Goal: Information Seeking & Learning: Learn about a topic

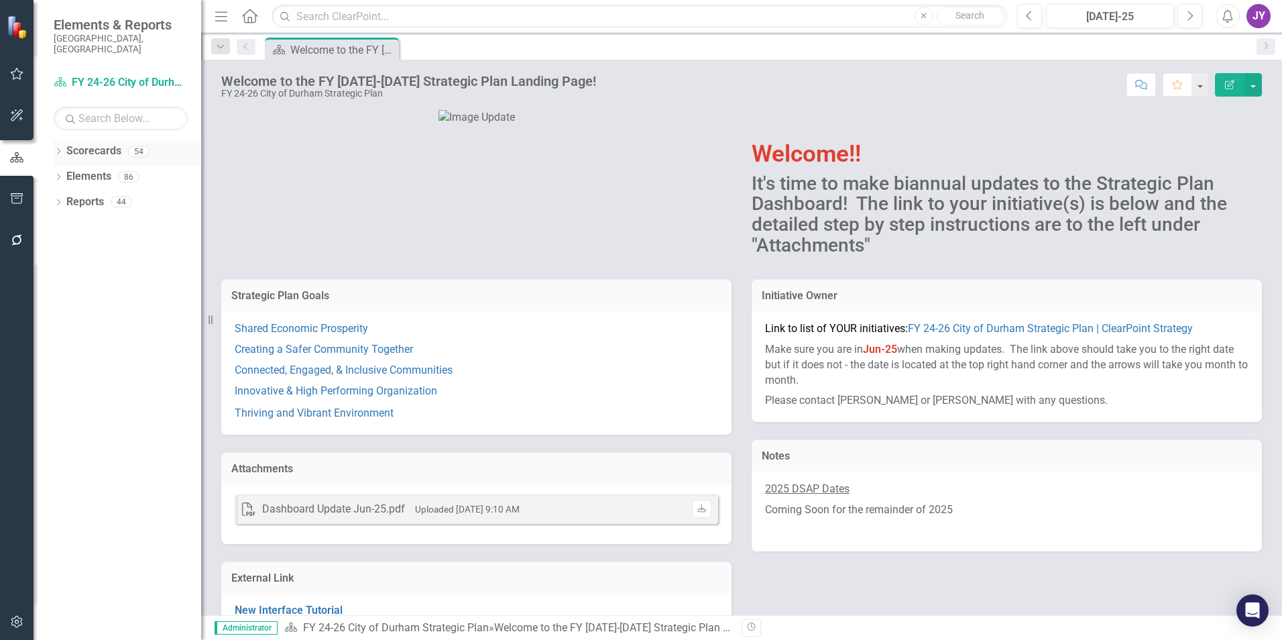
click at [58, 149] on icon "Dropdown" at bounding box center [58, 152] width 9 height 7
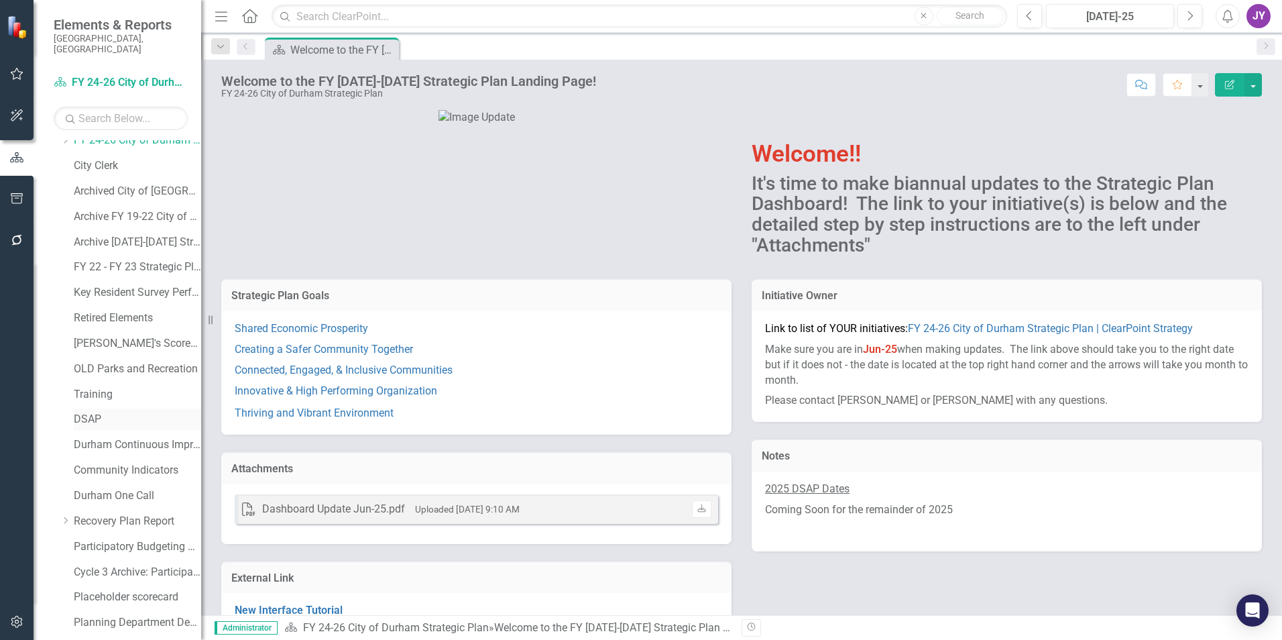
scroll to position [67, 0]
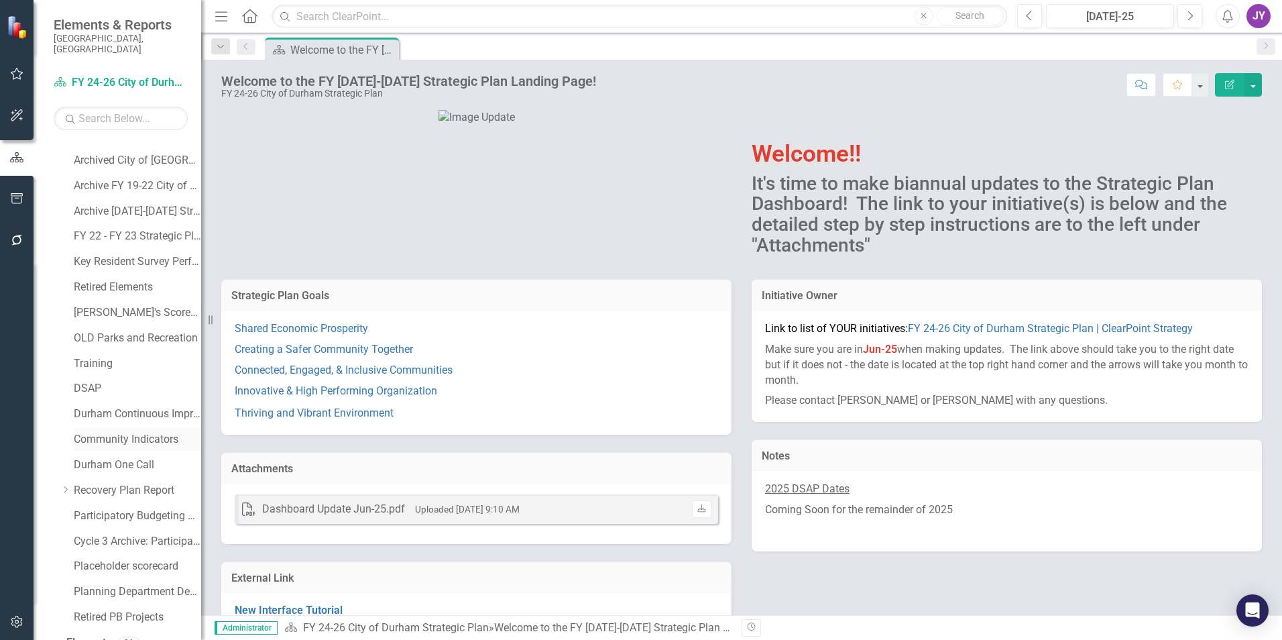
click at [123, 432] on link "Community Indicators" at bounding box center [137, 439] width 127 height 15
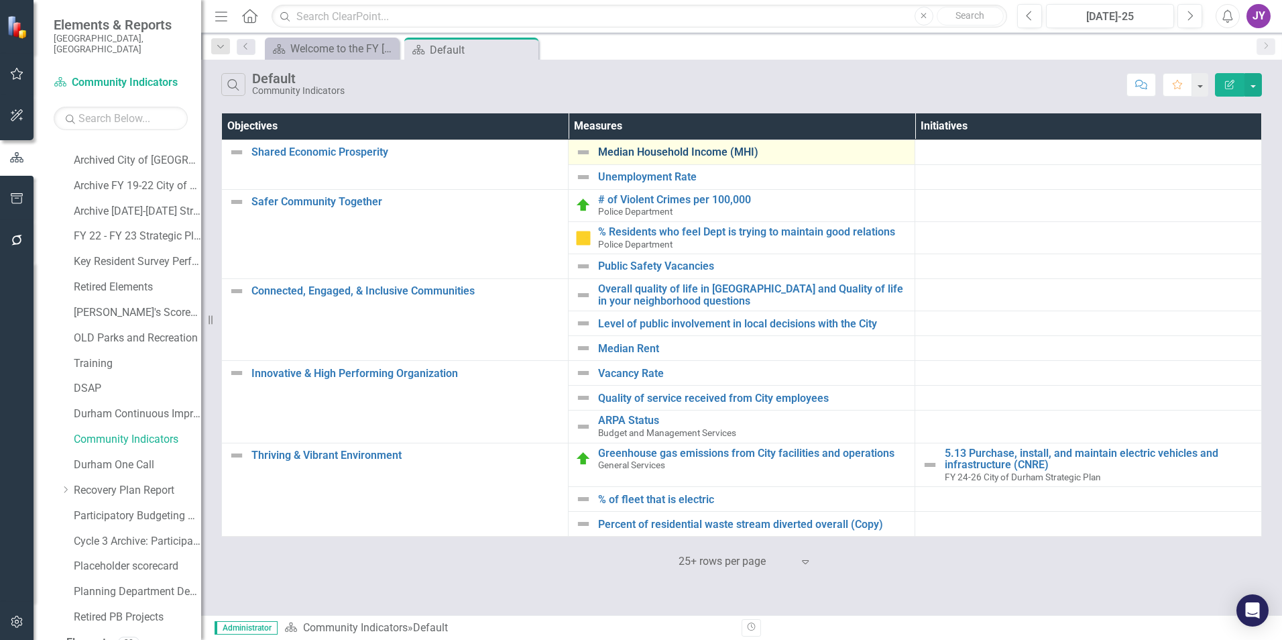
click at [644, 155] on link "Median Household Income (MHI)" at bounding box center [753, 152] width 310 height 12
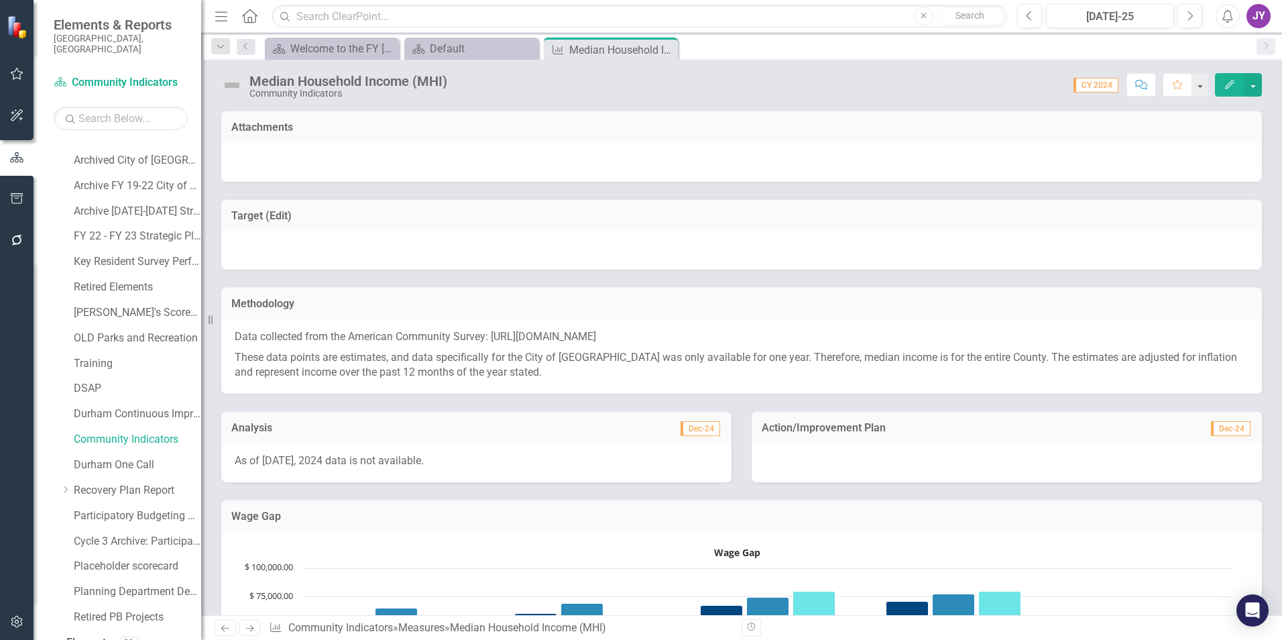
click at [413, 347] on p "Data collected from the American Community Survey: https://data.census.gov/tabl…" at bounding box center [742, 338] width 1014 height 18
click at [455, 54] on div "Default" at bounding box center [474, 48] width 89 height 17
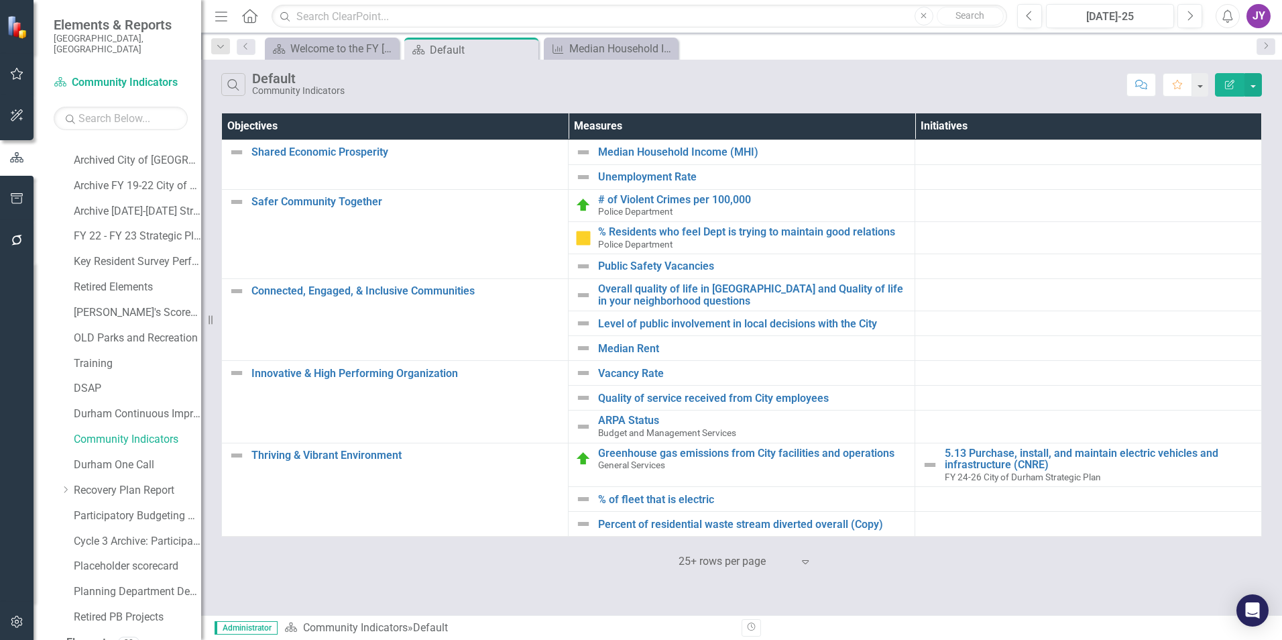
click at [790, 565] on div at bounding box center [736, 562] width 114 height 18
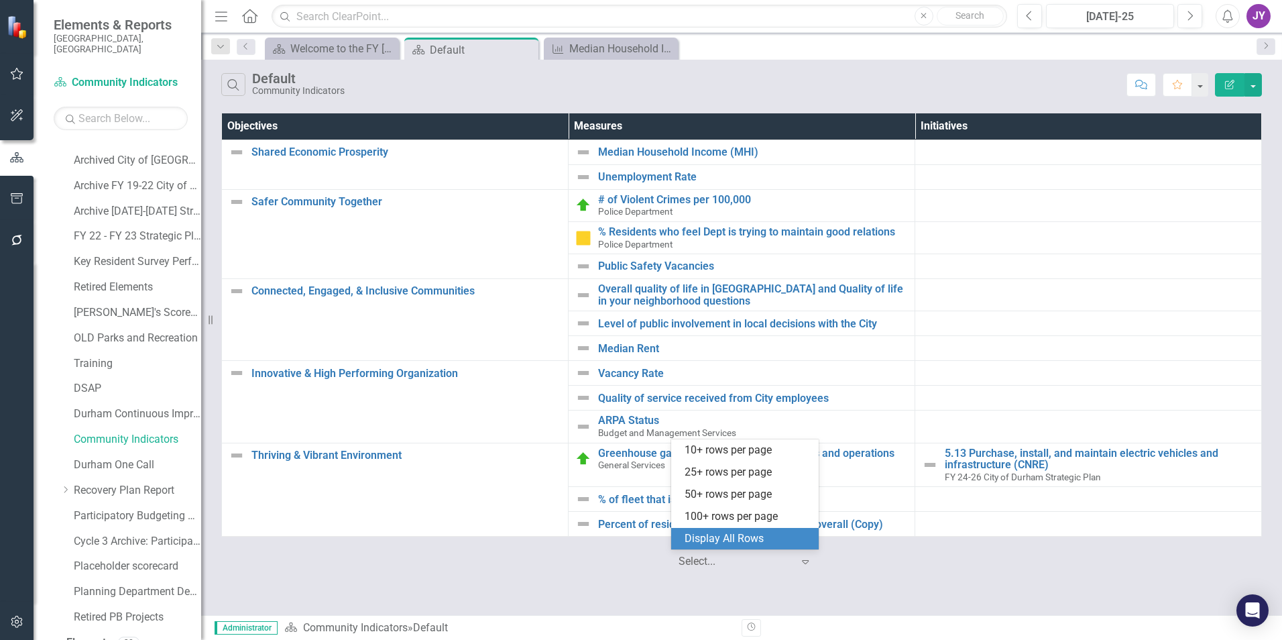
click at [719, 531] on div "Display All Rows" at bounding box center [748, 538] width 126 height 15
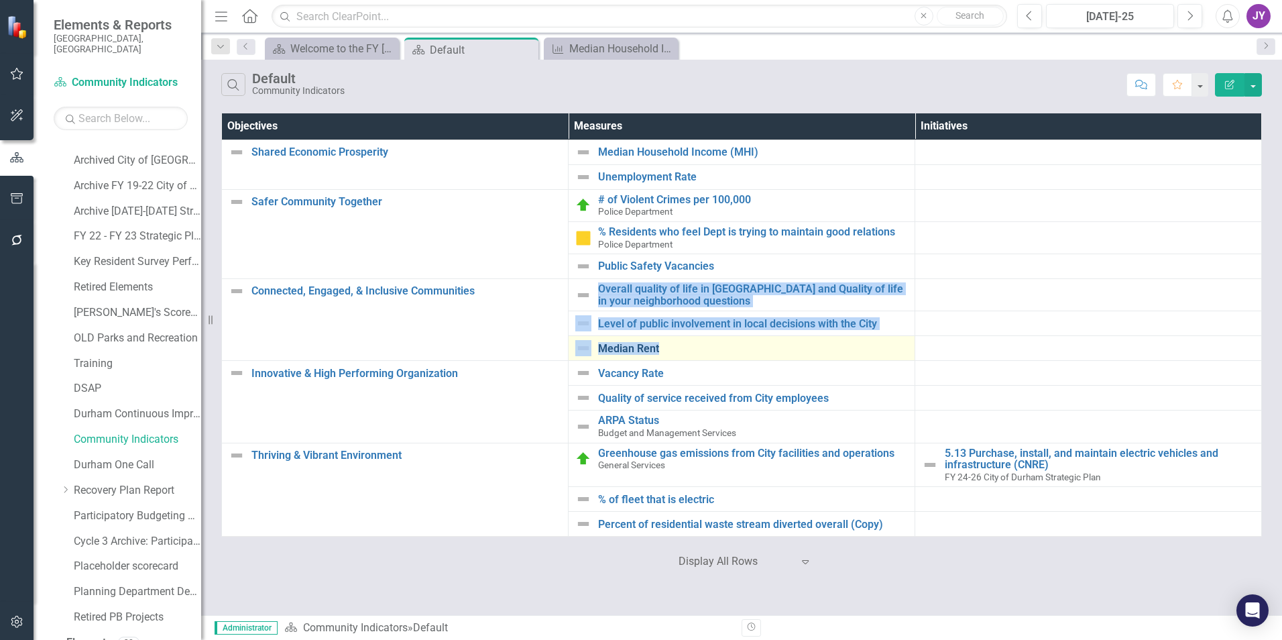
drag, startPoint x: 596, startPoint y: 290, endPoint x: 746, endPoint y: 345, distance: 160.2
click at [746, 345] on tbody "Shared Economic Prosperity Link Map View Link Map Edit Edit Objective Link Open…" at bounding box center [742, 337] width 1040 height 397
copy tbody "Overall quality of life in Durham and Quality of life in your neighborhood ques…"
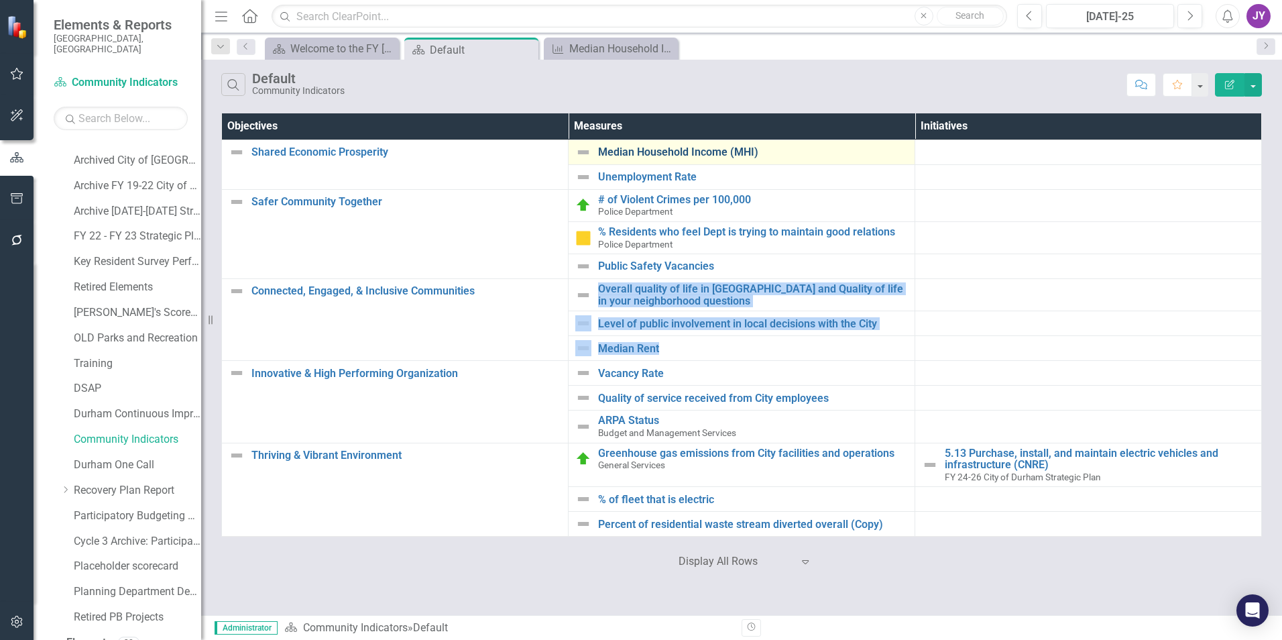
click at [657, 152] on link "Median Household Income (MHI)" at bounding box center [753, 152] width 310 height 12
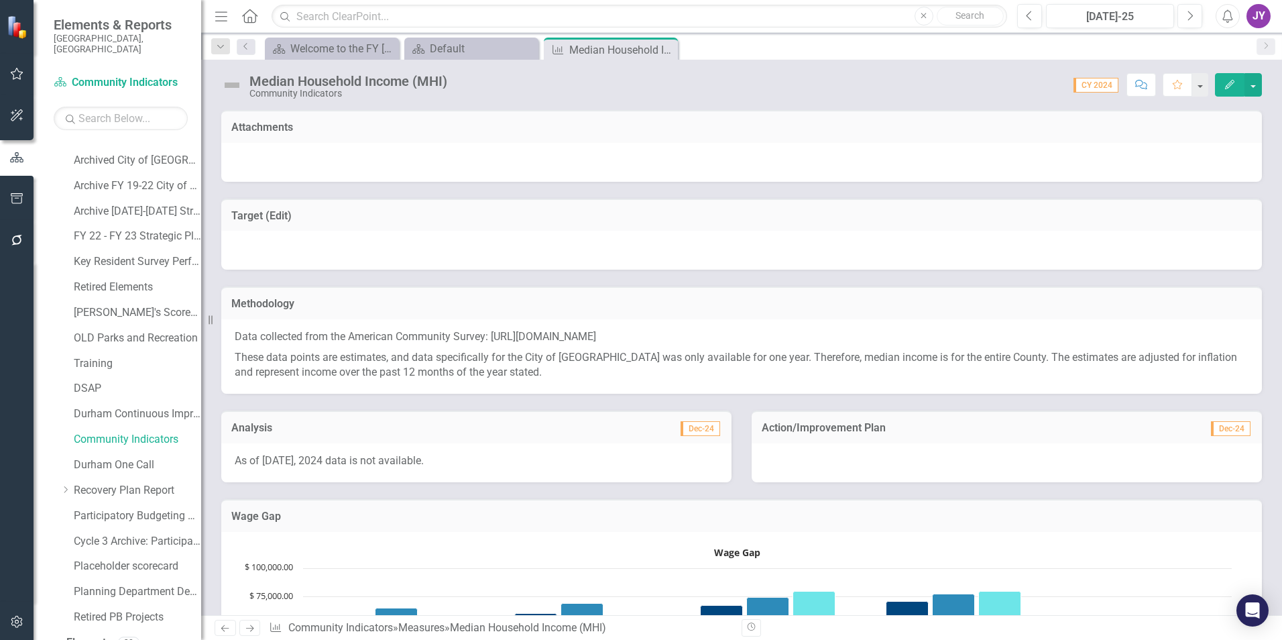
click at [495, 345] on p "Data collected from the American Community Survey: https://data.census.gov/tabl…" at bounding box center [742, 338] width 1014 height 18
click at [512, 340] on p "Data collected from the American Community Survey: https://data.census.gov/tabl…" at bounding box center [742, 338] width 1014 height 18
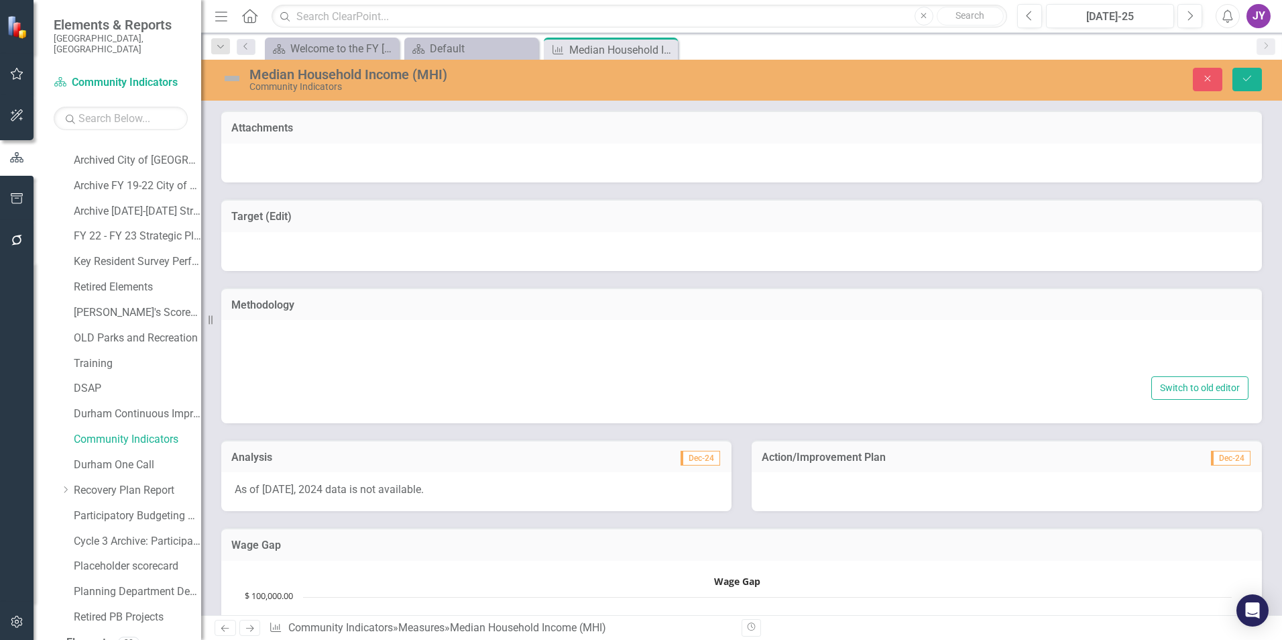
type textarea "<p>Data collected from the American Community Survey: https://data.census.gov/t…"
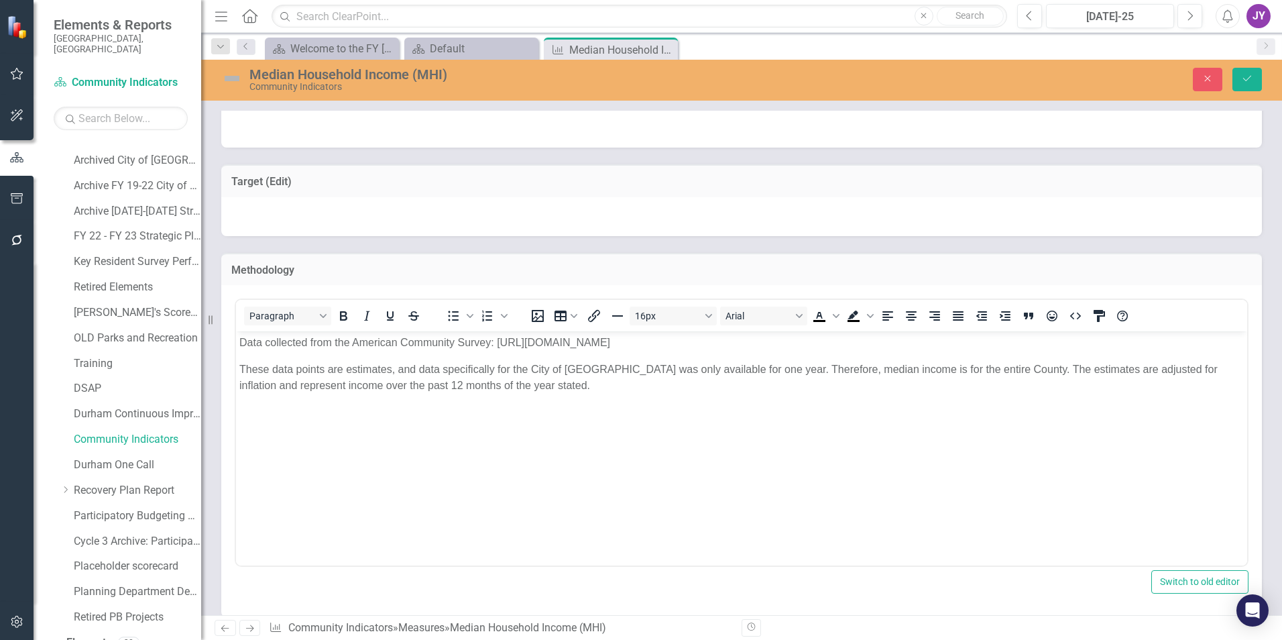
scroll to position [67, 0]
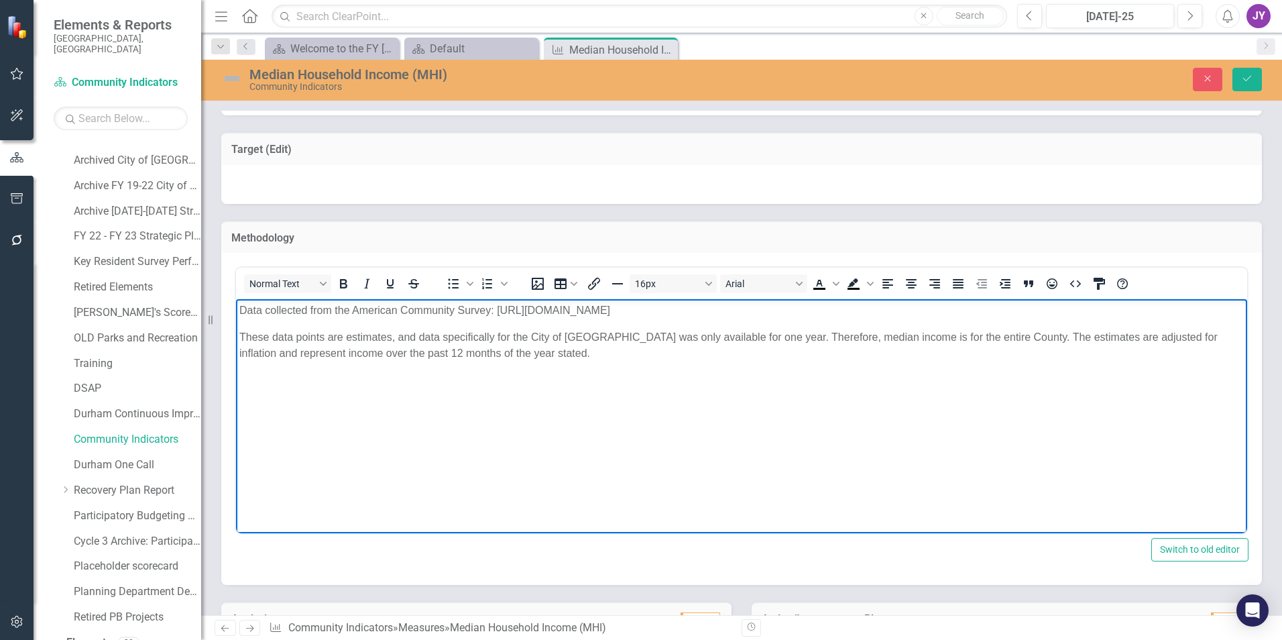
drag, startPoint x: 494, startPoint y: 309, endPoint x: 1076, endPoint y: 327, distance: 581.6
click at [1076, 318] on p "Data collected from the American Community Survey: https://data.census.gov/tabl…" at bounding box center [741, 310] width 1004 height 16
click at [1077, 318] on p "Data collected from the American Community Survey: https://data.census.gov/tabl…" at bounding box center [741, 310] width 1004 height 16
drag, startPoint x: 1059, startPoint y: 330, endPoint x: 499, endPoint y: 306, distance: 561.1
click at [499, 306] on p "Data collected from the American Community Survey: https://data.census.gov/tabl…" at bounding box center [741, 310] width 1004 height 16
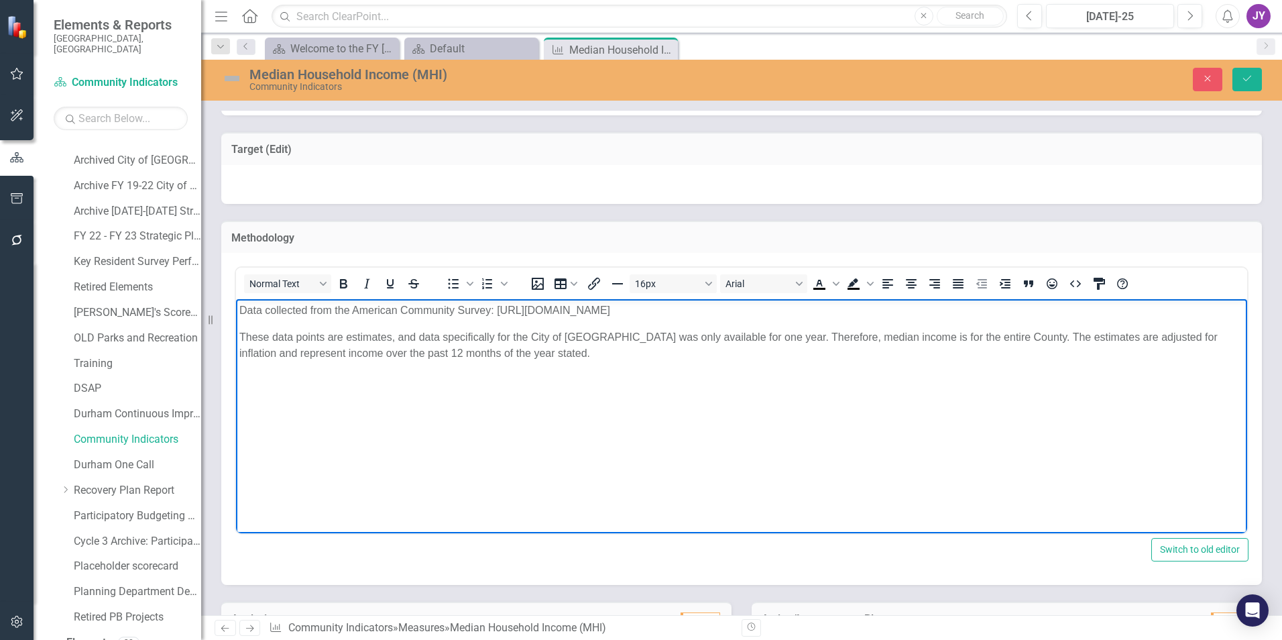
copy p "https://data.census.gov/table?t=Income%20(Households,%20Families,%20Individuals…"
click at [1198, 82] on button "Close" at bounding box center [1208, 79] width 30 height 23
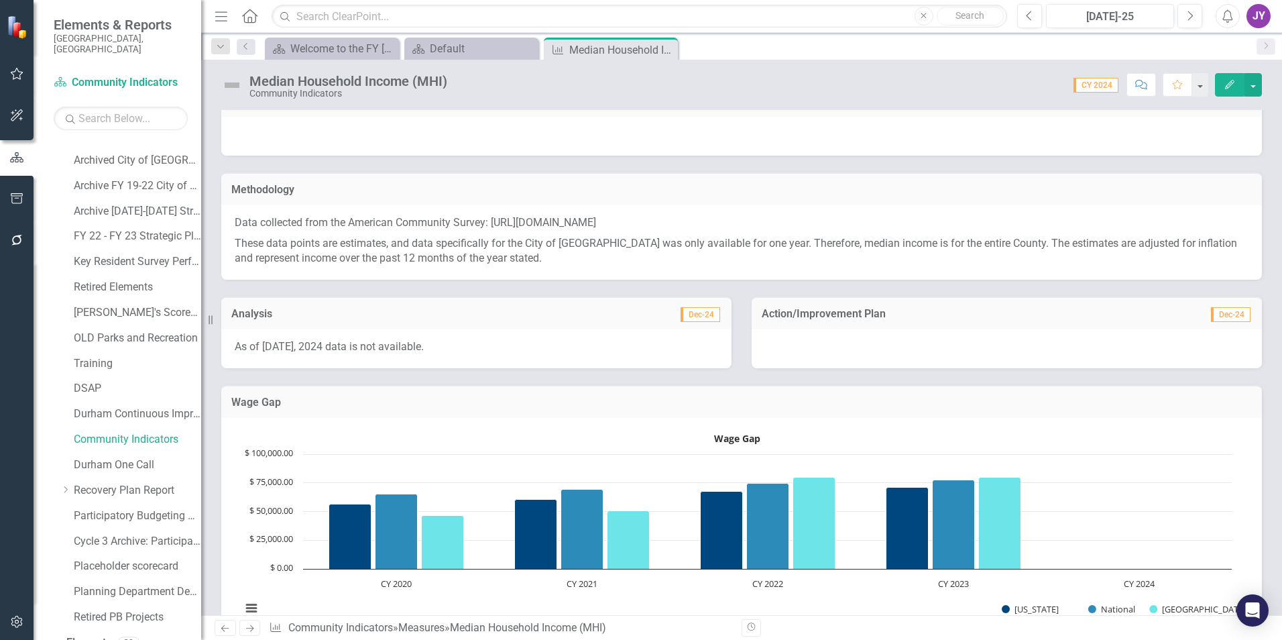
scroll to position [201, 0]
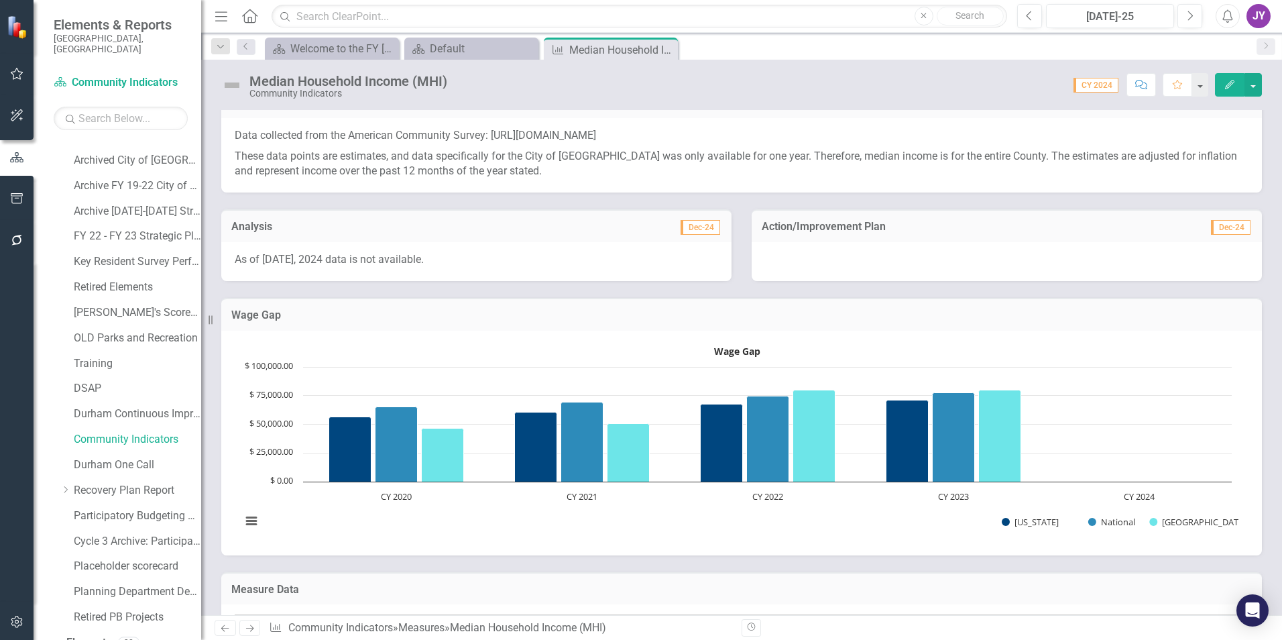
click at [633, 138] on p "Data collected from the American Community Survey: https://data.census.gov/tabl…" at bounding box center [742, 137] width 1014 height 18
click at [809, 143] on p "Data collected from the American Community Survey: https://data.census.gov/tabl…" at bounding box center [742, 137] width 1014 height 18
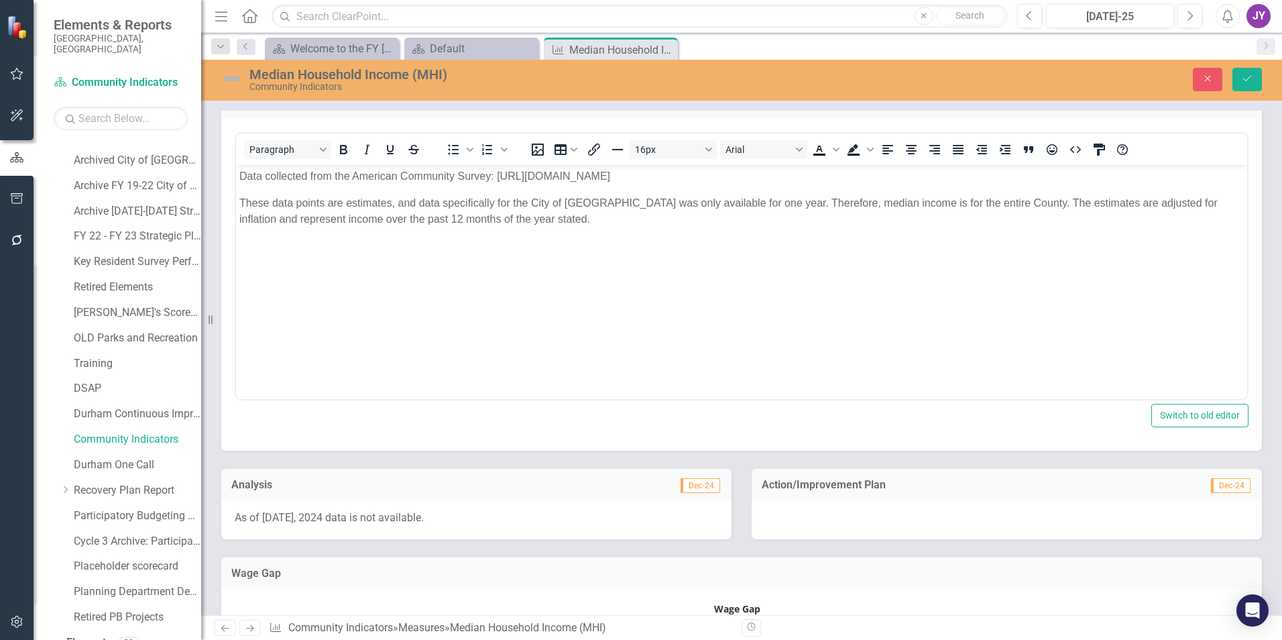
scroll to position [0, 0]
click at [1092, 184] on p "Data collected from the American Community Survey: https://data.census.gov/tabl…" at bounding box center [741, 176] width 1004 height 16
click at [1236, 82] on button "Save" at bounding box center [1247, 79] width 30 height 23
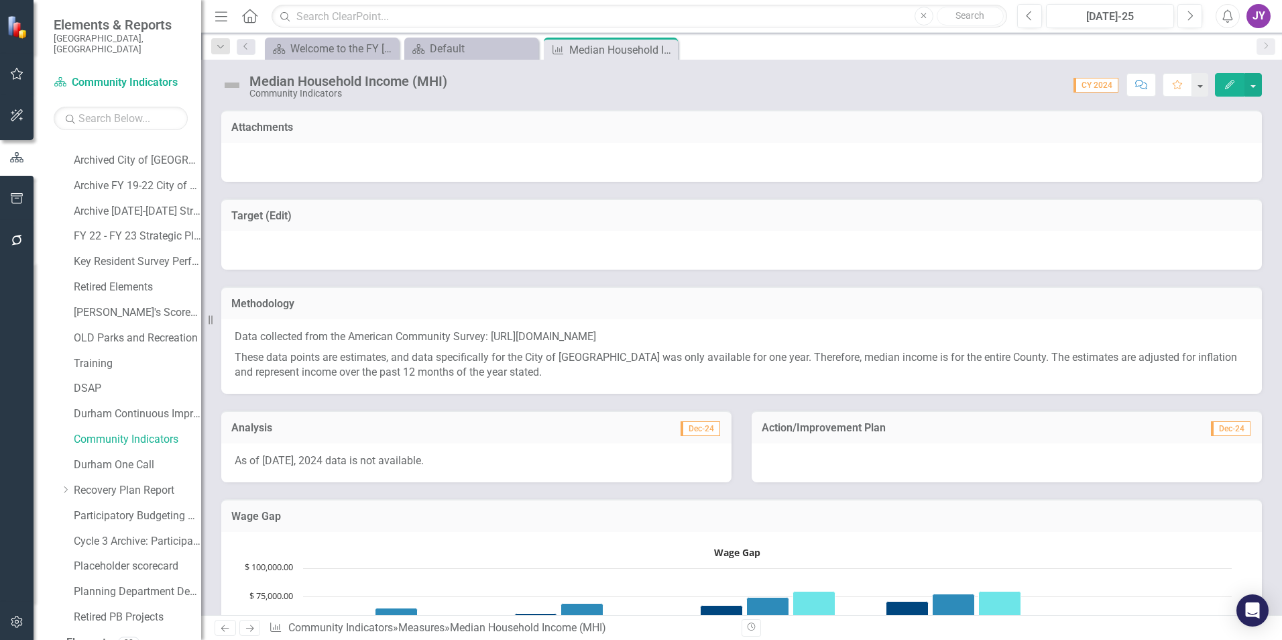
scroll to position [134, 0]
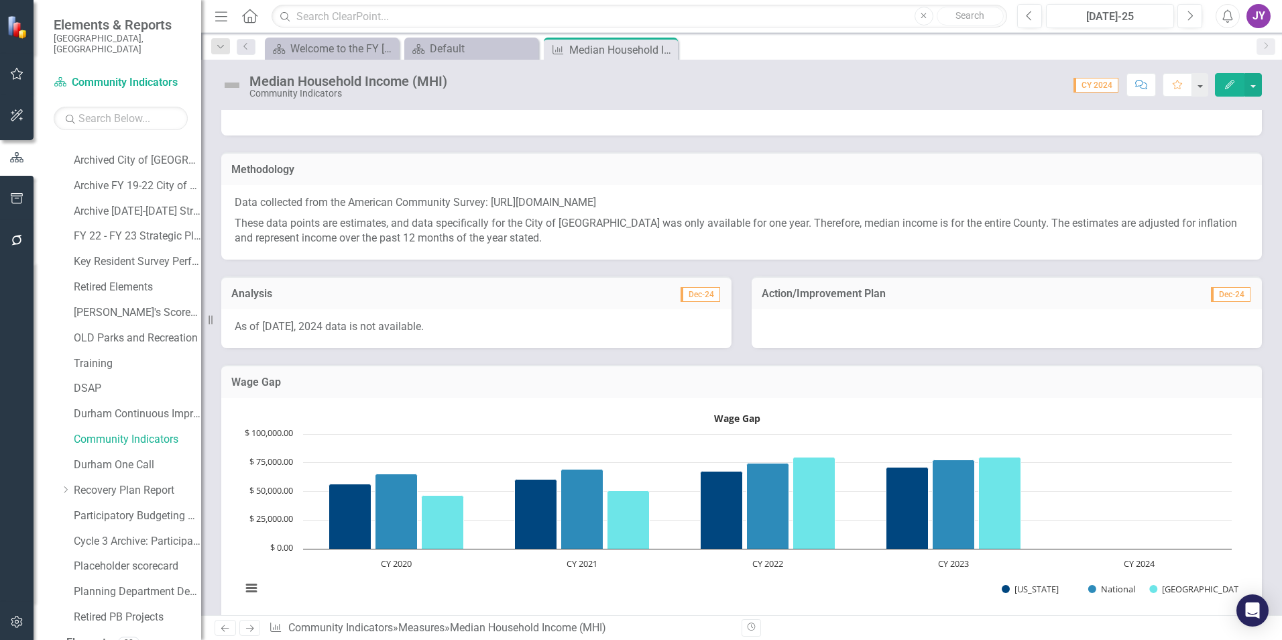
click at [496, 335] on p "As of Feb. 26, 2025, 2024 data is not available." at bounding box center [476, 326] width 483 height 15
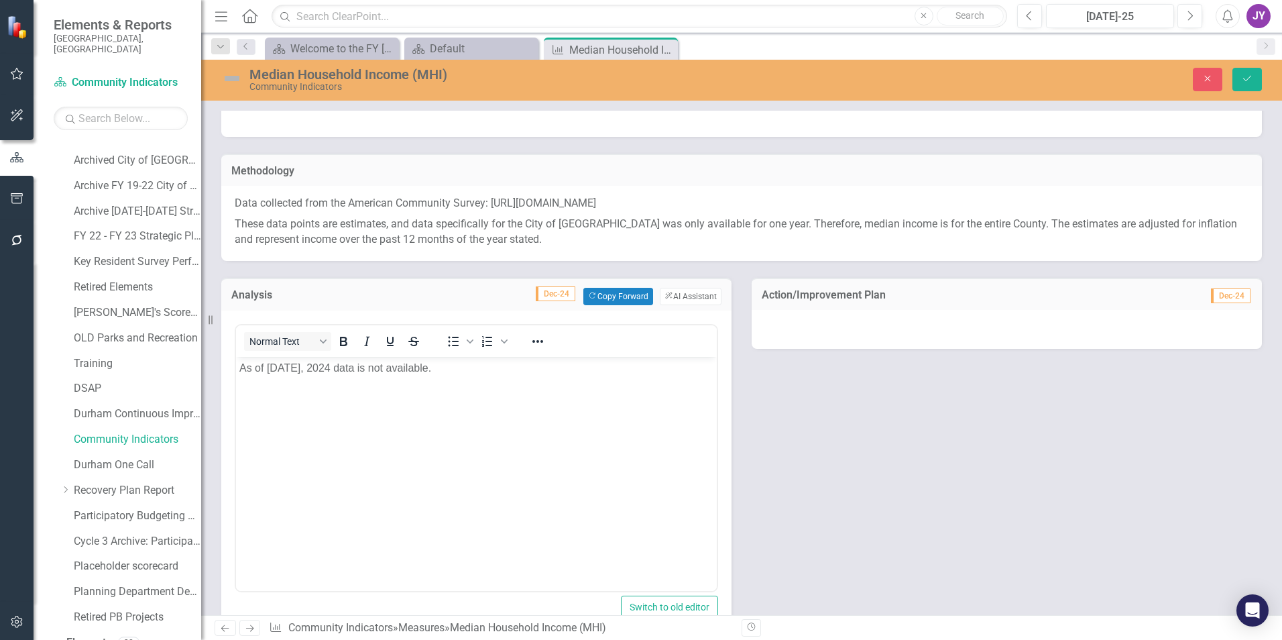
scroll to position [0, 0]
click at [274, 367] on p "As of Feb. 26, 2025, 2024 data is not available." at bounding box center [476, 367] width 474 height 16
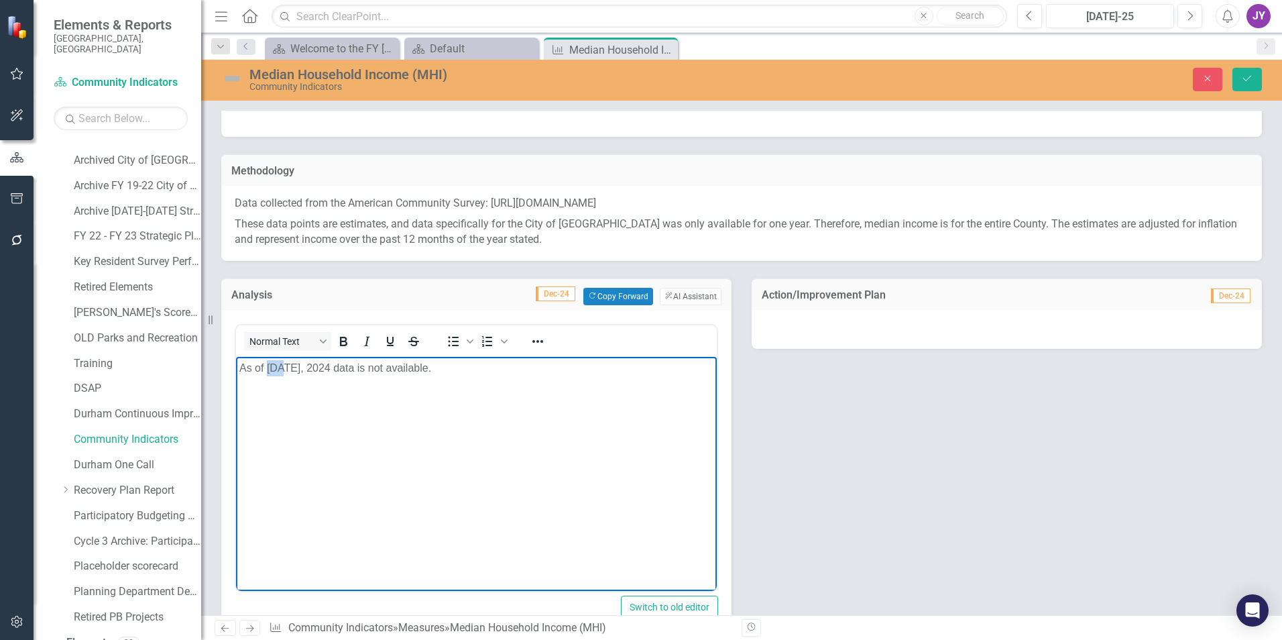
click at [274, 367] on p "As of Feb. 26, 2025, 2024 data is not available." at bounding box center [476, 367] width 474 height 16
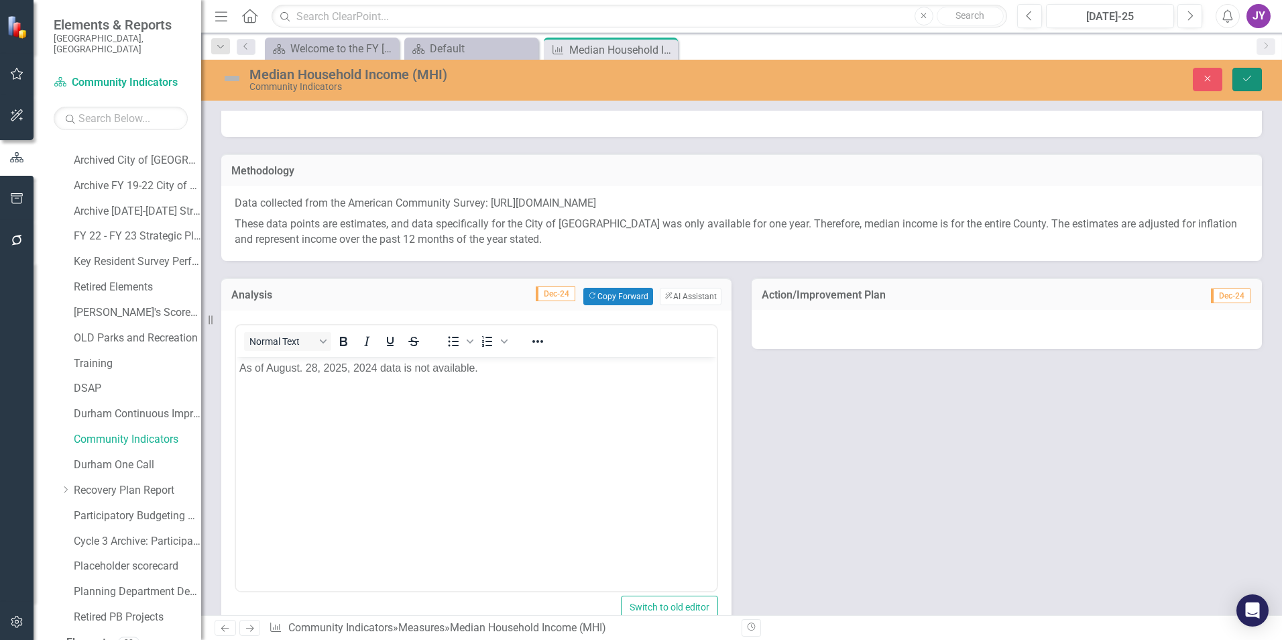
click at [1241, 77] on icon "Save" at bounding box center [1247, 78] width 12 height 9
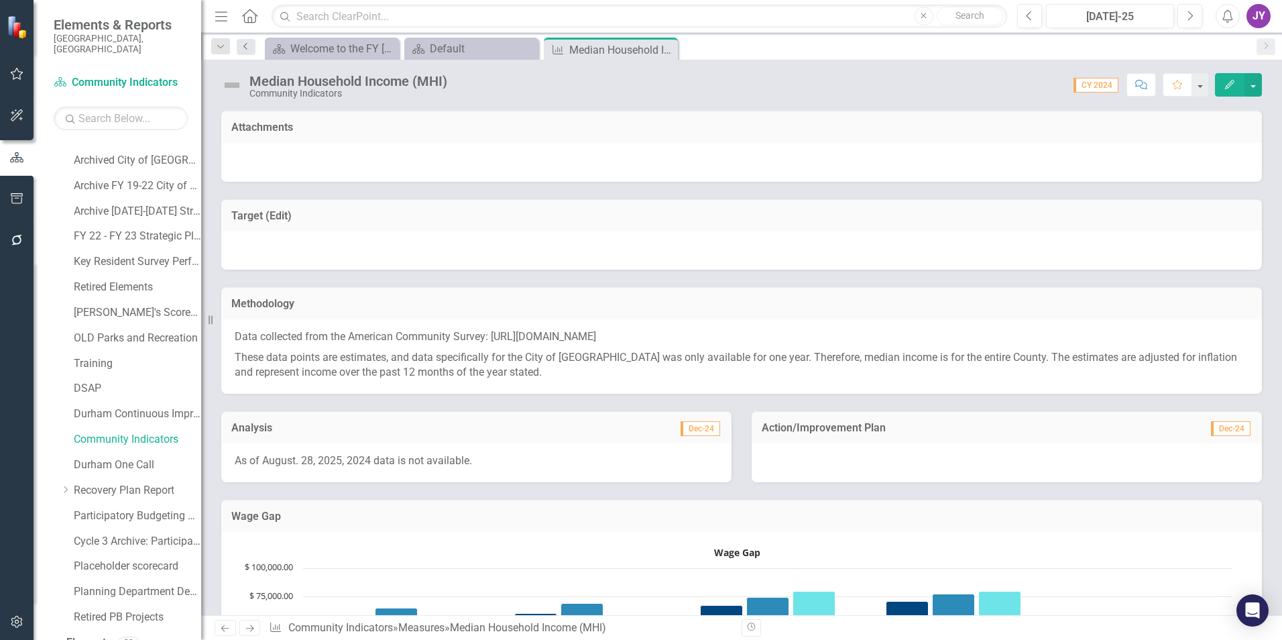
click at [244, 42] on icon "Previous" at bounding box center [246, 46] width 11 height 8
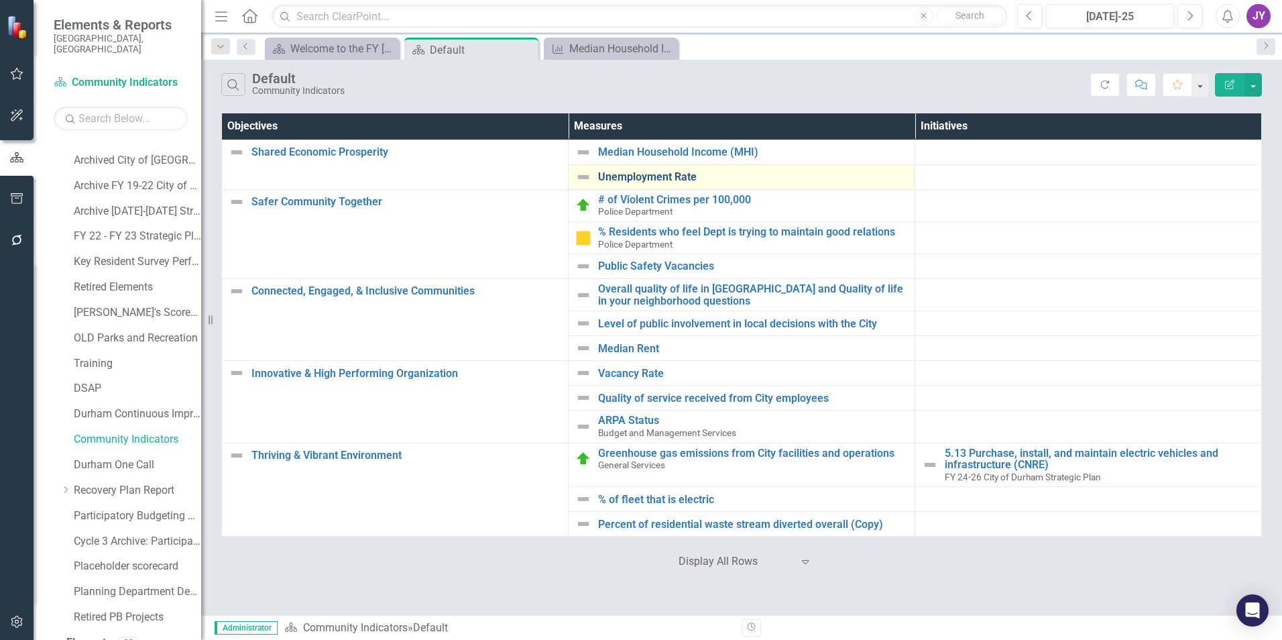
click at [642, 181] on link "Unemployment Rate" at bounding box center [753, 177] width 310 height 12
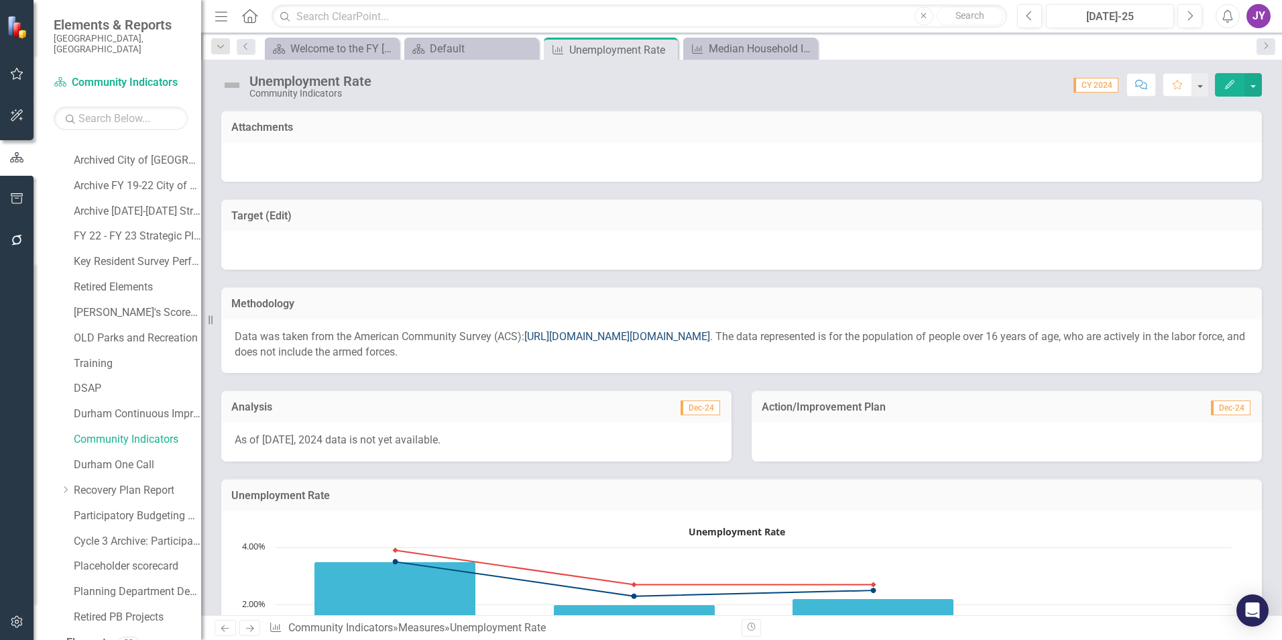
click at [693, 337] on link "https://data.census.gov/table/ACSDP1Y2022.DP03?t=Employment&g=010XX00US_040XX00…" at bounding box center [617, 336] width 186 height 13
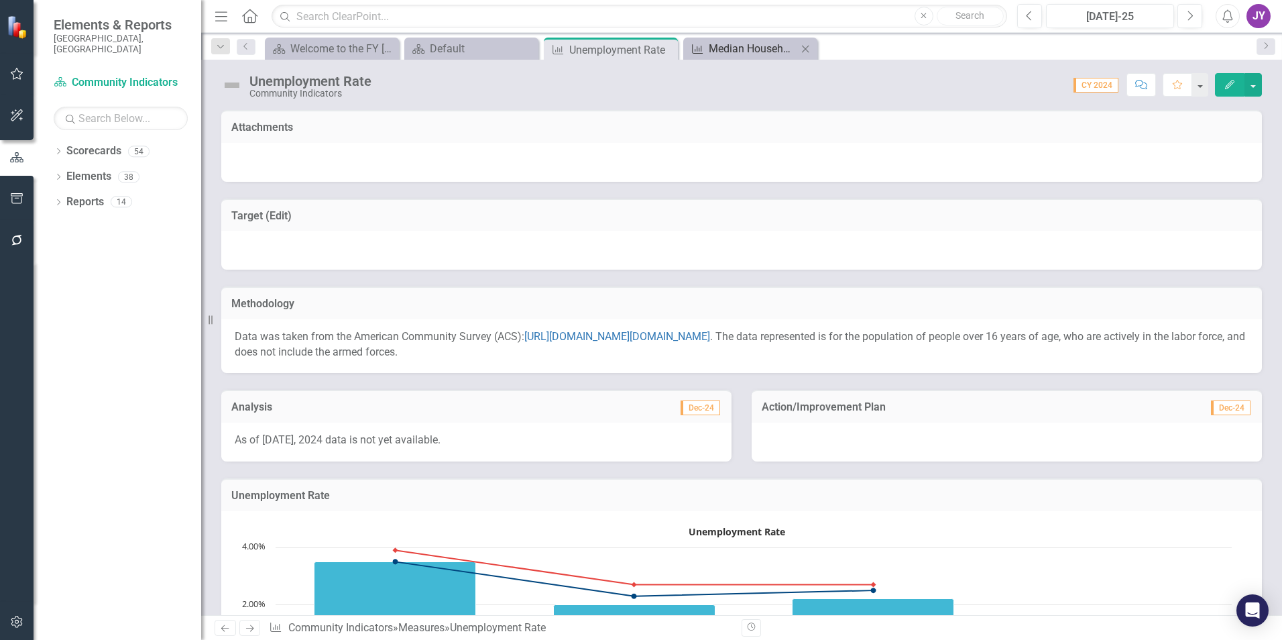
click at [743, 42] on div "Median Household Income (MHI)" at bounding box center [753, 48] width 89 height 17
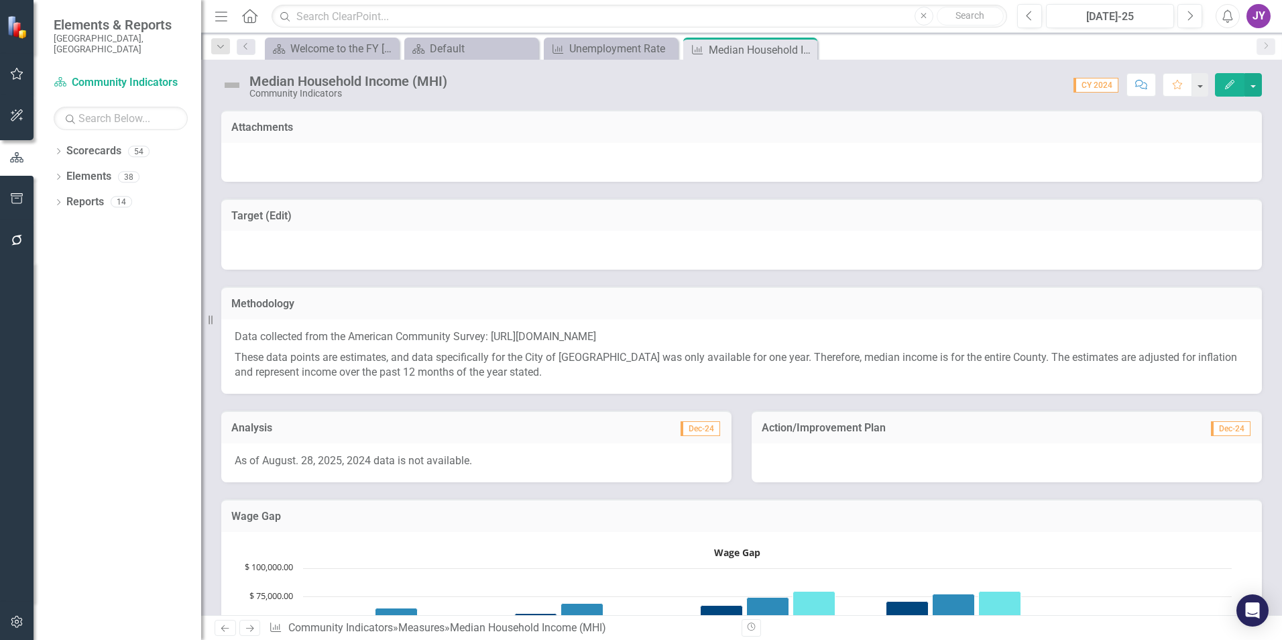
click at [564, 381] on p "These data points are estimates, and data specifically for the City of Durham w…" at bounding box center [742, 364] width 1014 height 34
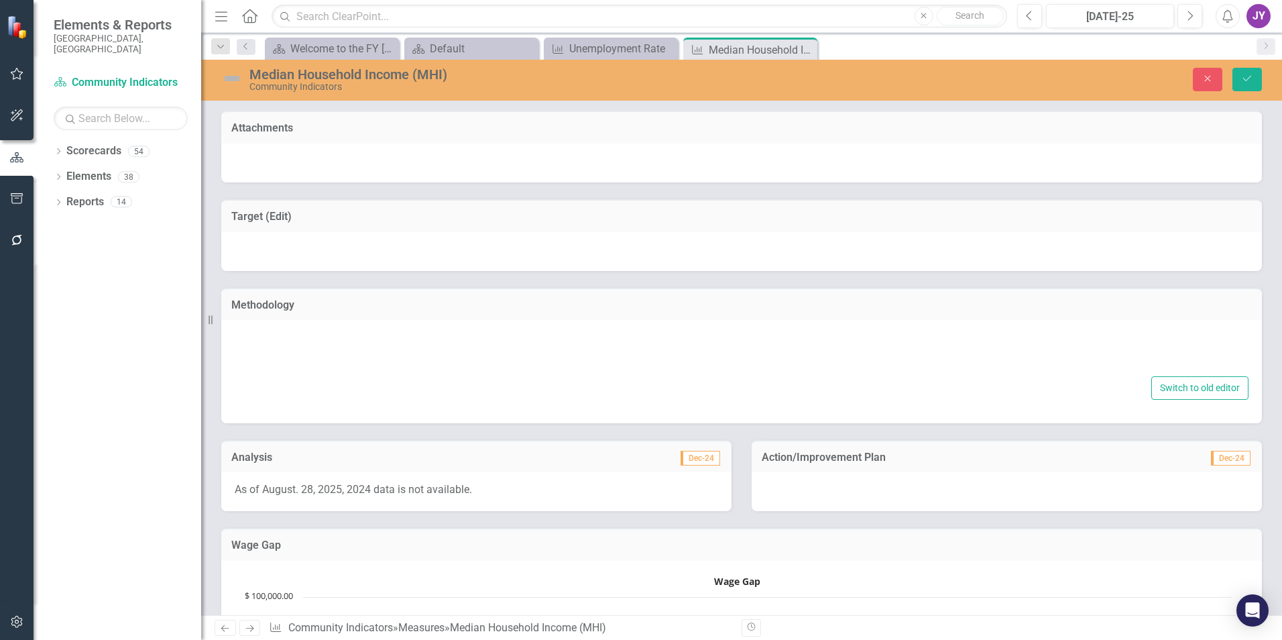
type textarea "<p>Data collected from the American Community Survey: https://data.census.gov/t…"
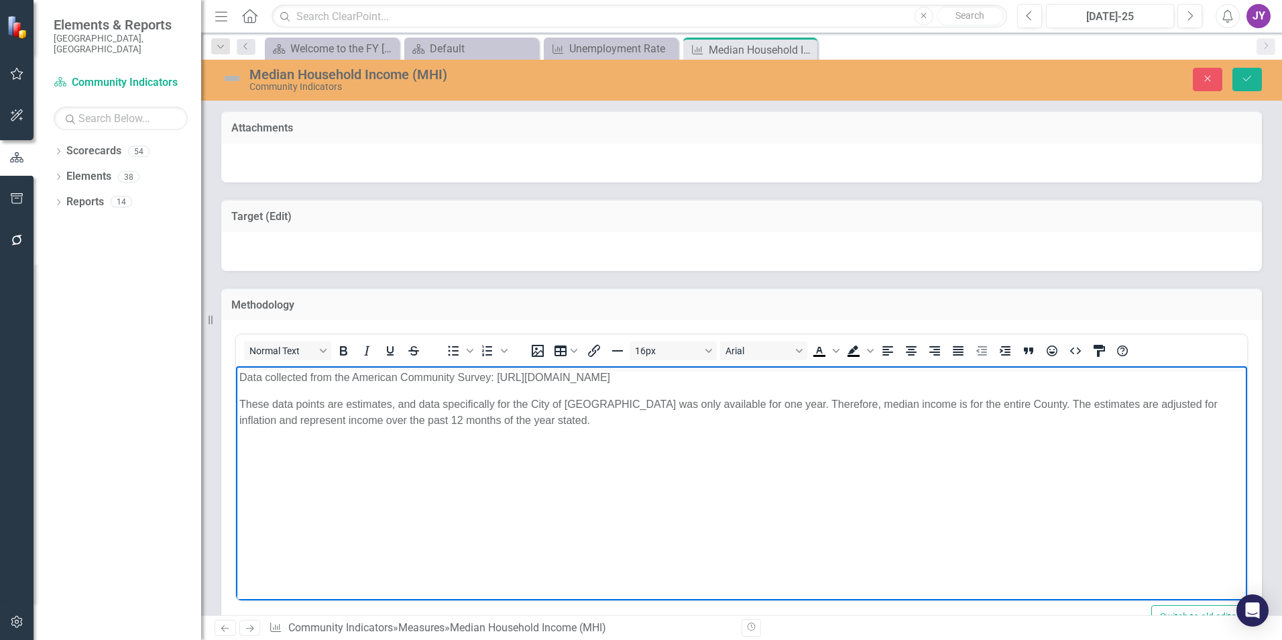
drag, startPoint x: 497, startPoint y: 371, endPoint x: 1075, endPoint y: 396, distance: 578.5
click at [1075, 386] on p "Data collected from the American Community Survey: https://data.census.gov/tabl…" at bounding box center [741, 377] width 1004 height 16
copy p "https://data.census.gov/table?t=Income%20(Households,%20Families,%20Individuals…"
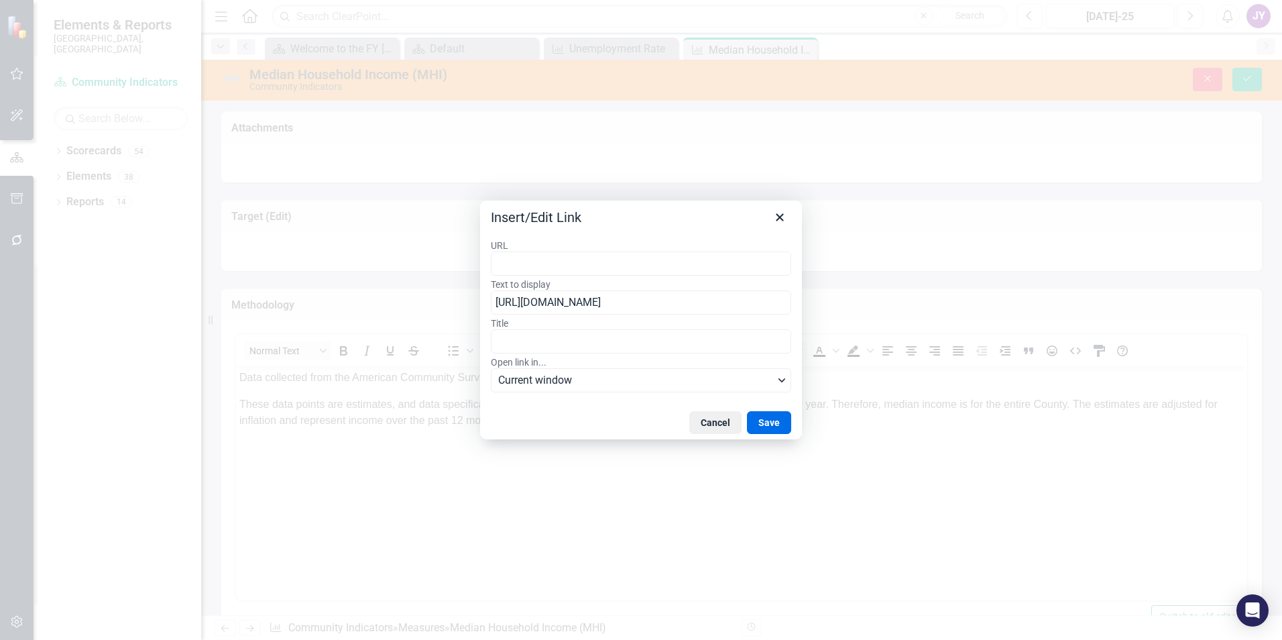
type input "https://data.census.gov/table?t=Income%20(Households,%20Families,%20Individuals…"
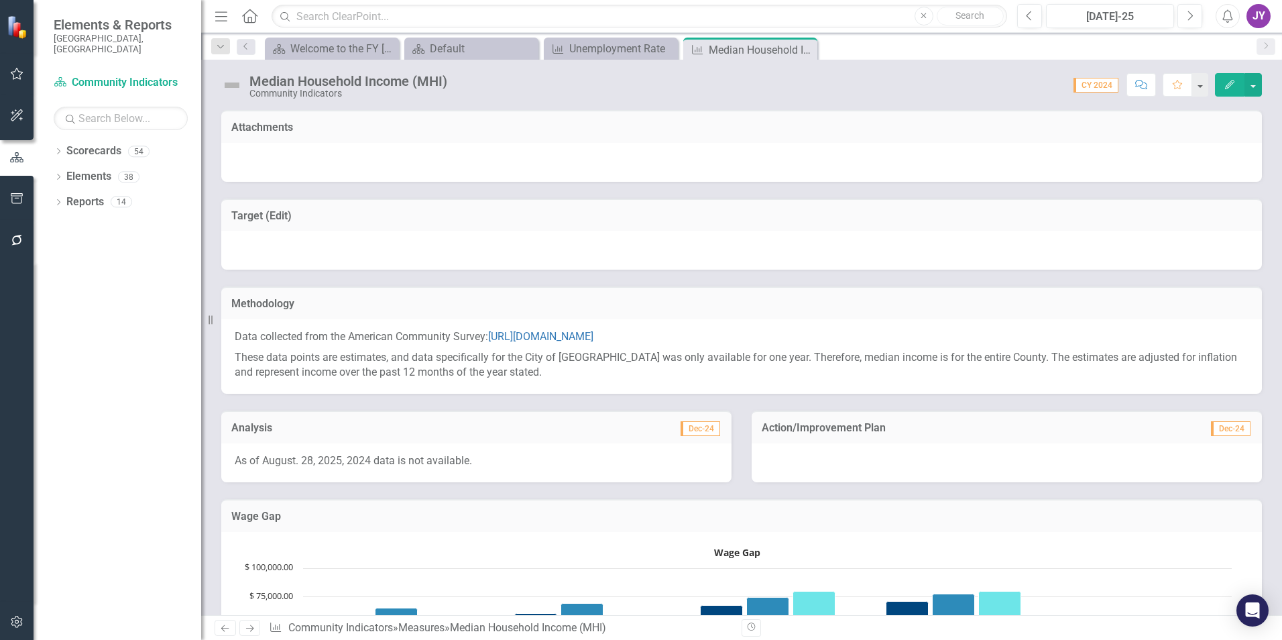
click at [0, 0] on icon "Close" at bounding box center [0, 0] width 0 height 0
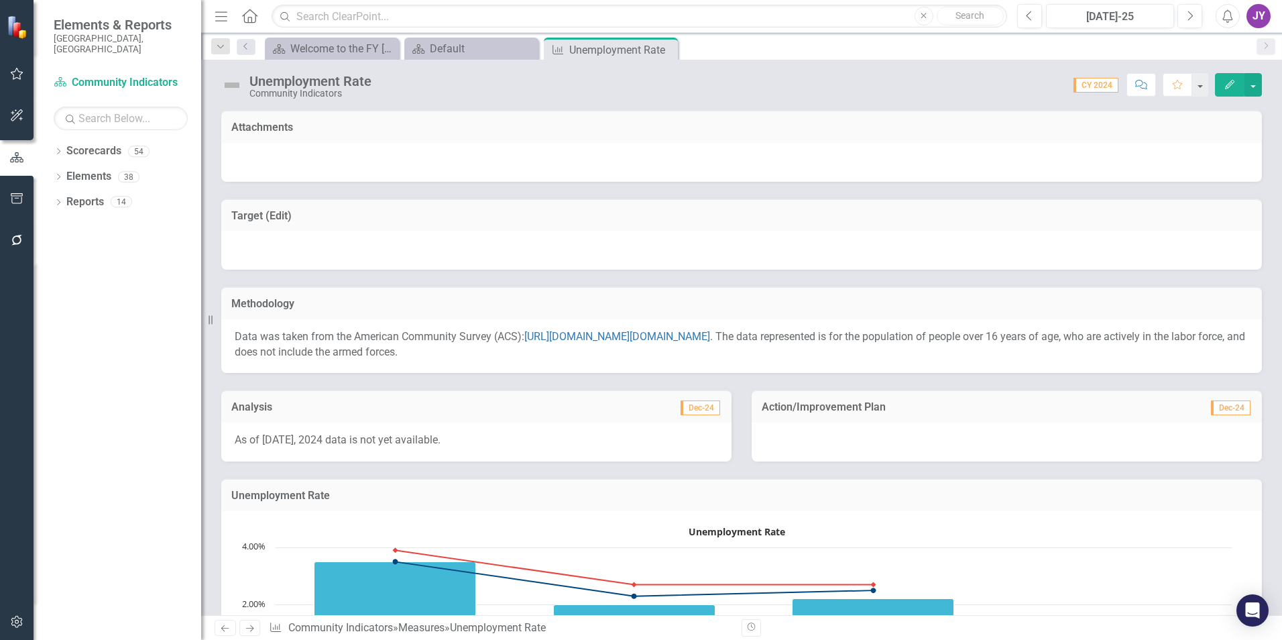
click at [1128, 294] on div "Methodology" at bounding box center [741, 302] width 1041 height 33
click at [1149, 351] on p "Data was taken from the American Community Survey (ACS): https://data.census.go…" at bounding box center [742, 344] width 1014 height 31
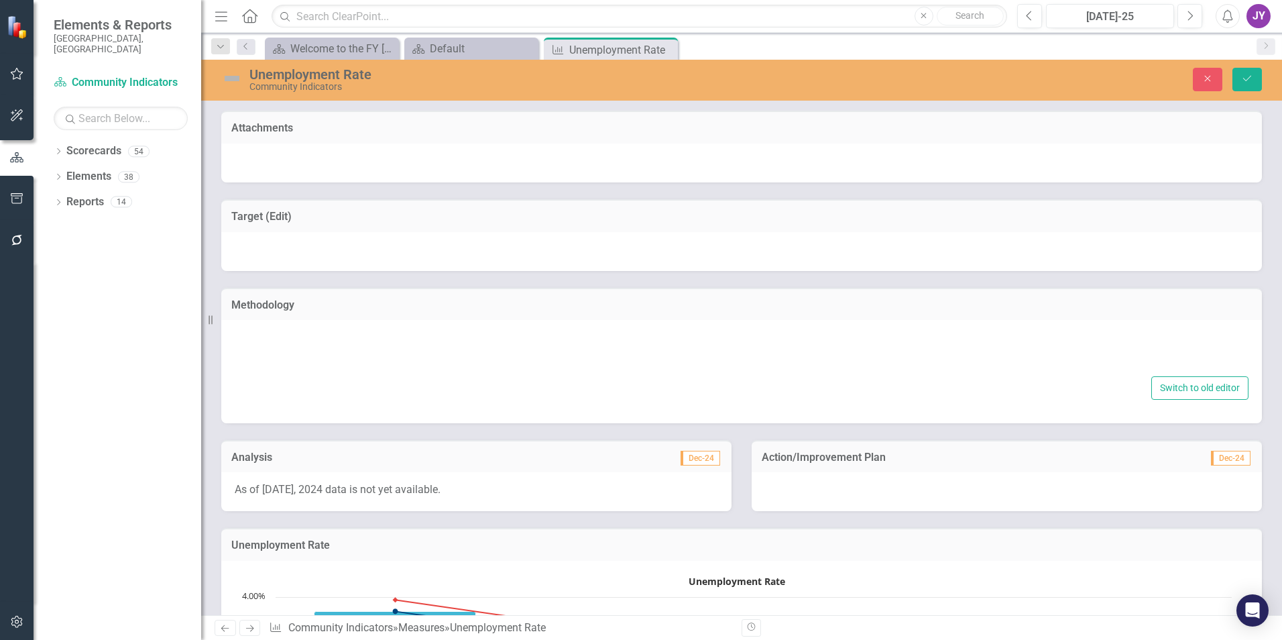
type textarea "<p>Data was taken from the American Community Survey (ACS): <a href="https://da…"
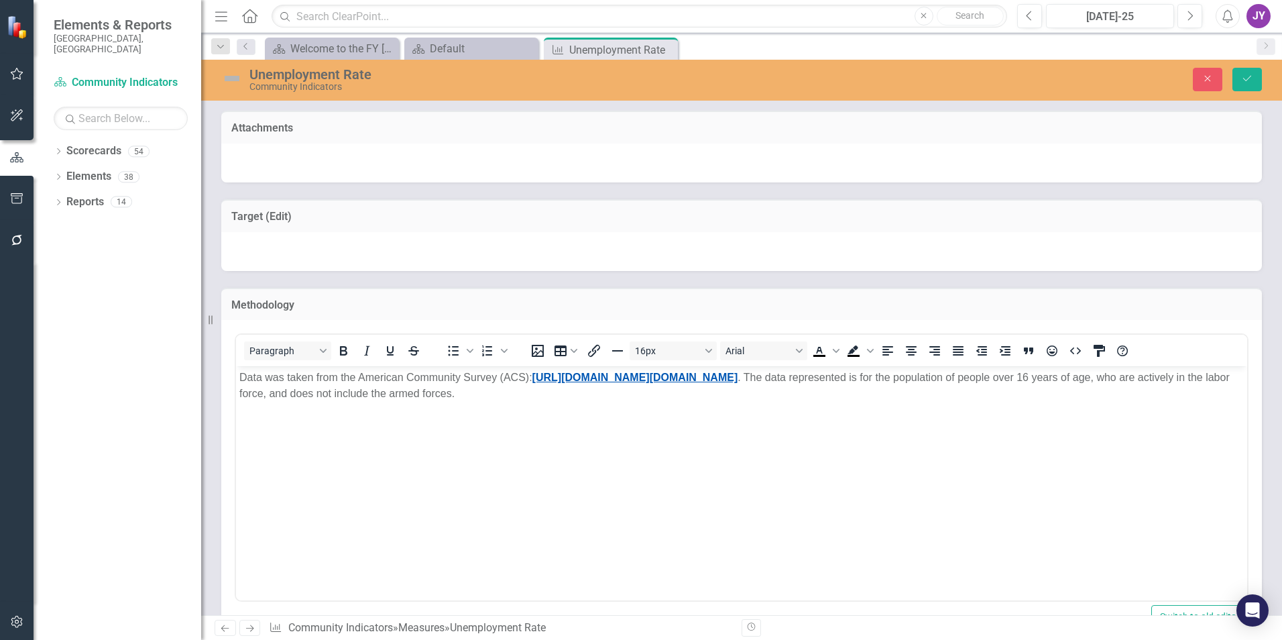
click at [738, 375] on link "https://data.census.gov/table/ACSDP1Y2022.DP03?t=Employment&g=010XX00US_040XX00…" at bounding box center [635, 376] width 206 height 11
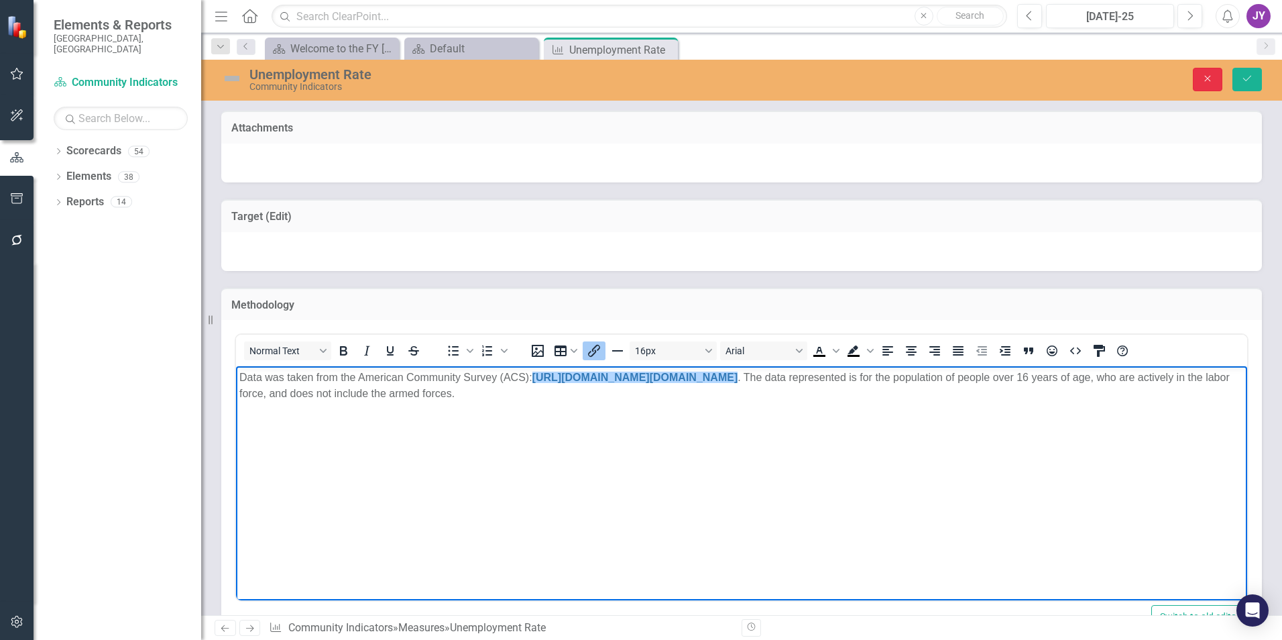
click at [1210, 74] on icon "Close" at bounding box center [1208, 78] width 12 height 9
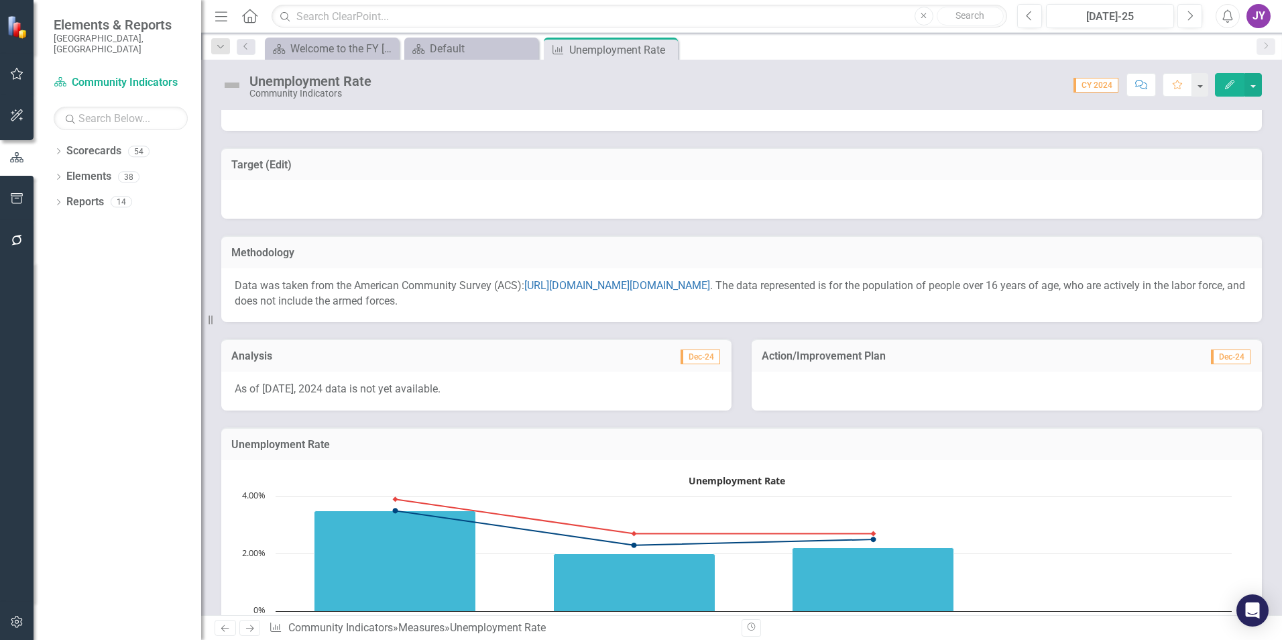
scroll to position [134, 0]
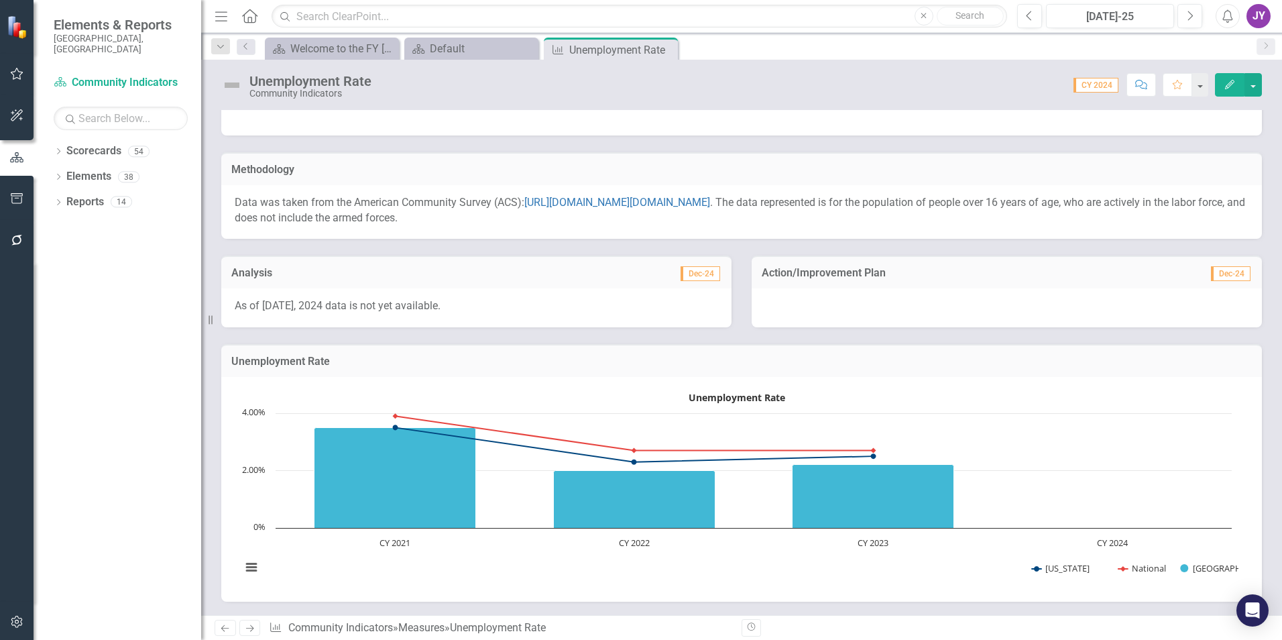
click at [879, 225] on p "Data was taken from the American Community Survey (ACS): https://data.census.go…" at bounding box center [742, 210] width 1014 height 31
click at [878, 224] on p "Data was taken from the American Community Survey (ACS): https://data.census.go…" at bounding box center [742, 210] width 1014 height 31
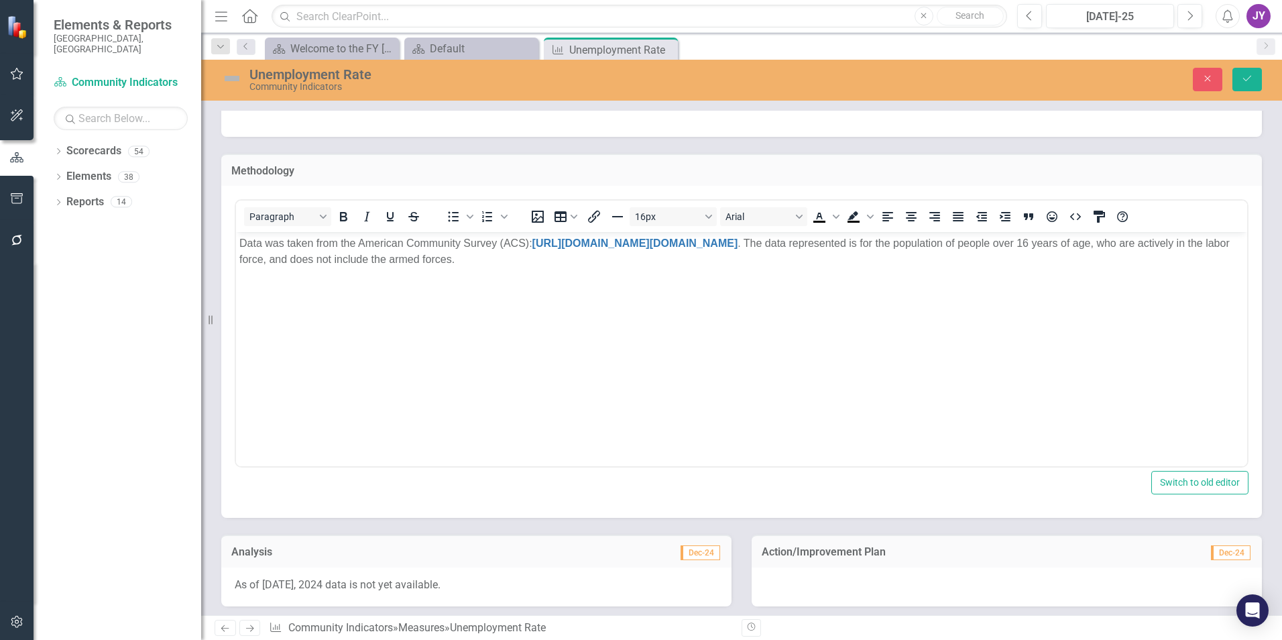
scroll to position [0, 0]
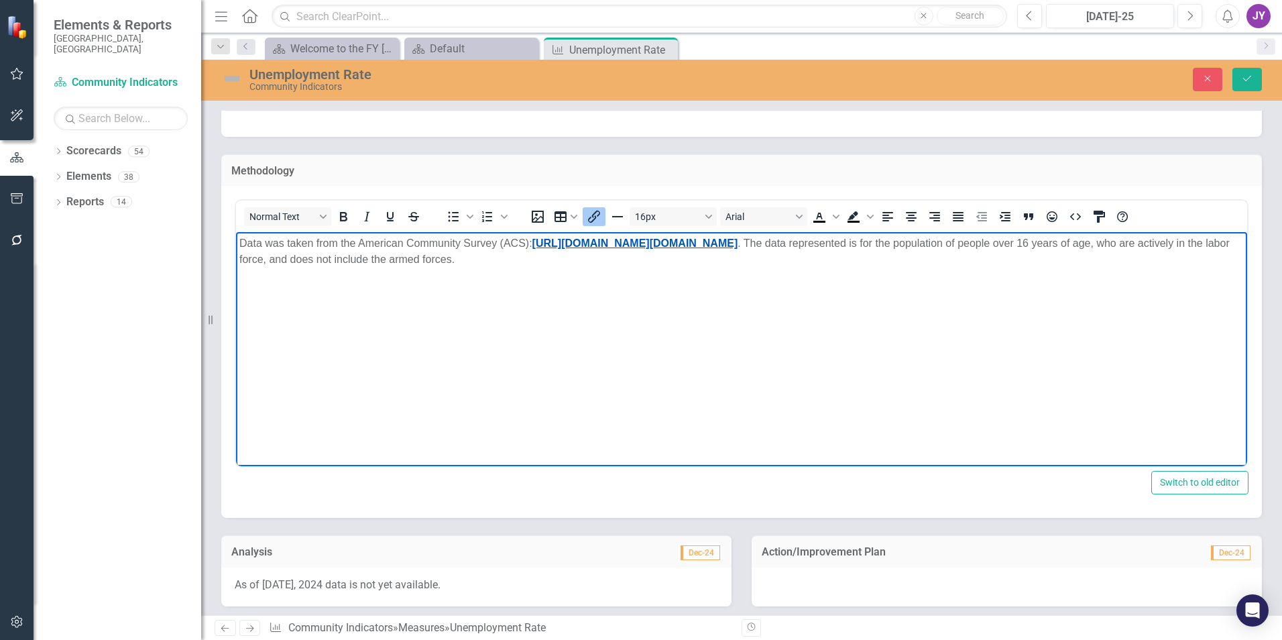
click at [738, 241] on link "https://data.census.gov/table/ACSDP1Y2022.DP03?t=Employment&g=010XX00US_040XX00…" at bounding box center [635, 242] width 206 height 11
drag, startPoint x: 743, startPoint y: 237, endPoint x: 1069, endPoint y: 237, distance: 325.9
click at [738, 237] on link "https://data.census.gov/table/ACSDP1Y2023.DP03?t=Employment&g=010XX00US_040XX00…" at bounding box center [635, 242] width 206 height 11
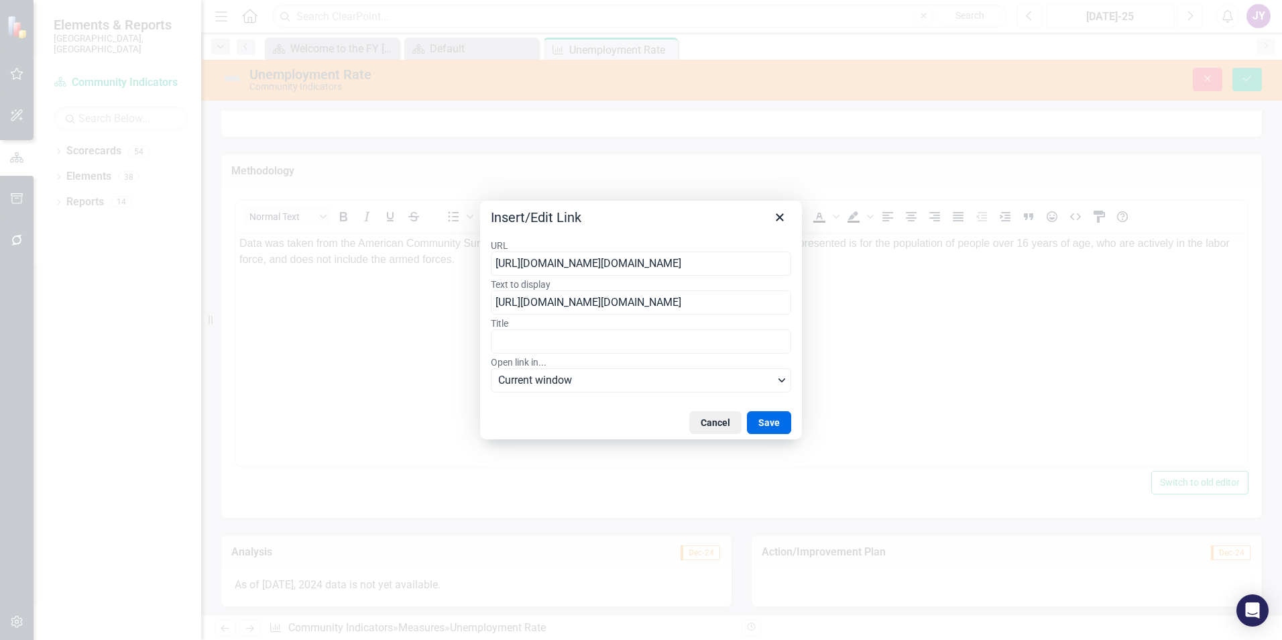
scroll to position [0, 268]
drag, startPoint x: 704, startPoint y: 270, endPoint x: 825, endPoint y: 264, distance: 121.5
click at [825, 264] on div "Insert/Edit Link URL https://data.census.gov/table/ACSDP1Y2022.DP03?t=Employmen…" at bounding box center [641, 320] width 1282 height 640
drag, startPoint x: 637, startPoint y: 265, endPoint x: 396, endPoint y: 260, distance: 240.8
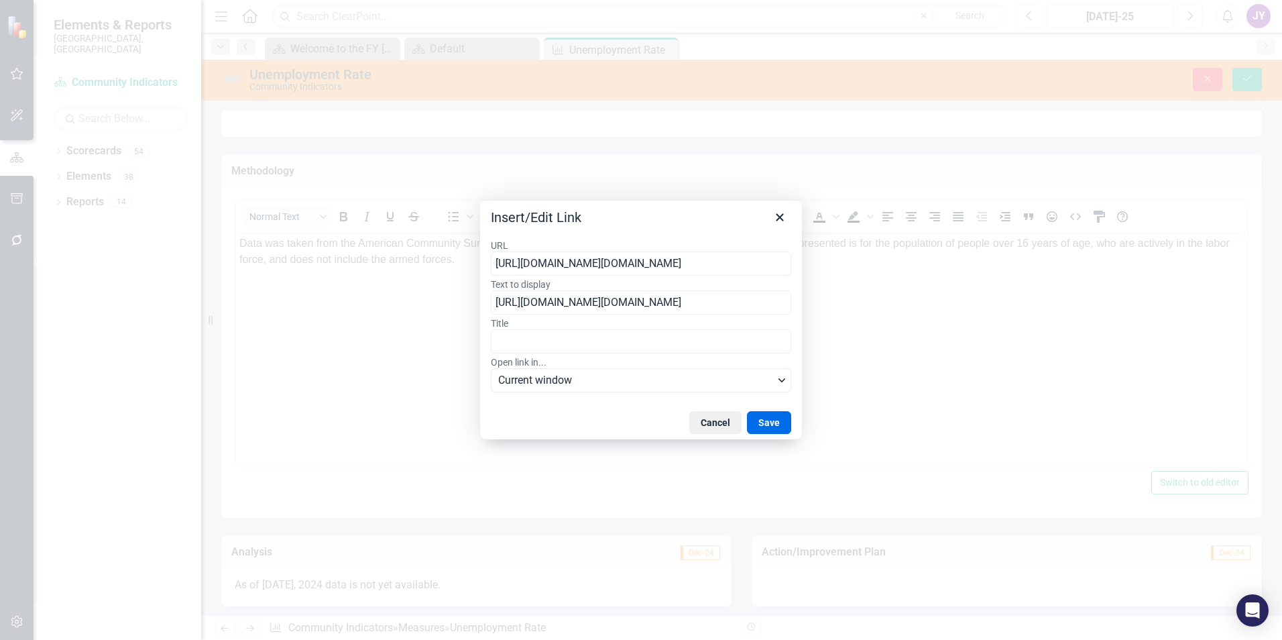
click at [396, 260] on div "Insert/Edit Link URL https://data.census.gov/table/ACSDP1Y2022.DP03?t=Employmen…" at bounding box center [641, 320] width 1282 height 640
click at [703, 265] on input "https://data.census.gov/table/ACSDP1Y2022.DP03?t=Employment&g=010XX00US_040XX00…" at bounding box center [641, 263] width 300 height 24
type input "https://data.census.gov/table/ACSDP1Y2023.DP03?t=Employment&g=010XX00US_040XX00…"
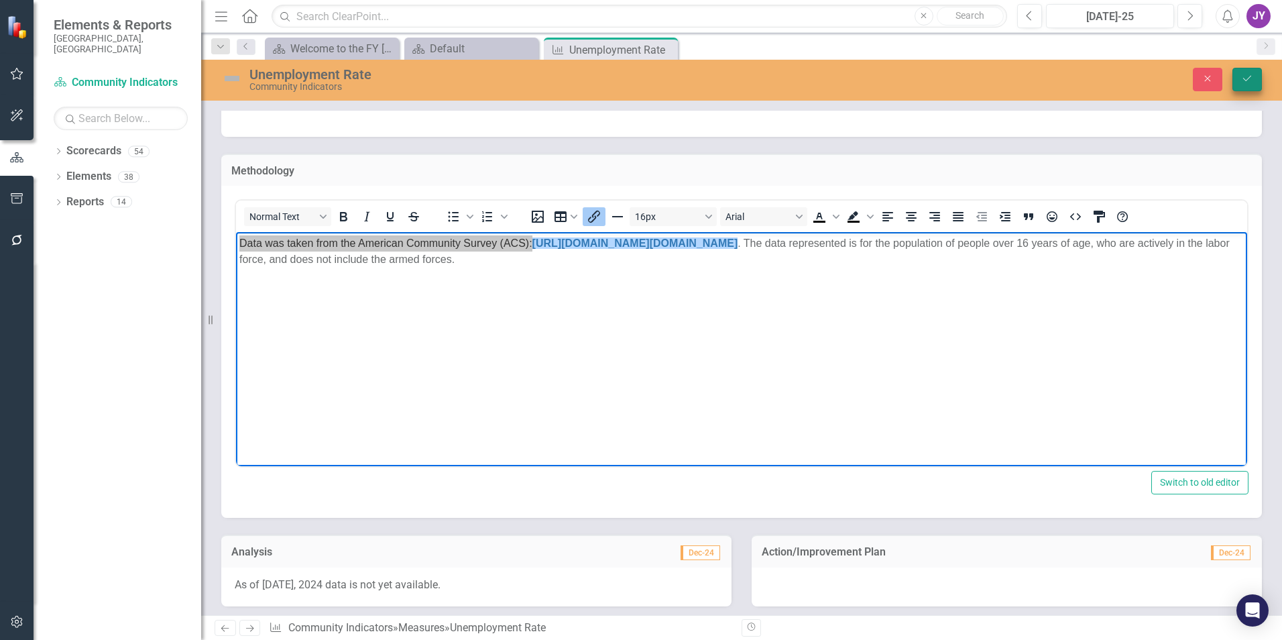
click at [1248, 83] on icon "Save" at bounding box center [1247, 78] width 12 height 9
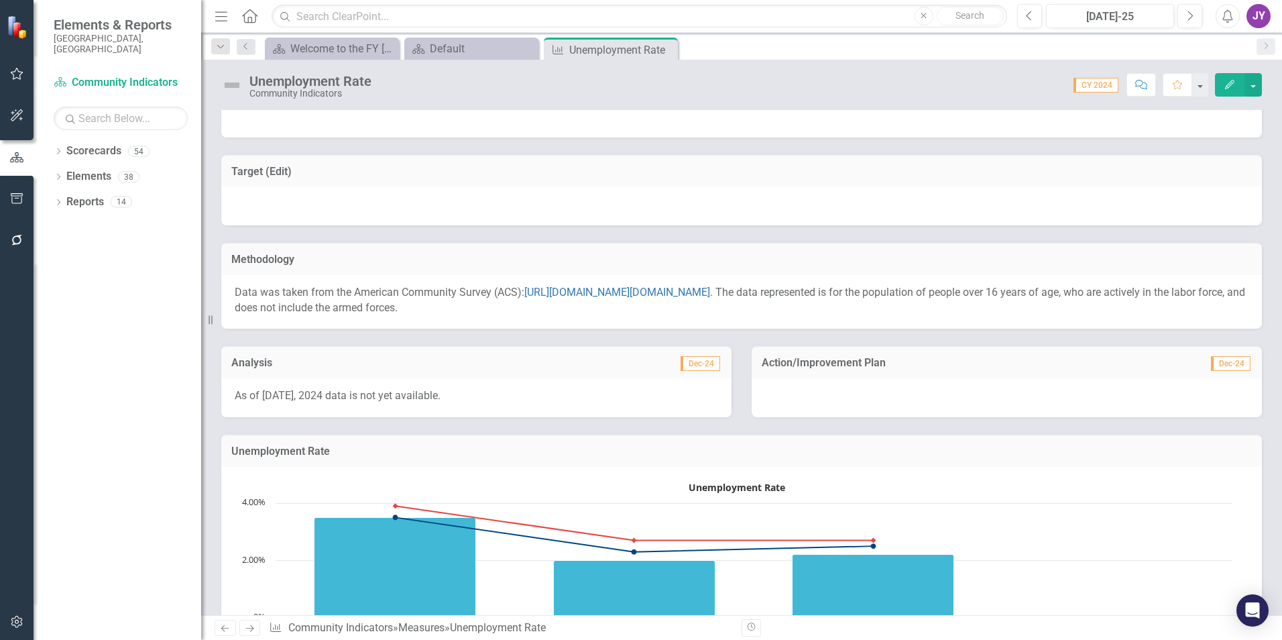
scroll to position [67, 0]
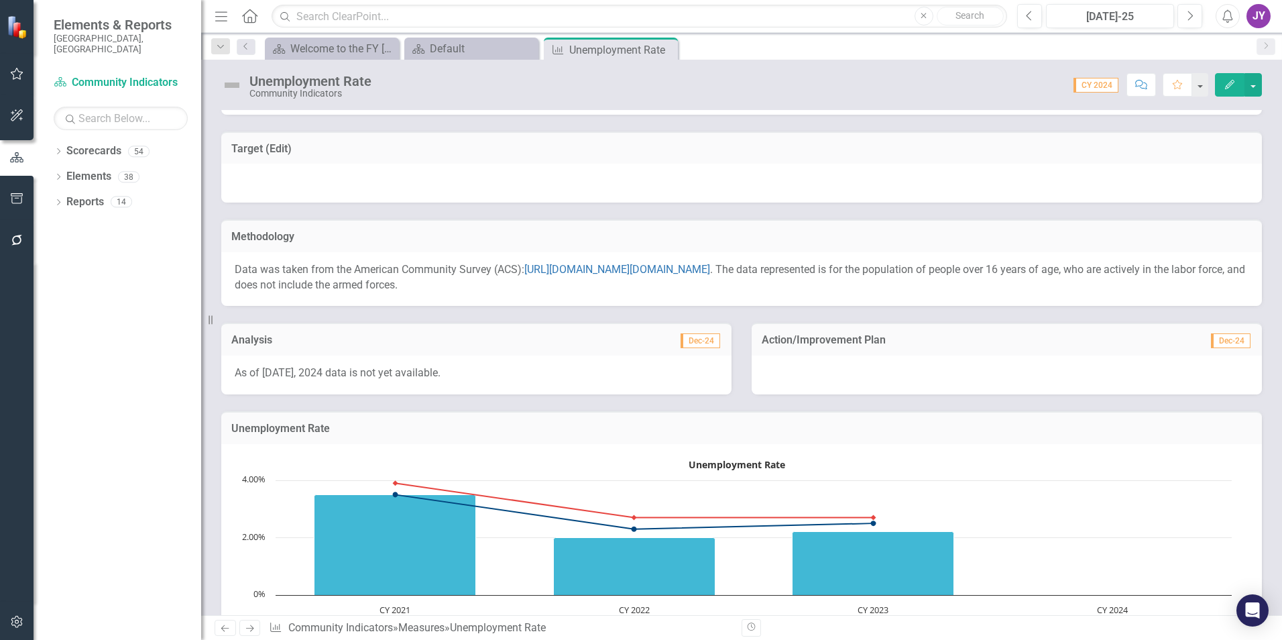
click at [437, 347] on td "Analysis" at bounding box center [353, 341] width 245 height 17
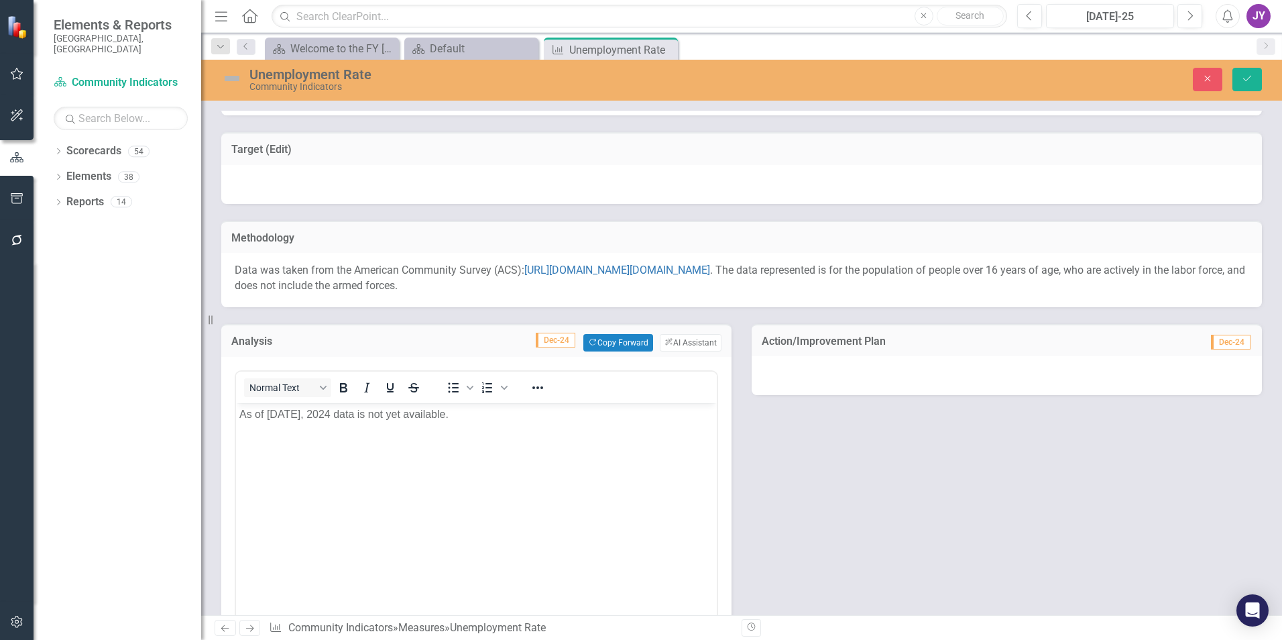
scroll to position [0, 0]
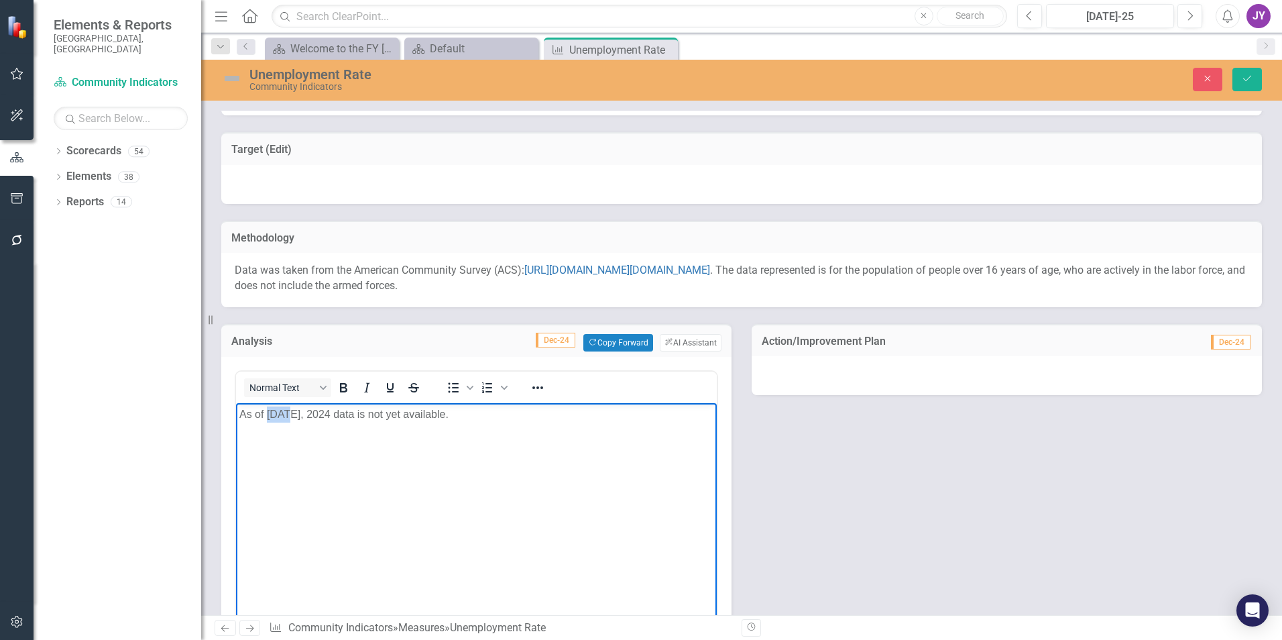
drag, startPoint x: 266, startPoint y: 414, endPoint x: 286, endPoint y: 416, distance: 21.0
click at [286, 416] on p "As of 2/26/2025, 2024 data is not yet available." at bounding box center [476, 414] width 474 height 16
click at [270, 415] on p "As of 8/25/2025, 2024 data is not yet available." at bounding box center [476, 414] width 474 height 16
drag, startPoint x: 268, startPoint y: 410, endPoint x: 312, endPoint y: 410, distance: 44.3
click at [312, 410] on p "As of 8/25/2025, 2024 data is not yet available." at bounding box center [476, 414] width 474 height 16
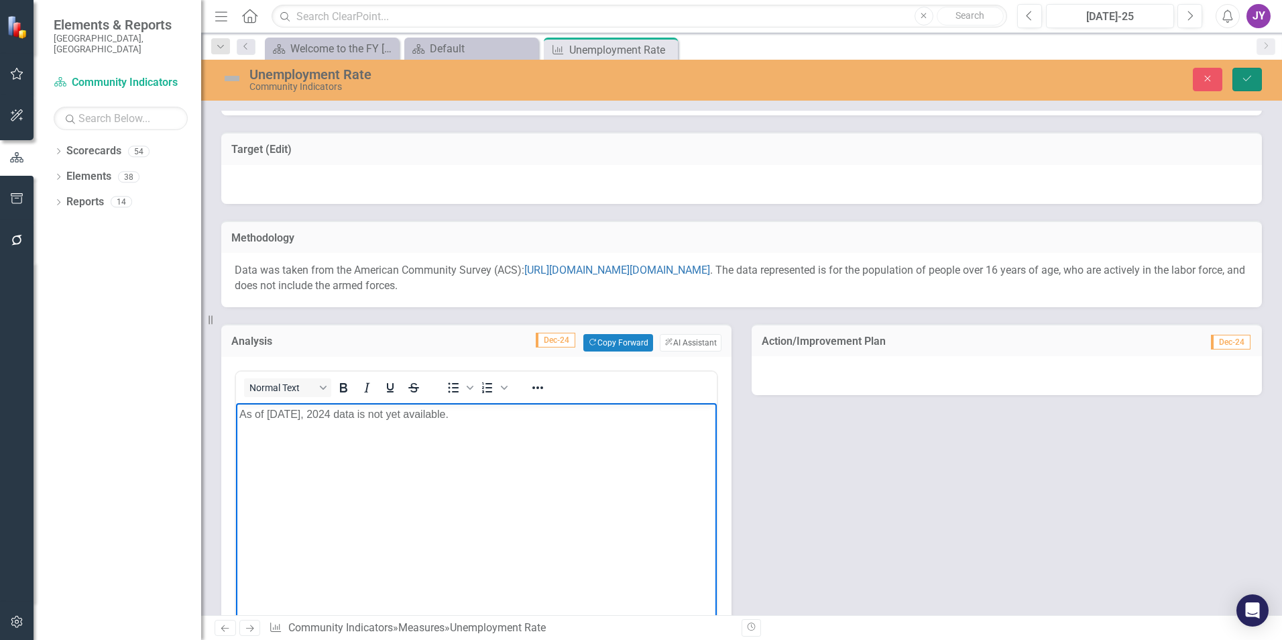
drag, startPoint x: 1250, startPoint y: 80, endPoint x: 1165, endPoint y: 174, distance: 126.8
click at [1250, 79] on icon "Save" at bounding box center [1247, 78] width 12 height 9
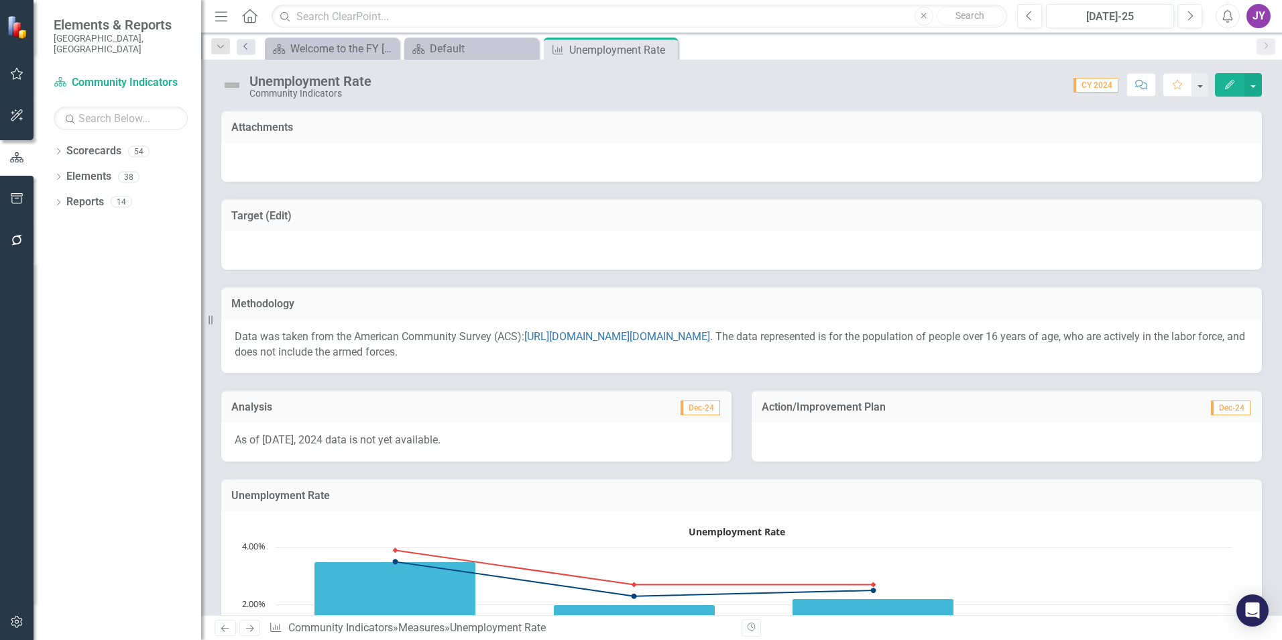
click at [245, 46] on icon "Previous" at bounding box center [246, 46] width 11 height 8
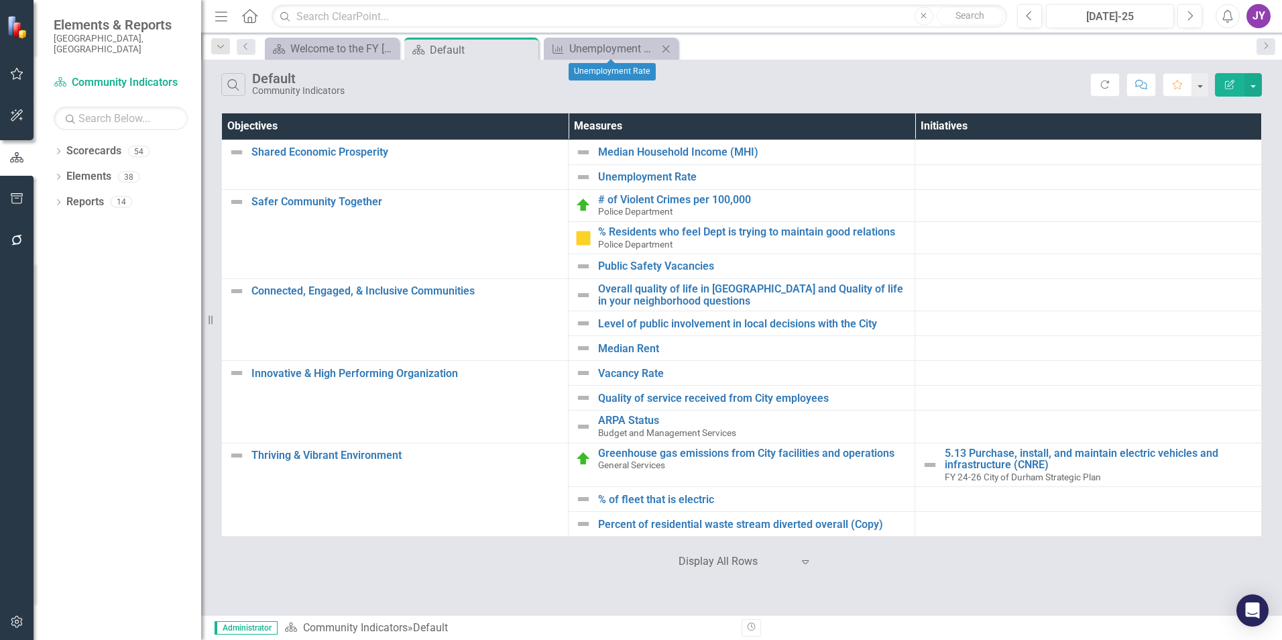
click at [663, 44] on icon "Close" at bounding box center [665, 49] width 13 height 11
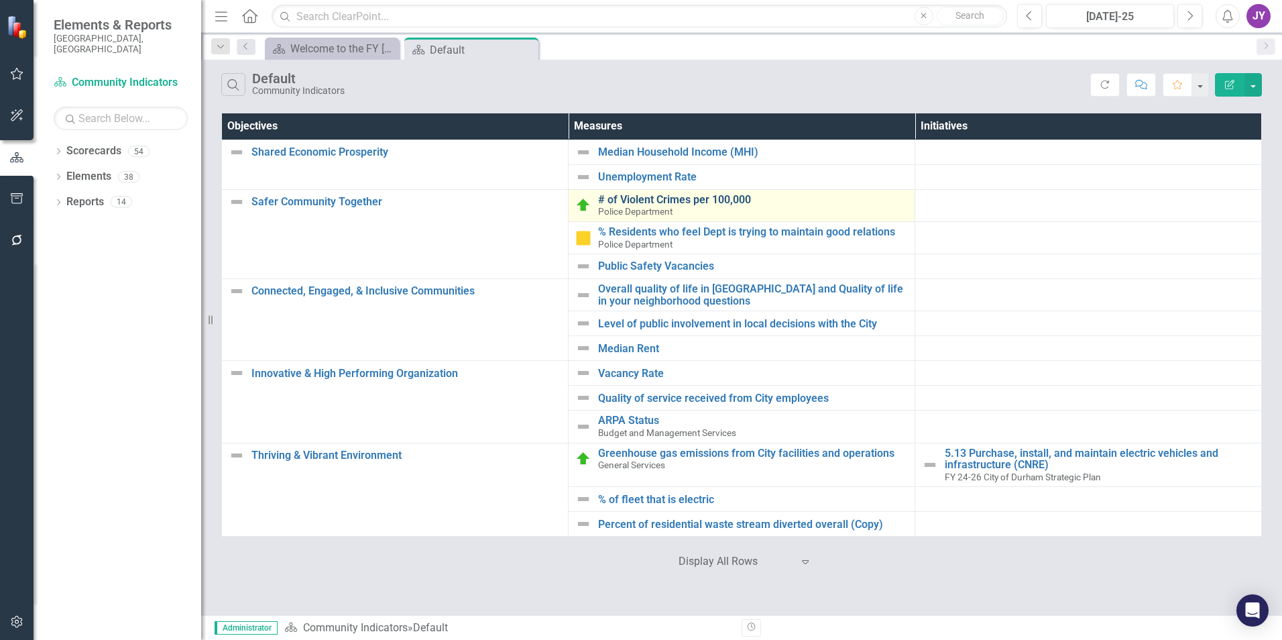
click at [653, 196] on link "# of Violent Crimes per 100,000" at bounding box center [753, 200] width 310 height 12
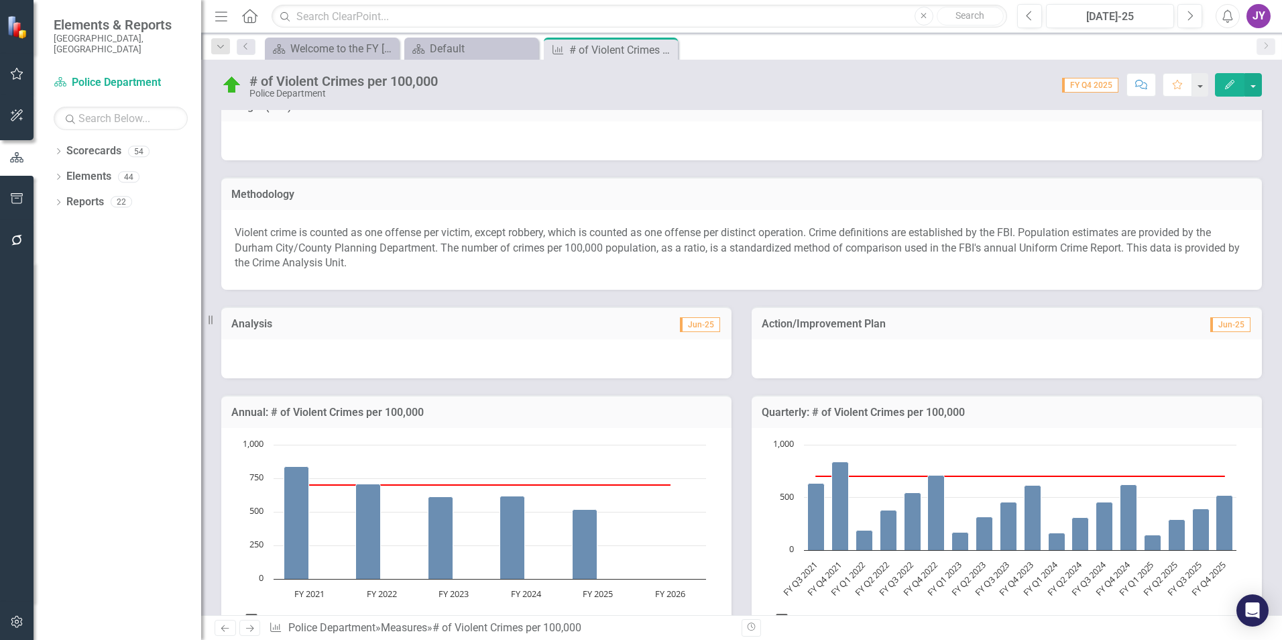
scroll to position [308, 0]
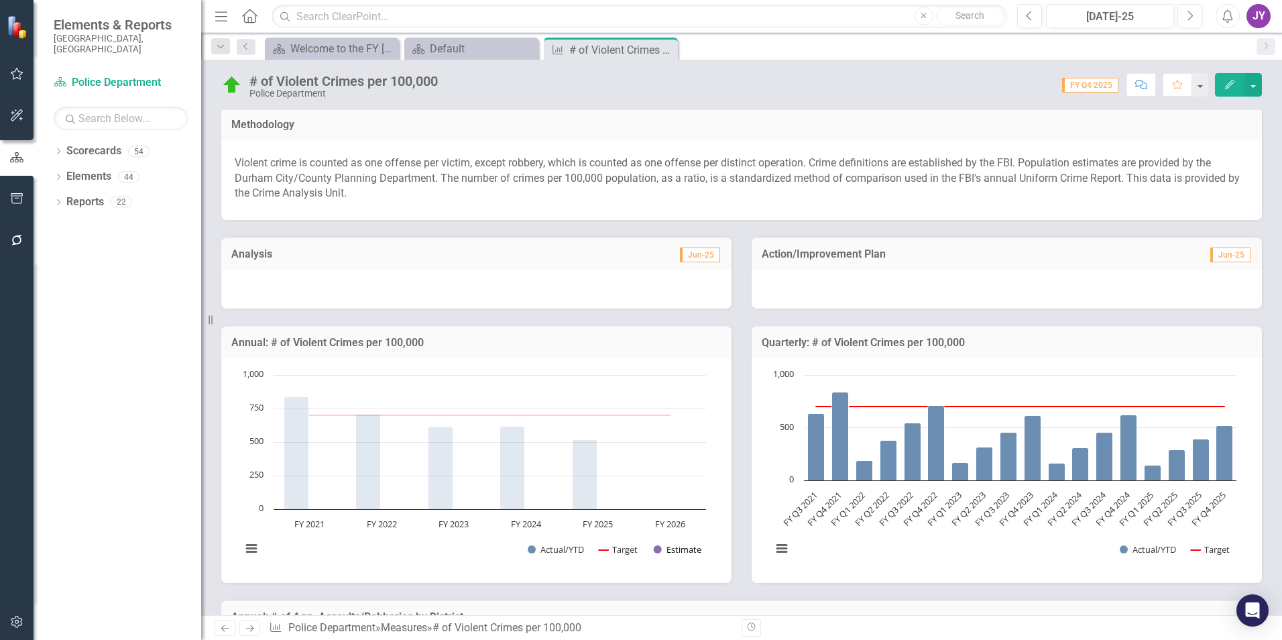
click at [662, 549] on button "Show Estimate" at bounding box center [678, 549] width 48 height 12
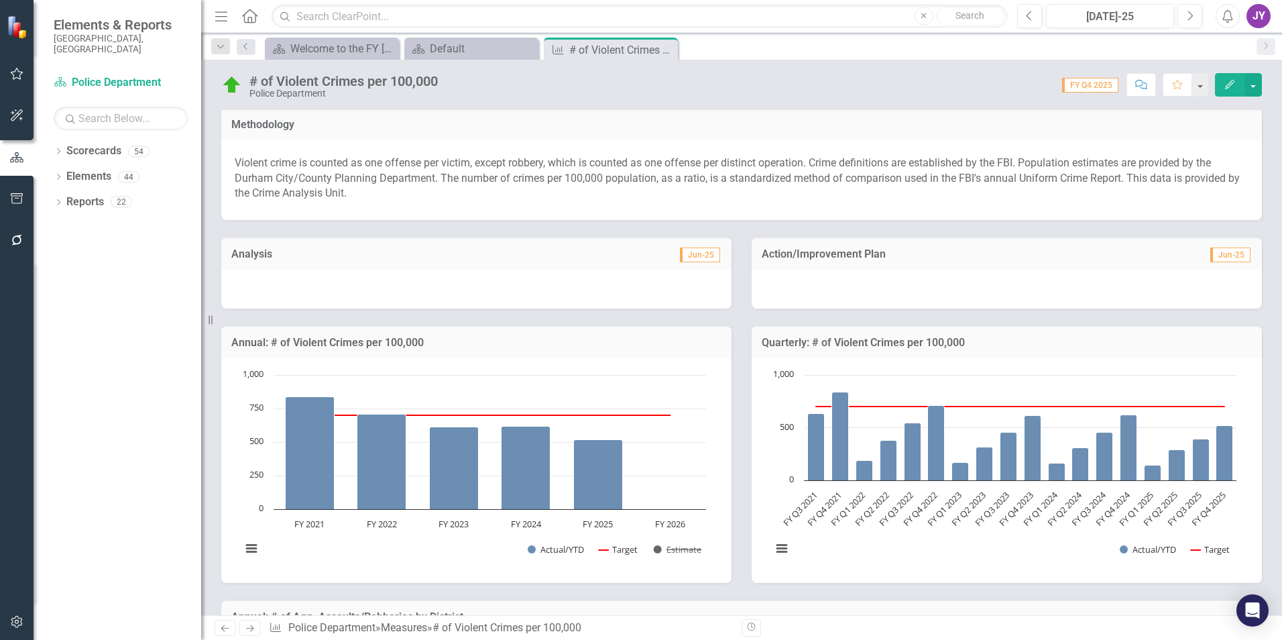
click at [664, 549] on button "Show Estimate" at bounding box center [678, 549] width 48 height 12
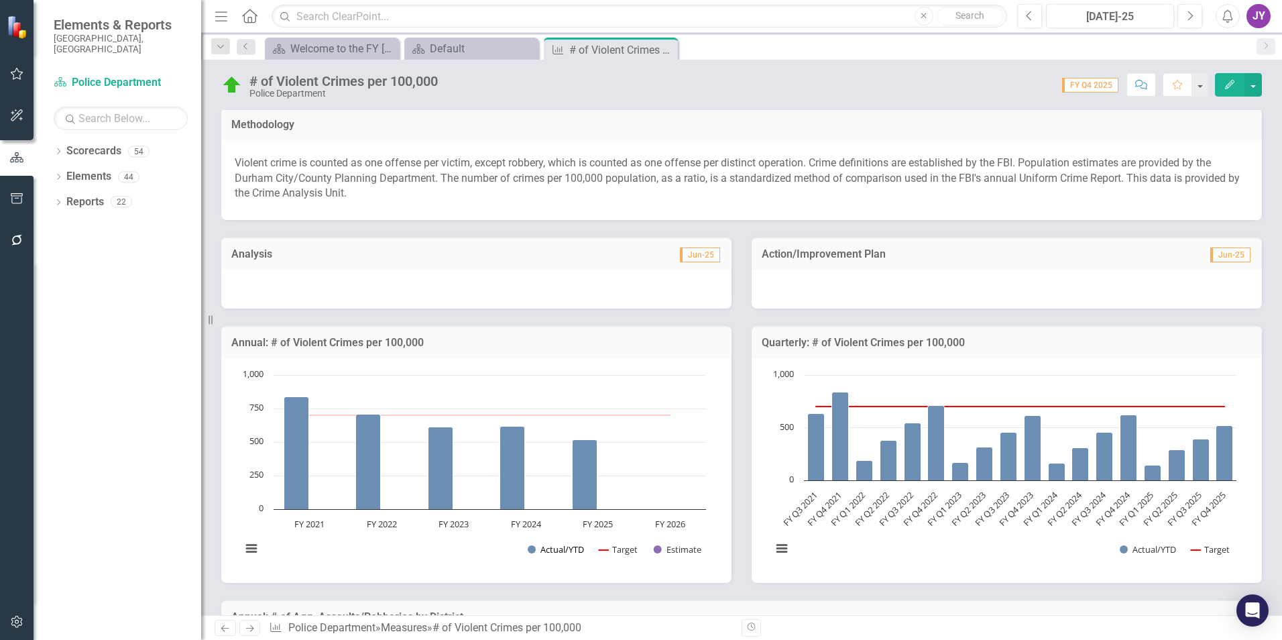
click at [575, 548] on button "Show Actual/YTD" at bounding box center [556, 549] width 56 height 12
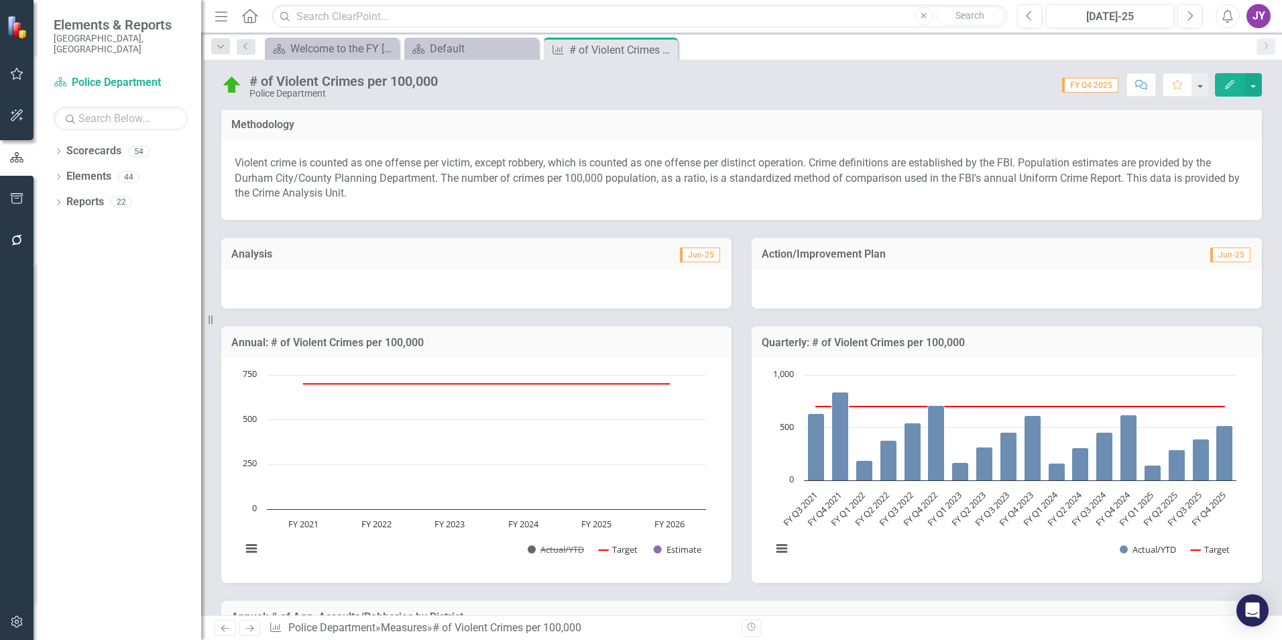
click at [575, 548] on button "Show Actual/YTD" at bounding box center [556, 549] width 56 height 12
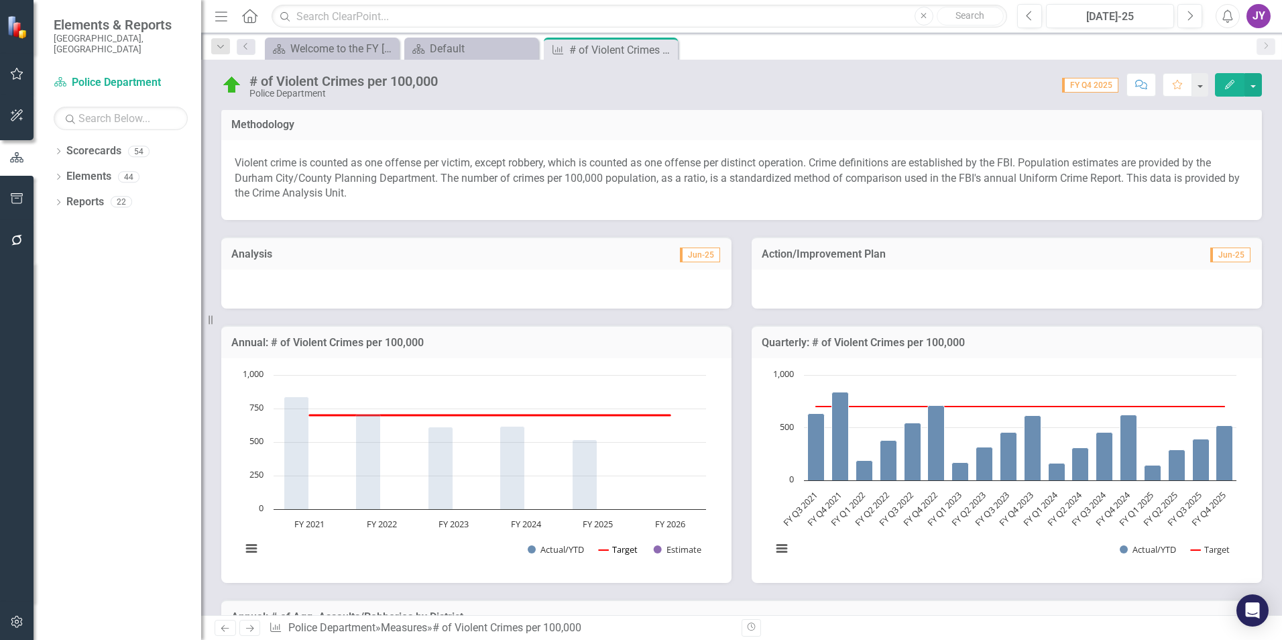
click at [618, 550] on button "Show Target" at bounding box center [619, 549] width 40 height 12
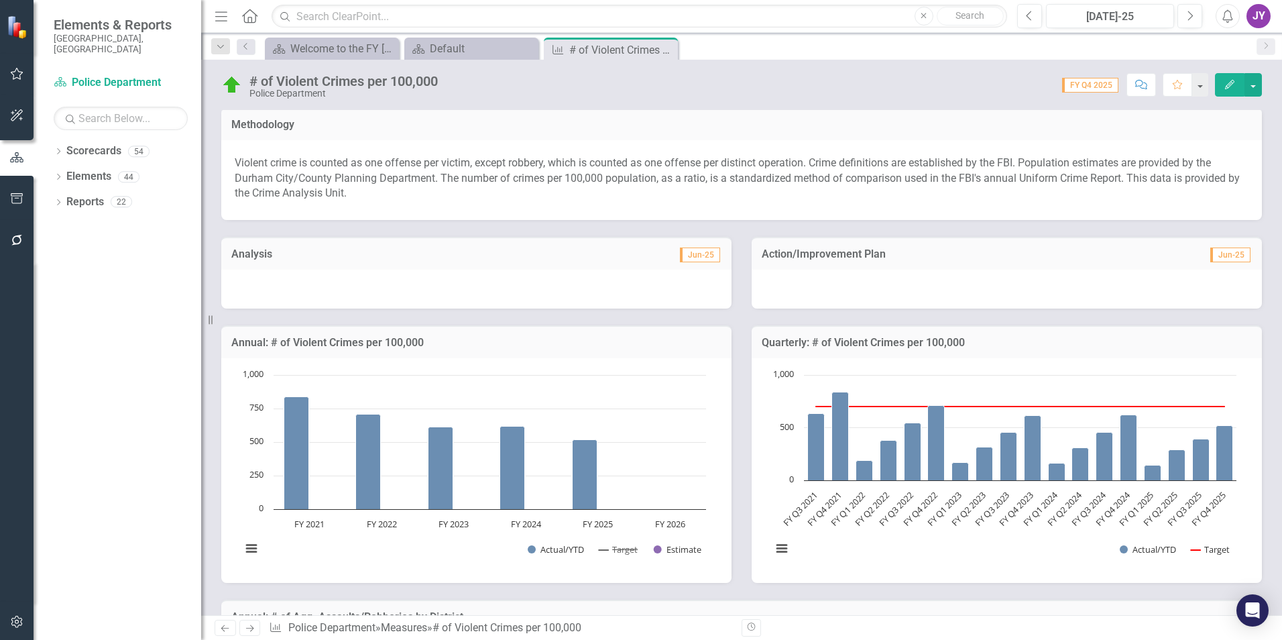
click at [618, 550] on button "Show Target" at bounding box center [619, 549] width 40 height 12
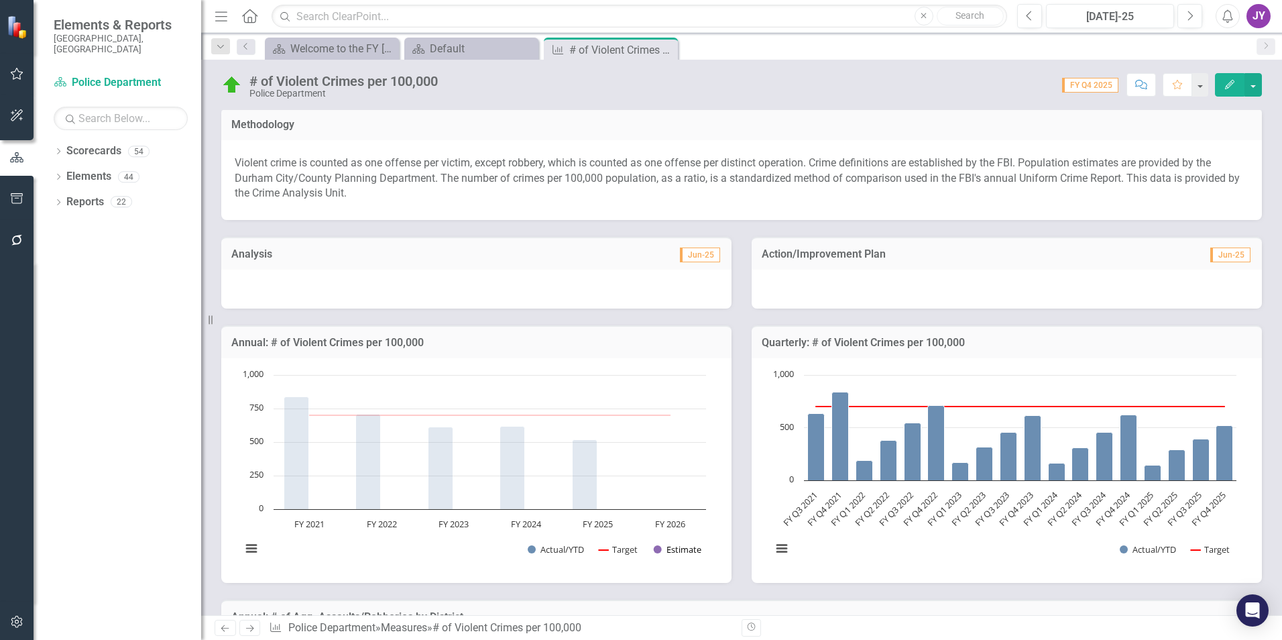
click at [671, 550] on button "Show Estimate" at bounding box center [678, 549] width 48 height 12
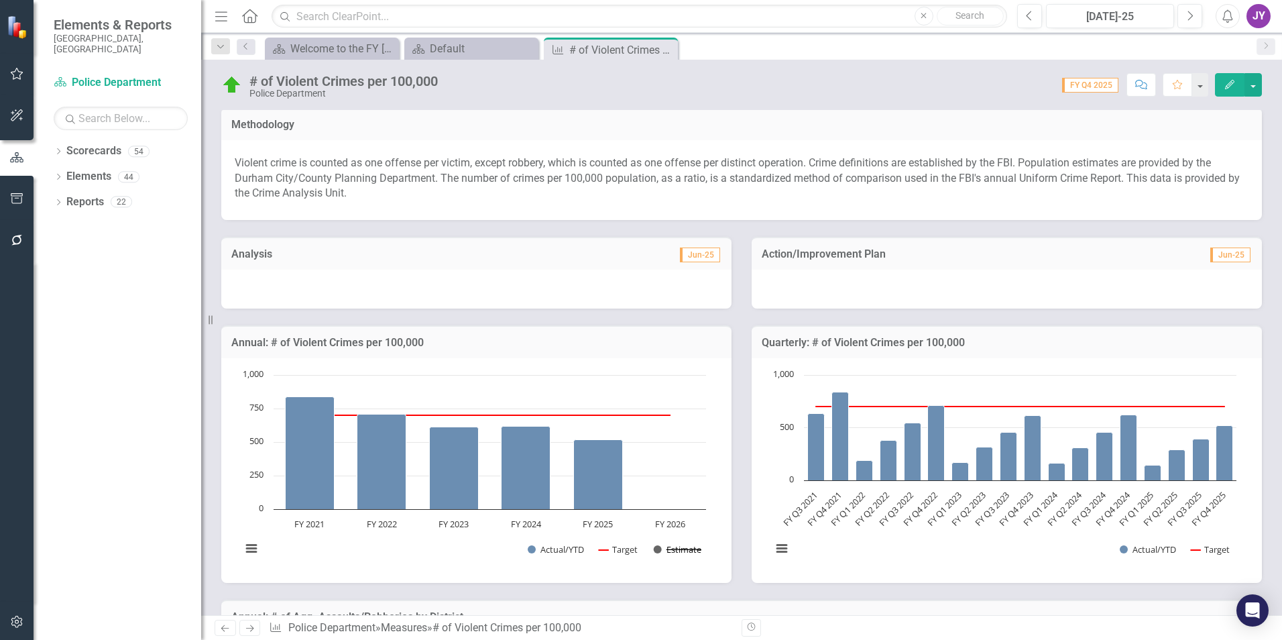
click at [684, 553] on button "Show Estimate" at bounding box center [678, 549] width 48 height 12
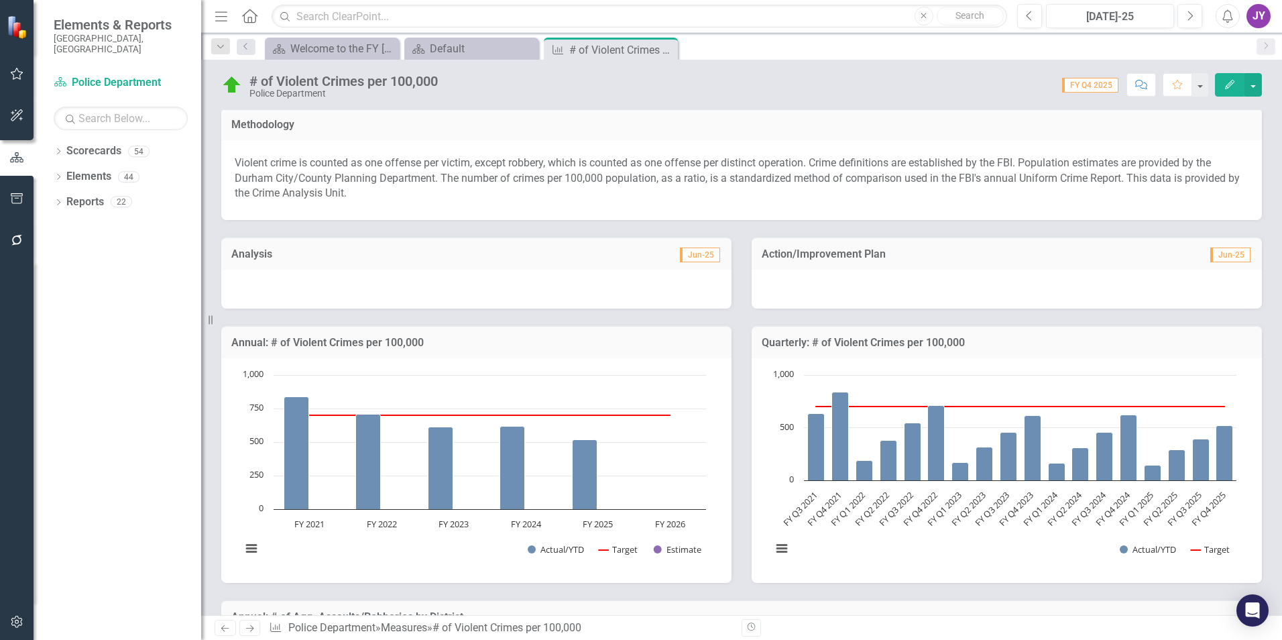
click at [563, 555] on rect "Interactive chart" at bounding box center [474, 468] width 478 height 201
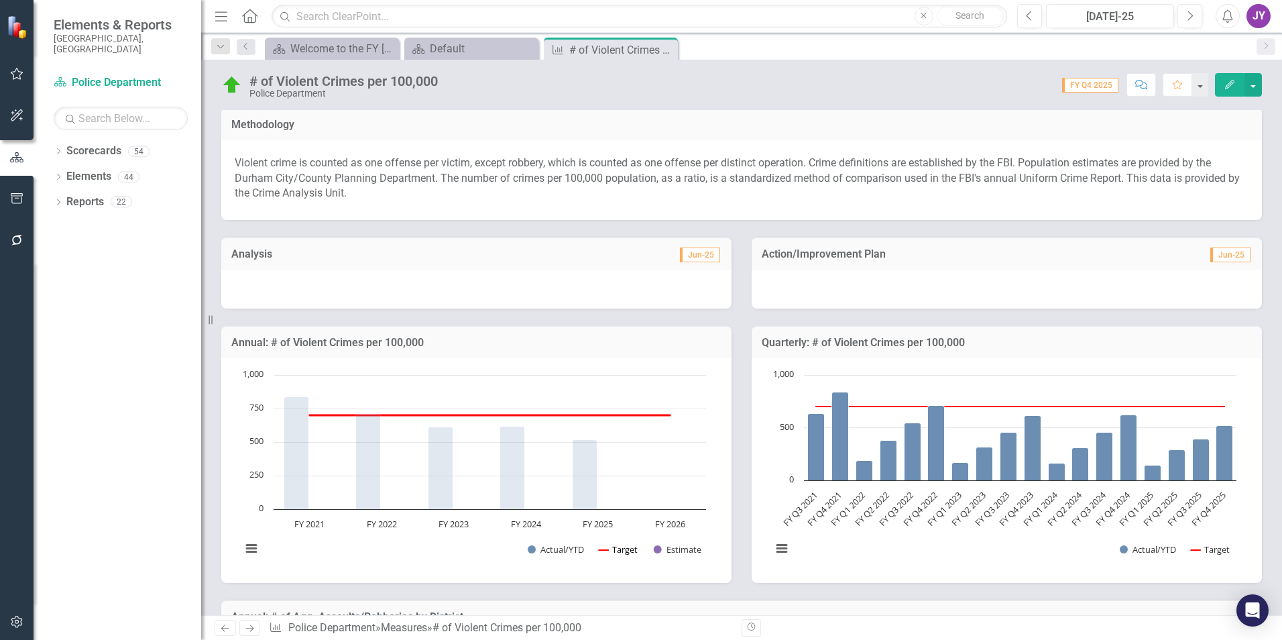
click at [617, 550] on button "Show Target" at bounding box center [619, 549] width 40 height 12
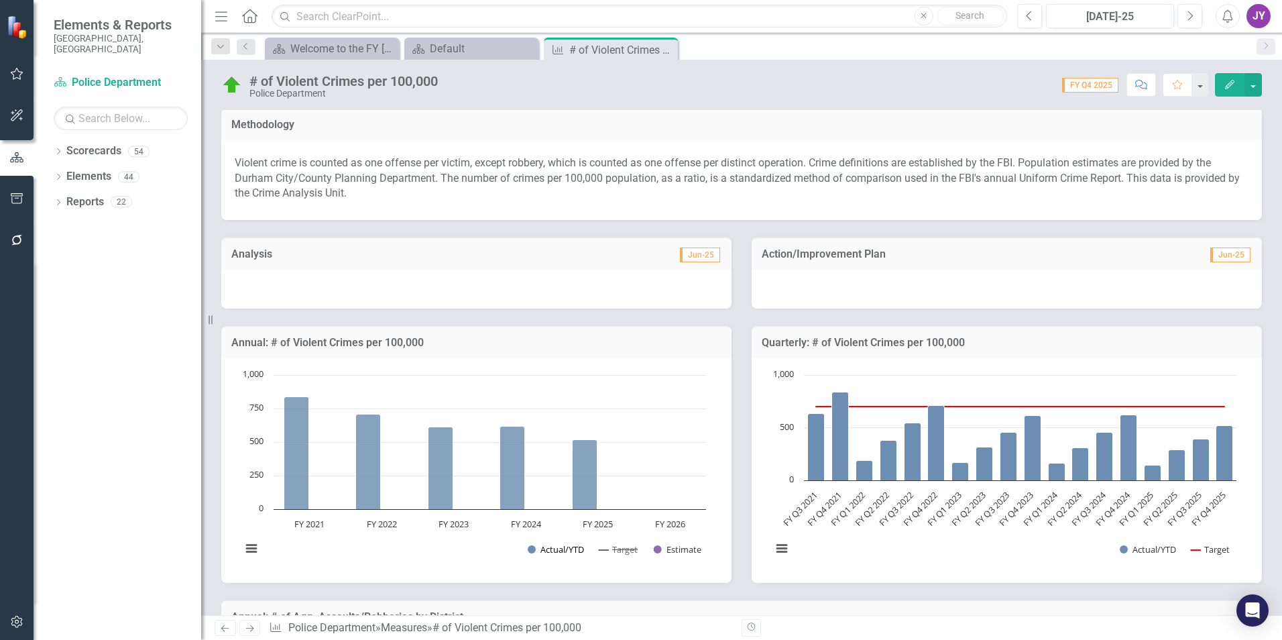
click at [543, 548] on button "Show Actual/YTD" at bounding box center [556, 549] width 56 height 12
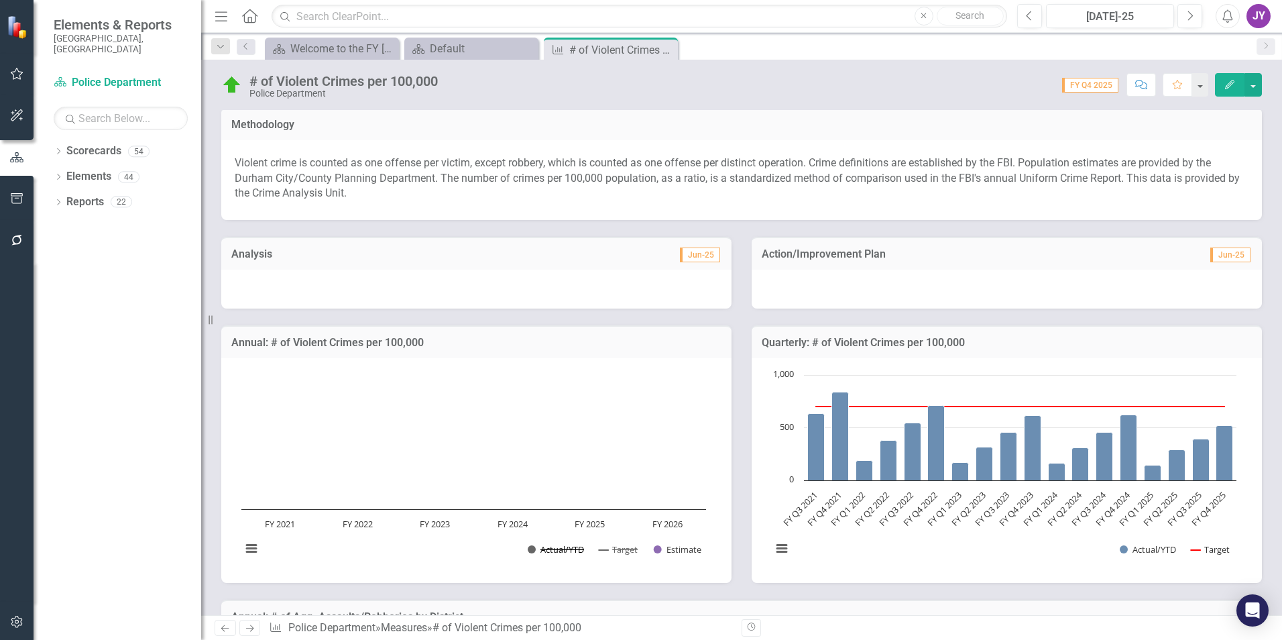
click at [546, 548] on button "Show Actual/YTD" at bounding box center [556, 549] width 56 height 12
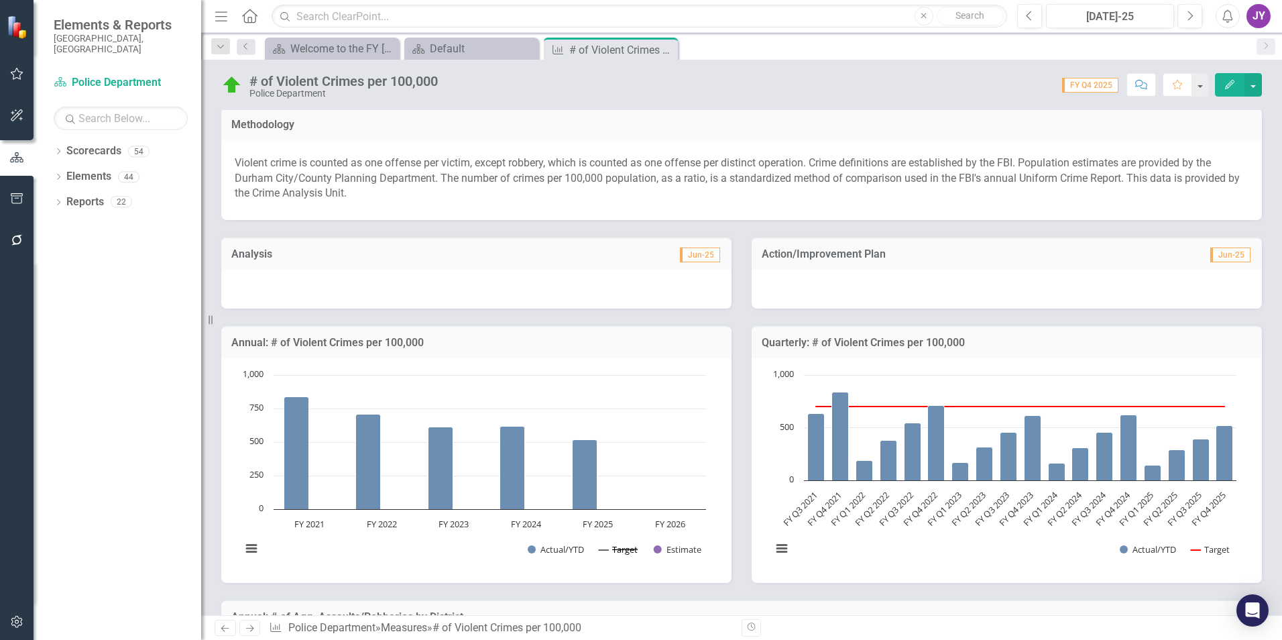
click at [612, 544] on button "Show Target" at bounding box center [619, 549] width 40 height 12
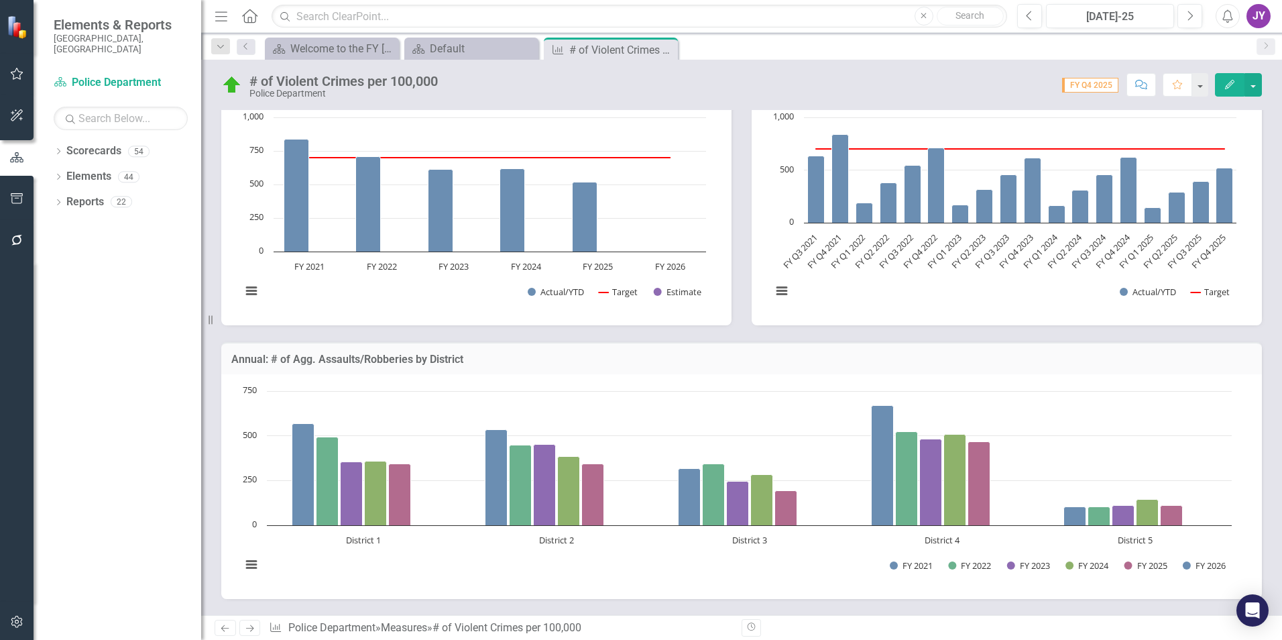
scroll to position [375, 0]
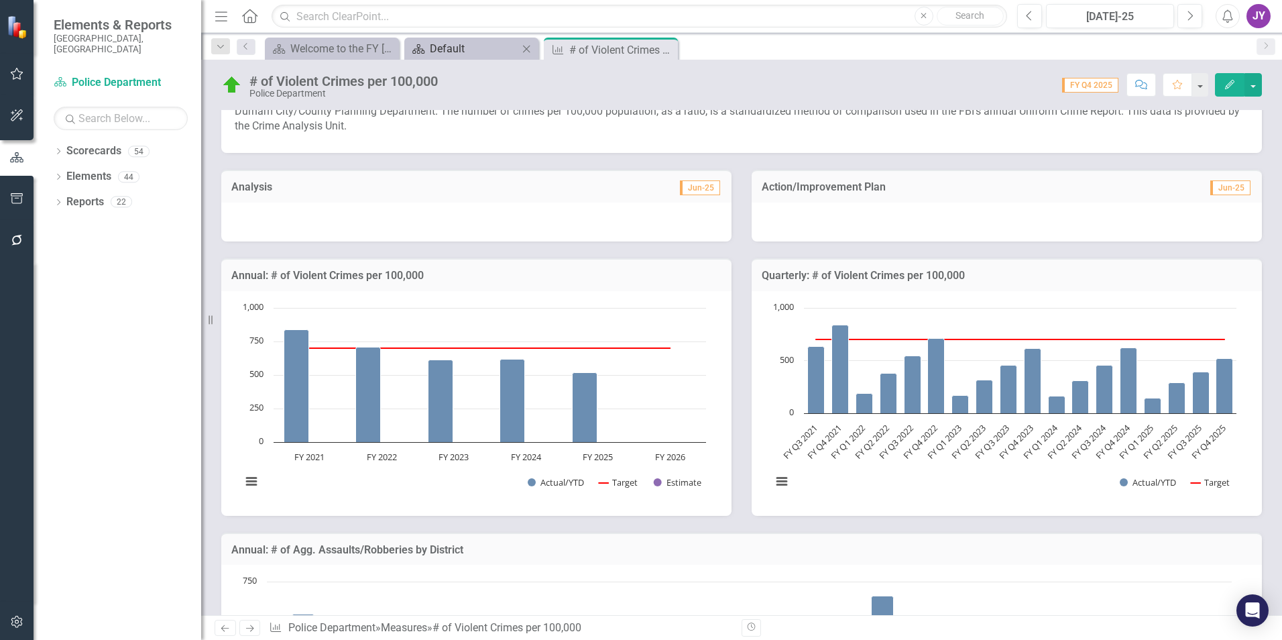
click at [435, 41] on div "Default" at bounding box center [474, 48] width 89 height 17
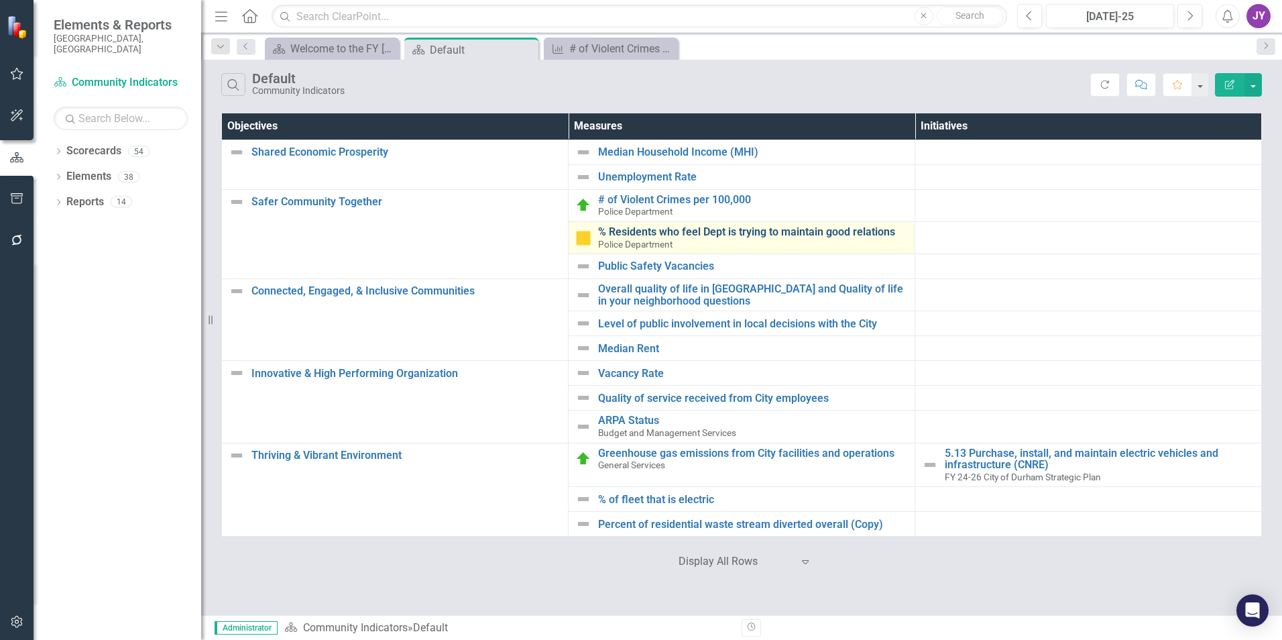
click at [695, 233] on link "% Residents who feel Dept is trying to maintain good relations" at bounding box center [753, 232] width 310 height 12
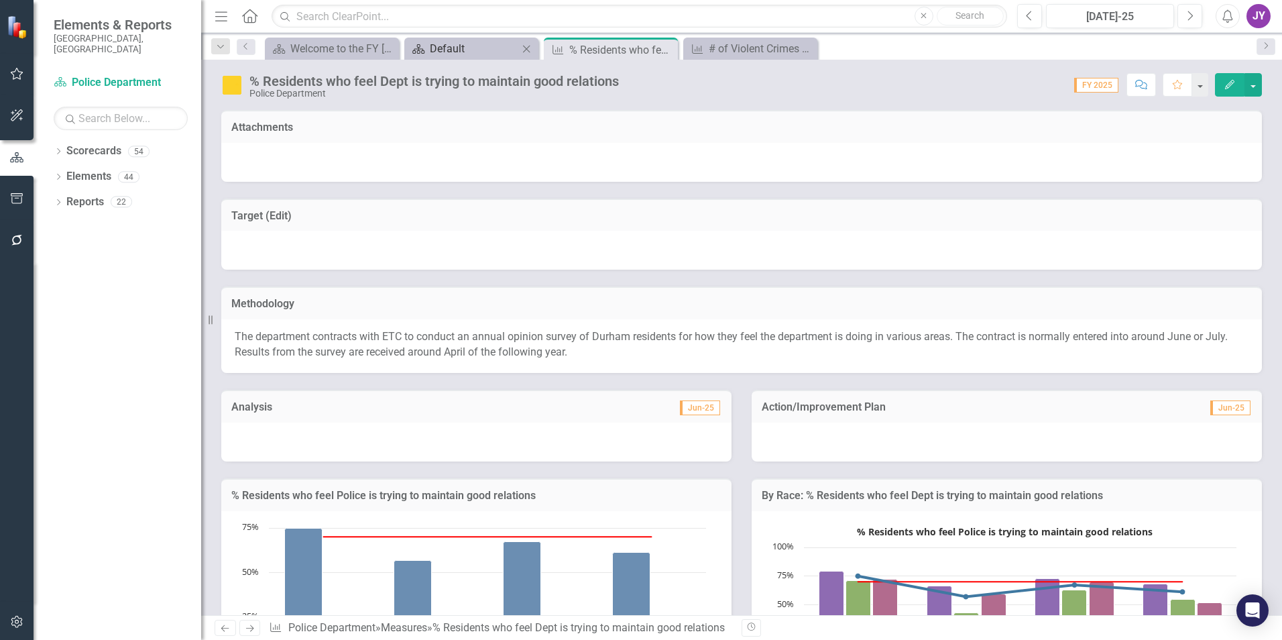
click at [486, 53] on div "Default" at bounding box center [474, 48] width 89 height 17
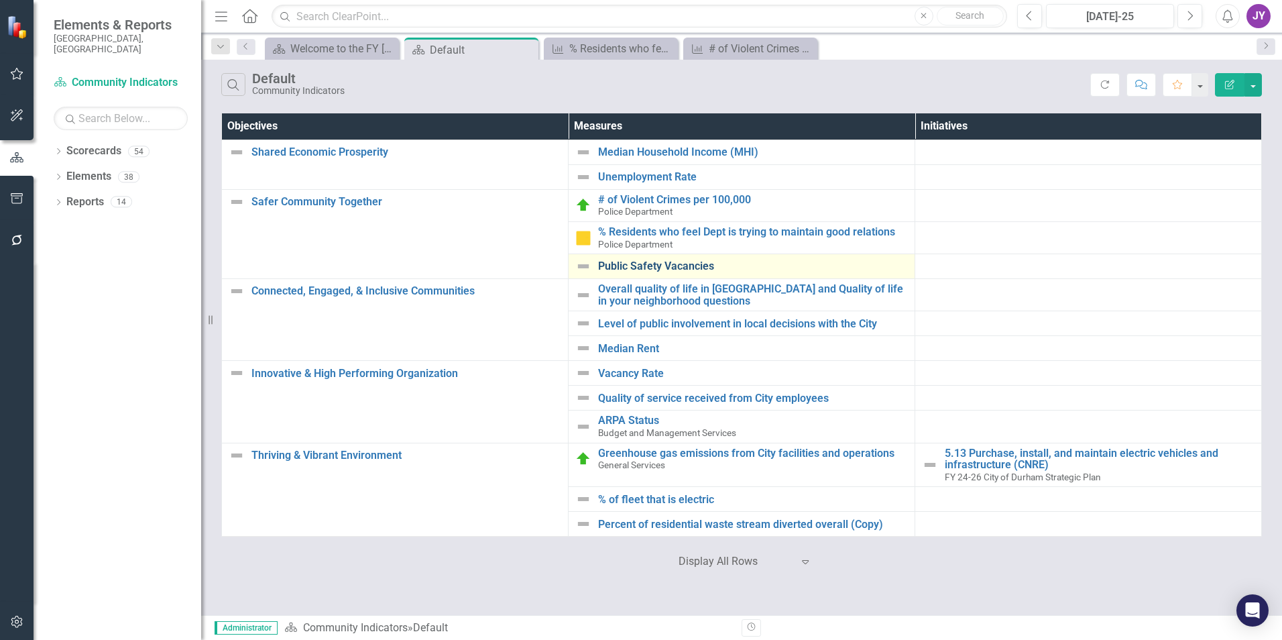
click at [640, 267] on link "Public Safety Vacancies" at bounding box center [753, 266] width 310 height 12
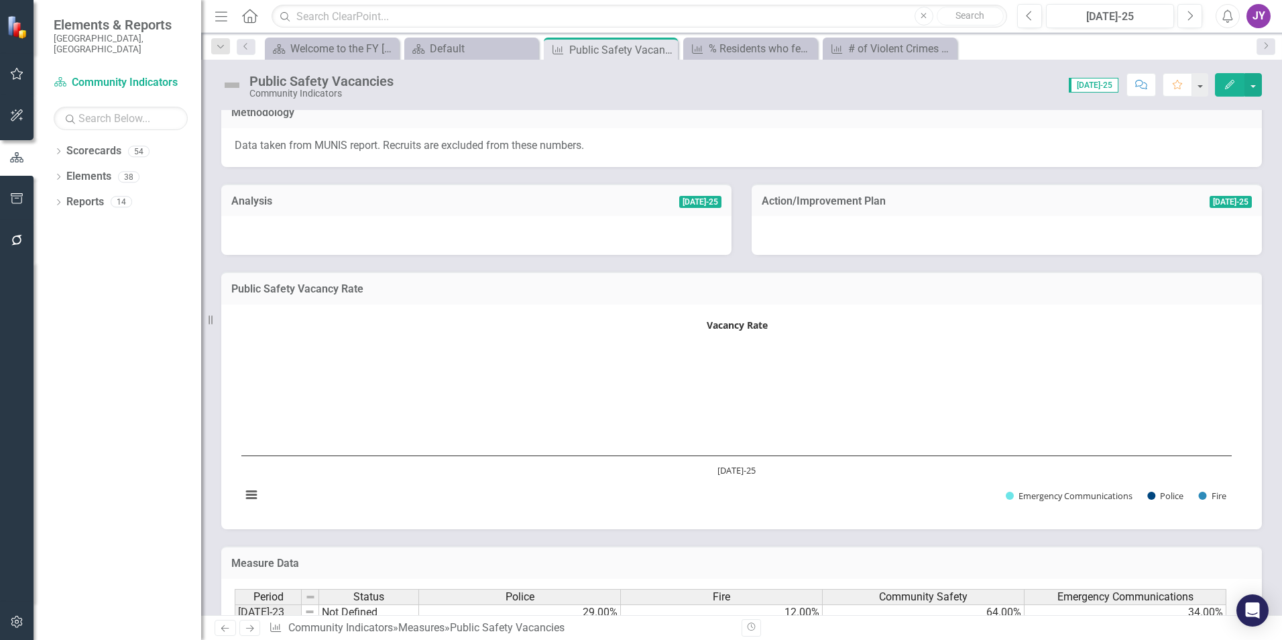
scroll to position [268, 0]
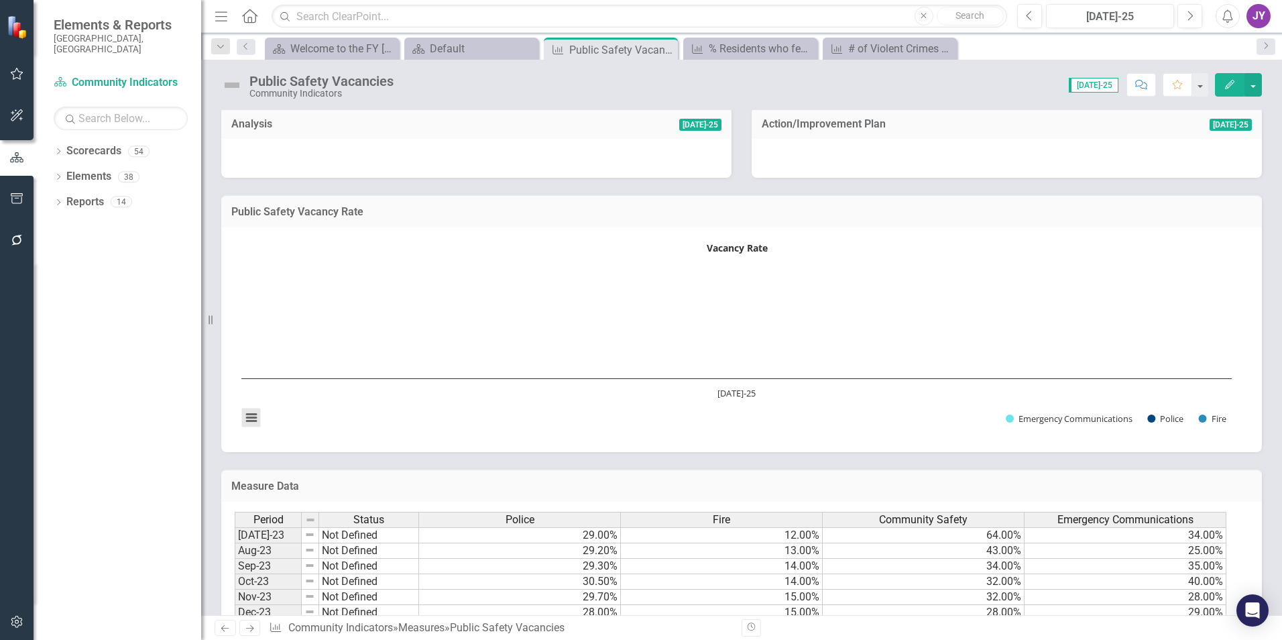
click at [253, 424] on button "View chart menu, Vacancy Rate" at bounding box center [251, 417] width 19 height 19
click at [253, 424] on div "Download PNG image Download JPEG image Download PDF document Download SVG vecto…" at bounding box center [307, 361] width 169 height 131
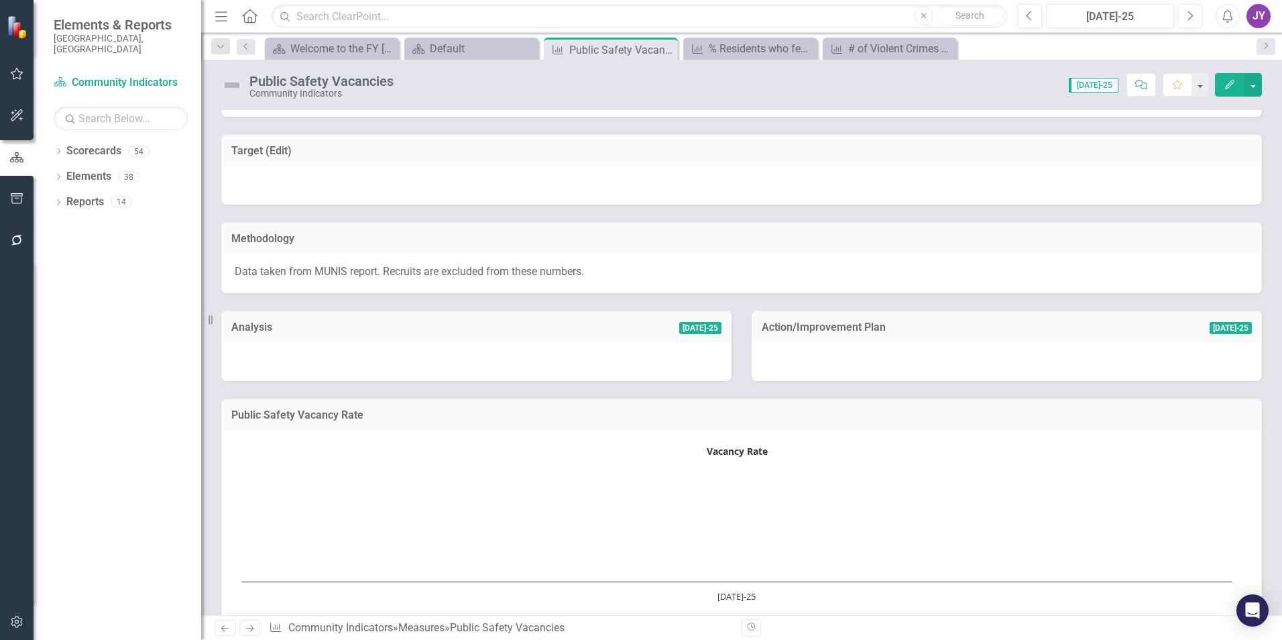
scroll to position [0, 0]
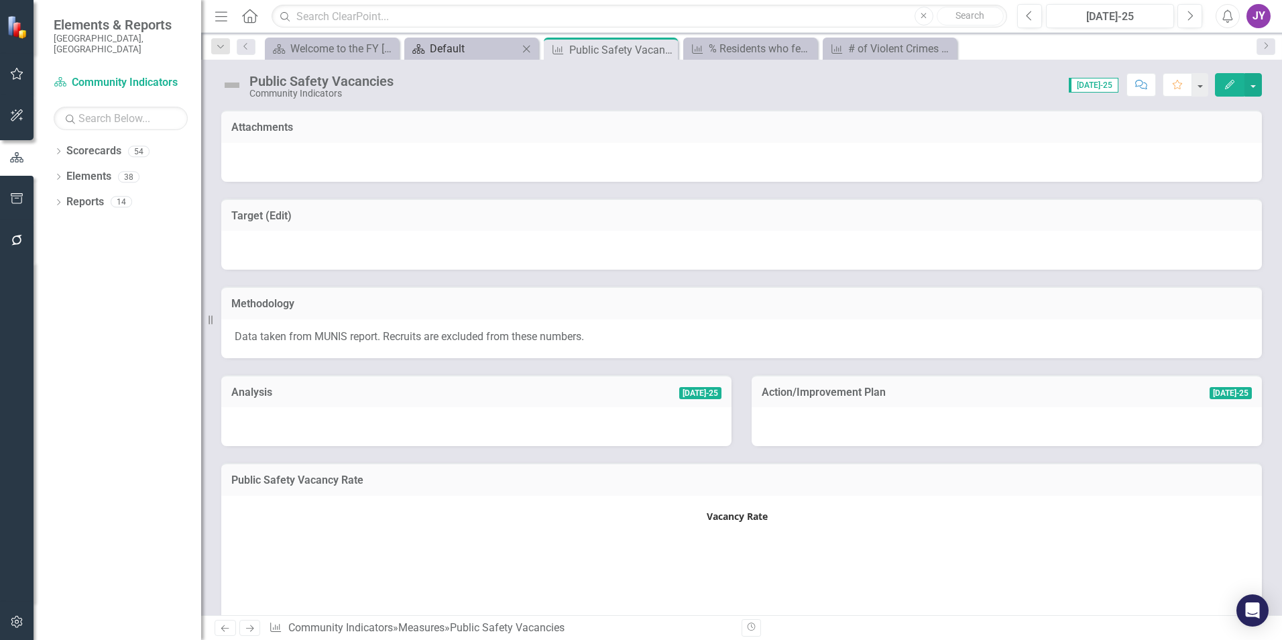
click at [475, 43] on div "Default" at bounding box center [474, 48] width 89 height 17
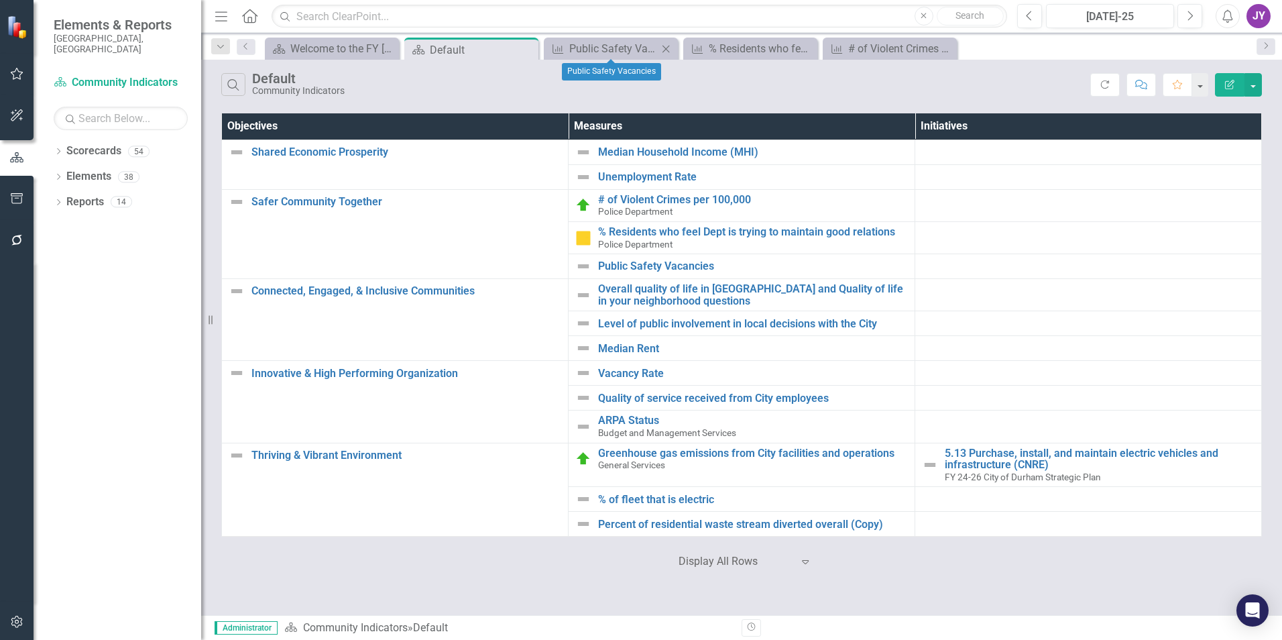
click at [671, 47] on icon "Close" at bounding box center [665, 49] width 13 height 11
click at [670, 49] on icon "Close" at bounding box center [665, 49] width 13 height 11
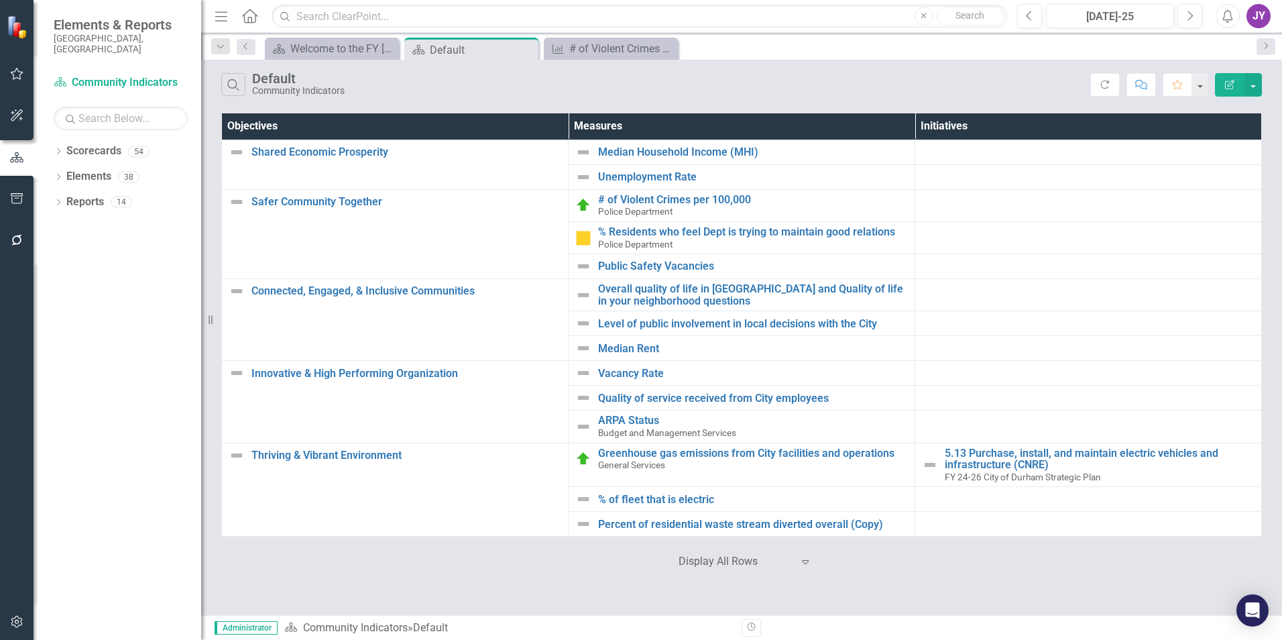
click at [0, 0] on icon "Close" at bounding box center [0, 0] width 0 height 0
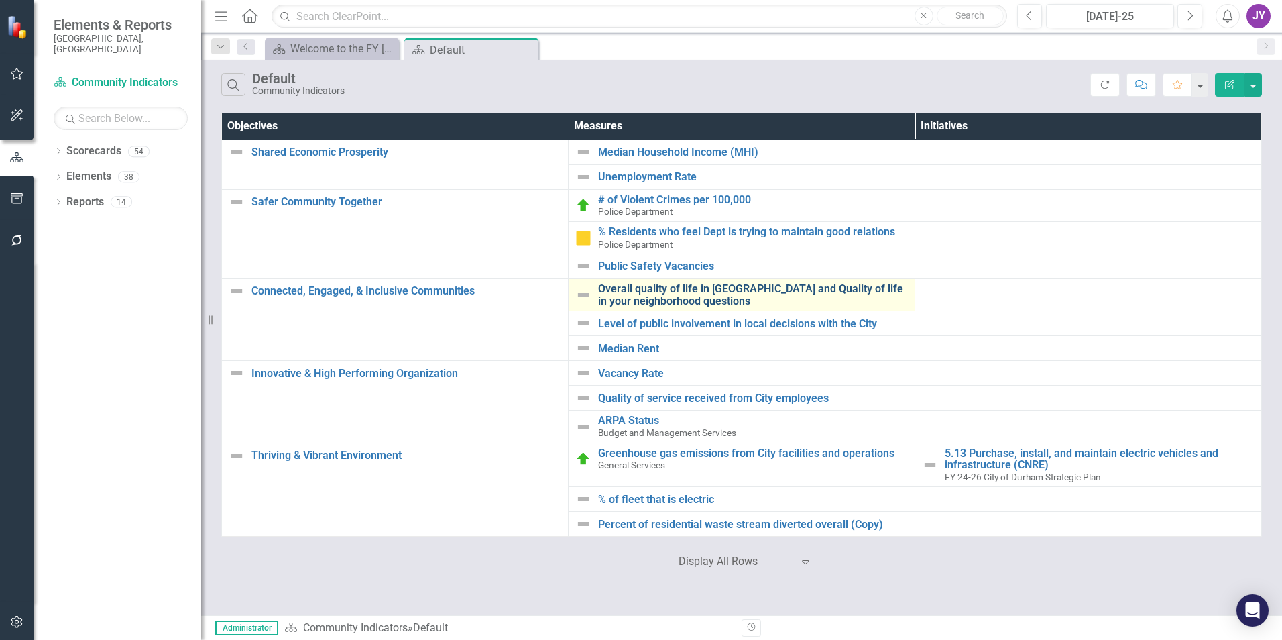
click at [644, 296] on td "Overall quality of life in Durham and Quality of life in your neighborhood ques…" at bounding box center [742, 295] width 347 height 32
click at [645, 296] on link "Overall quality of life in [GEOGRAPHIC_DATA] and Quality of life in your neighb…" at bounding box center [753, 294] width 310 height 23
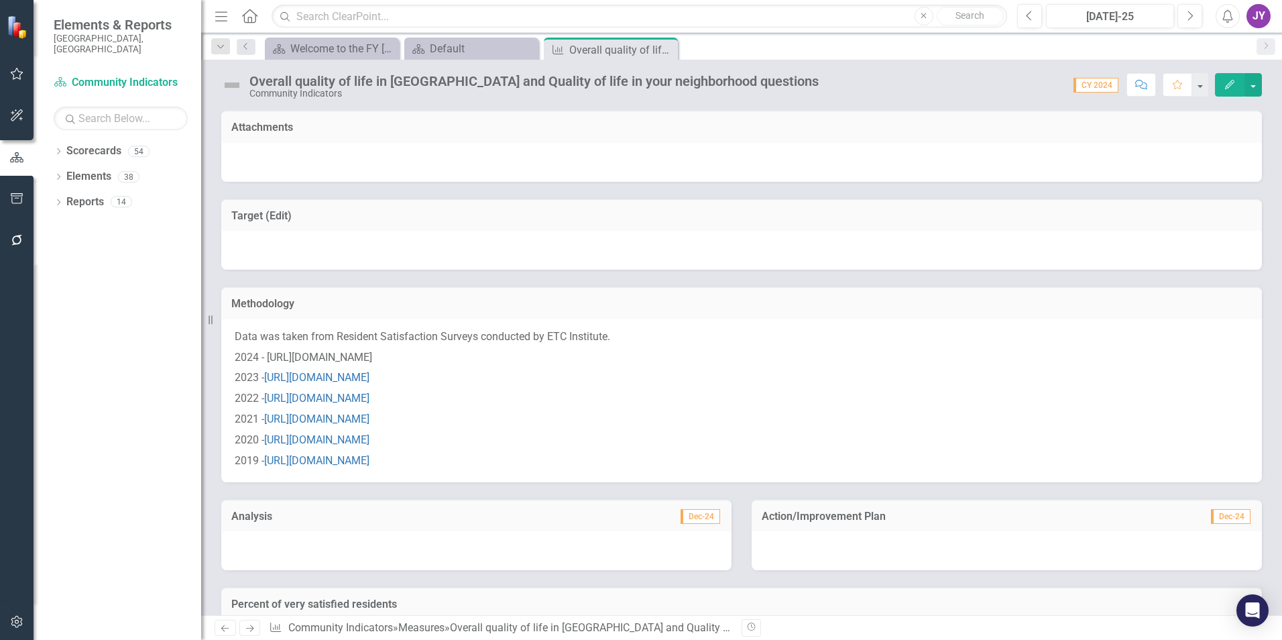
click at [658, 376] on p "2023 - https://www.durhamnc.gov/ArchiveCenter/ViewFile/Item/6811" at bounding box center [742, 377] width 1014 height 21
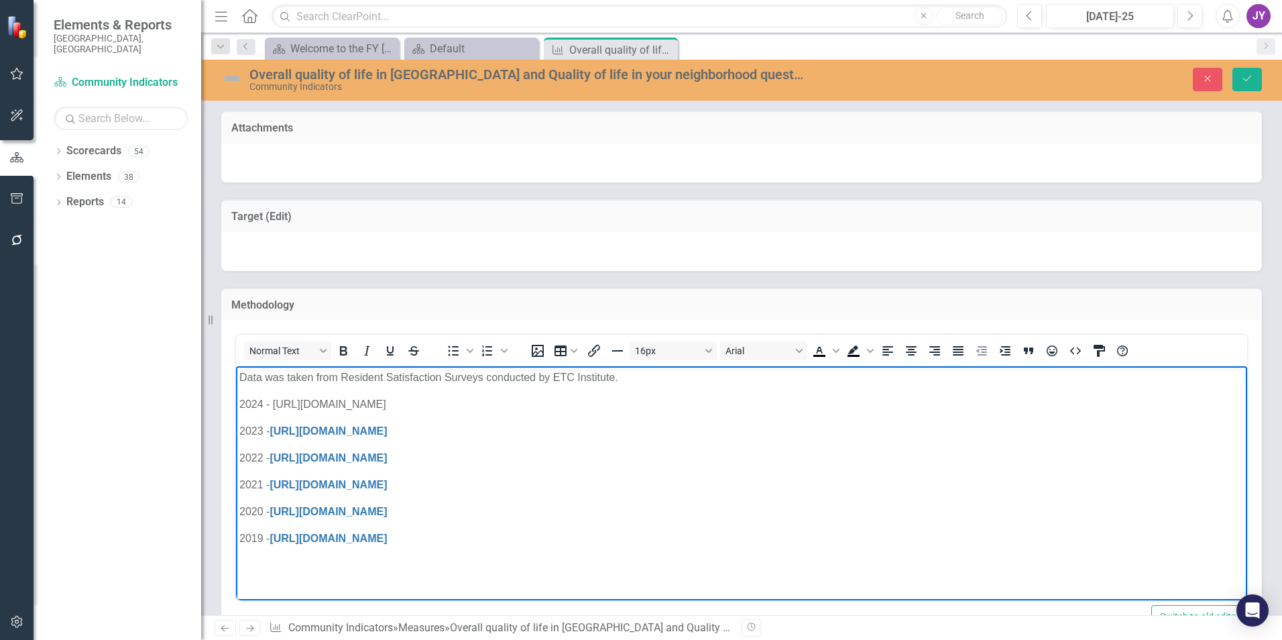
drag, startPoint x: 575, startPoint y: 404, endPoint x: 276, endPoint y: 396, distance: 299.1
click at [276, 396] on p "2024 - https://www.durhamnc.gov/ArchiveCenter/ViewFile/Item/7197" at bounding box center [741, 404] width 1004 height 16
copy p "https://www.durhamnc.gov/ArchiveCenter/ViewFile/Item/7197"
drag, startPoint x: 532, startPoint y: 410, endPoint x: 541, endPoint y: 410, distance: 8.7
click at [534, 412] on p "2024 - https://www.durhamnc.gov/ArchiveCenter/ViewFile/Item/7197" at bounding box center [741, 404] width 1004 height 16
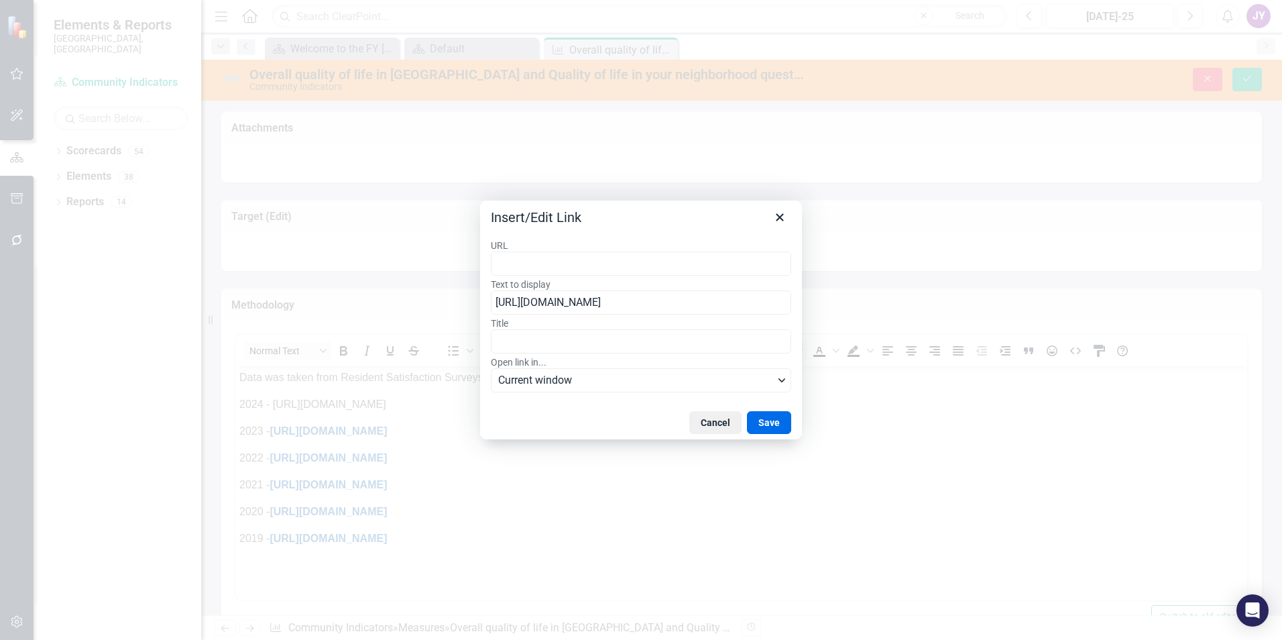
type input "https://www.durhamnc.gov/ArchiveCenter/ViewFile/Item/7197"
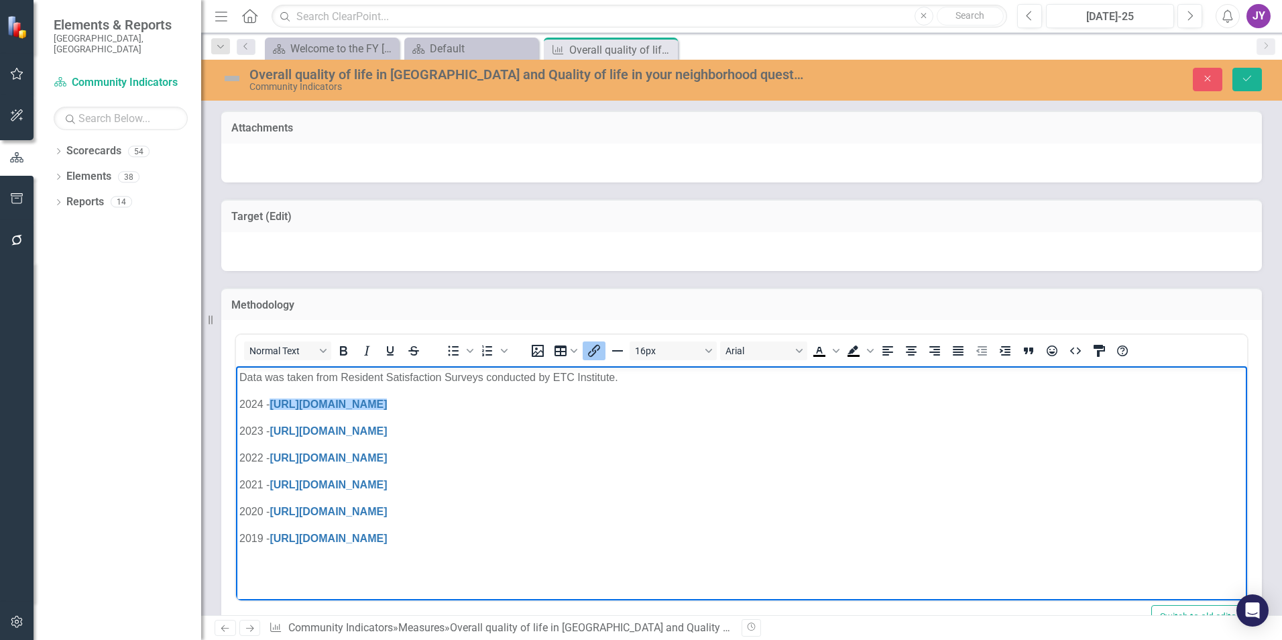
drag, startPoint x: 695, startPoint y: 419, endPoint x: 695, endPoint y: 429, distance: 10.1
click at [695, 420] on body "Data was taken from Resident Satisfaction Surveys conducted by ETC Institute. 2…" at bounding box center [741, 466] width 1011 height 201
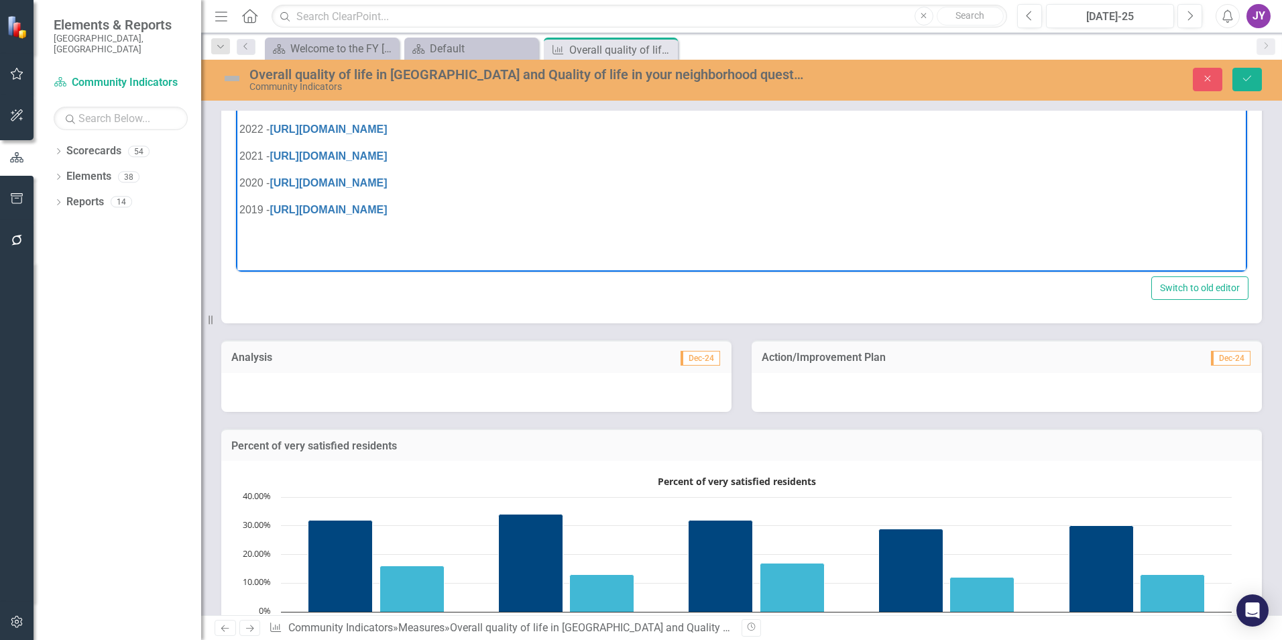
scroll to position [134, 0]
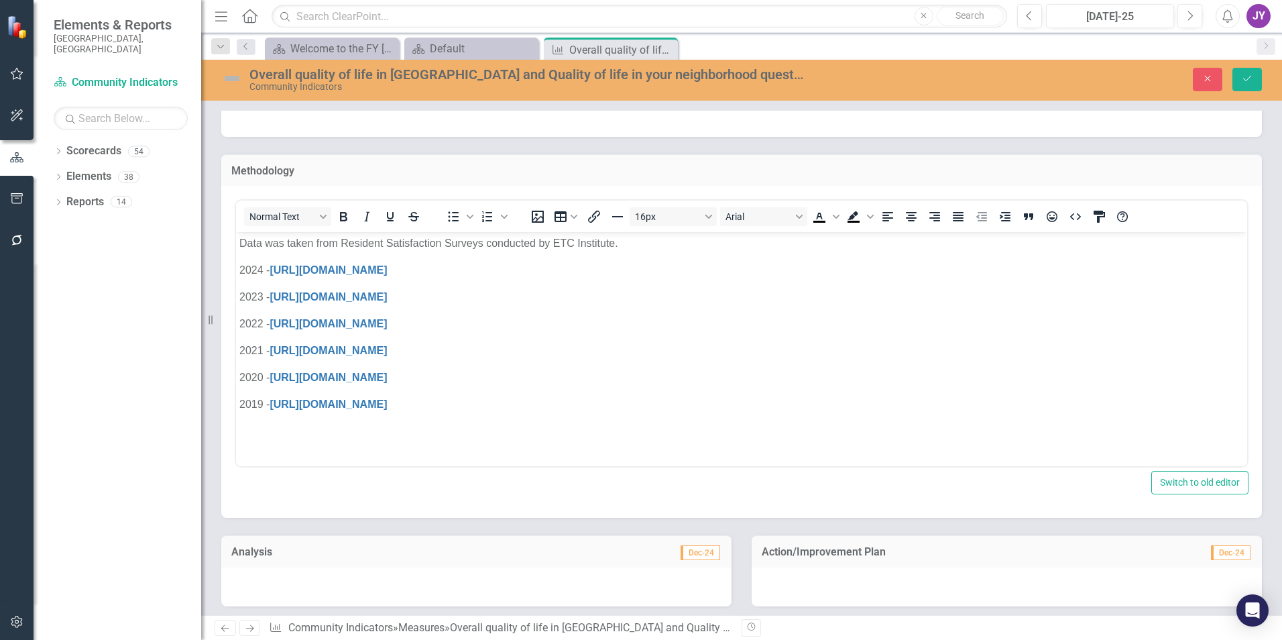
click at [1248, 96] on div "Overall quality of life in Durham and Quality of life in your neighborhood ques…" at bounding box center [741, 80] width 1081 height 41
click at [1248, 84] on button "Save" at bounding box center [1247, 79] width 30 height 23
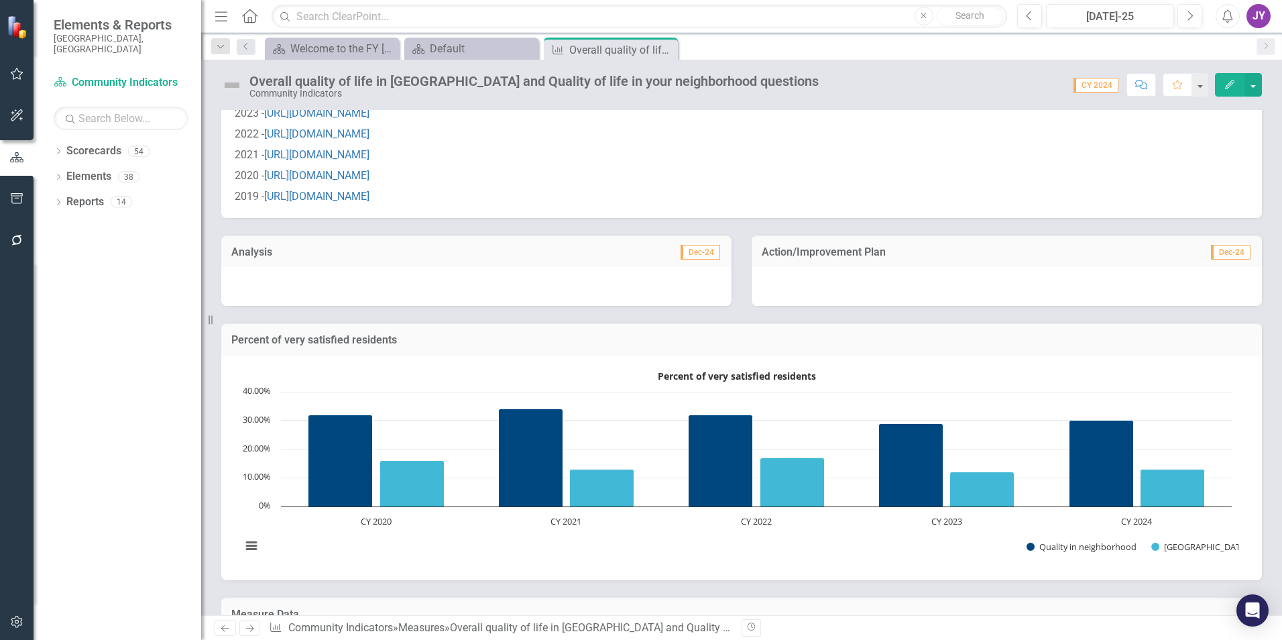
scroll to position [120, 0]
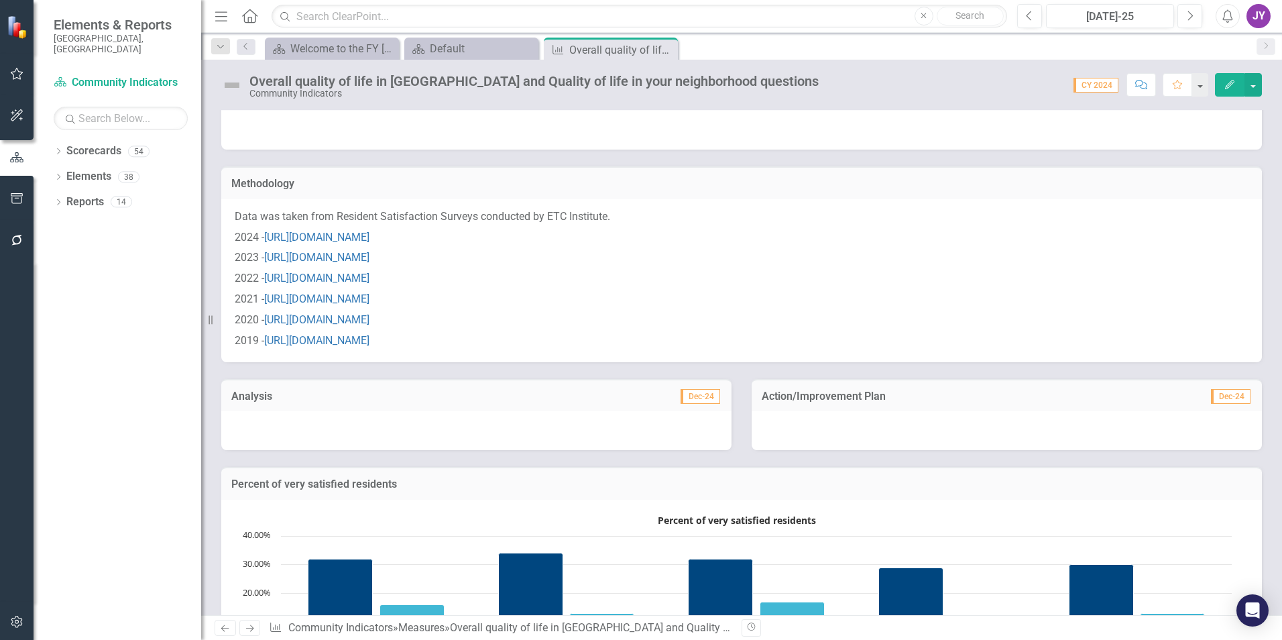
click at [0, 0] on icon at bounding box center [0, 0] width 0 height 0
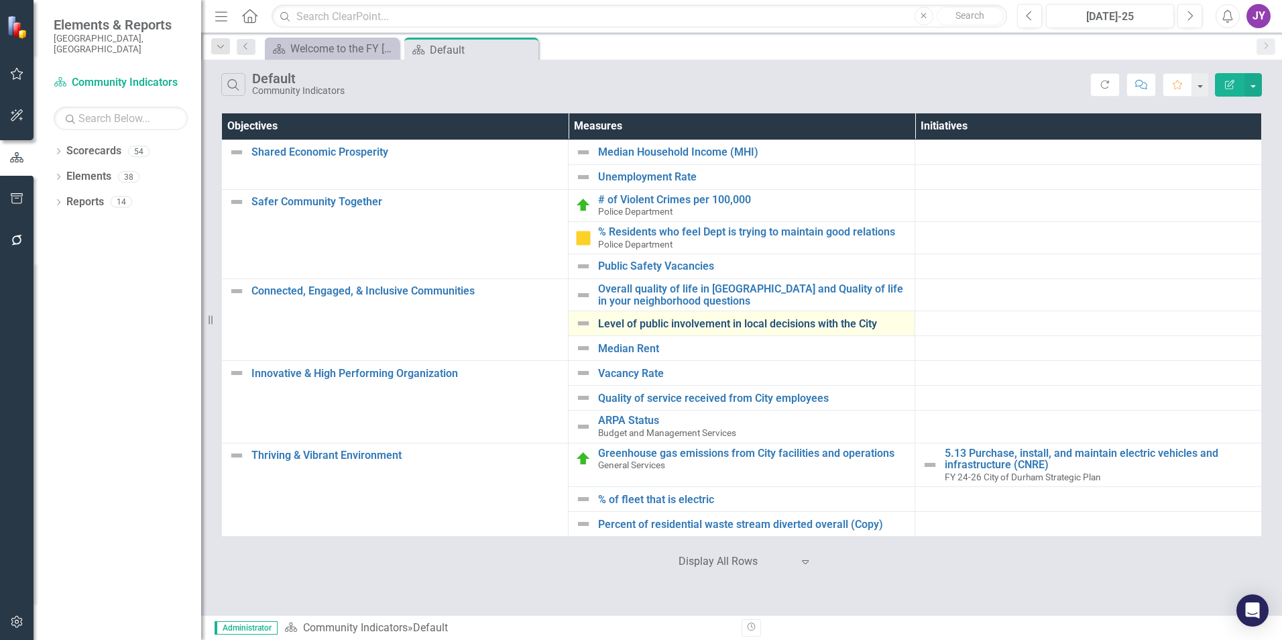
click at [681, 323] on link "Level of public involvement in local decisions with the City" at bounding box center [753, 324] width 310 height 12
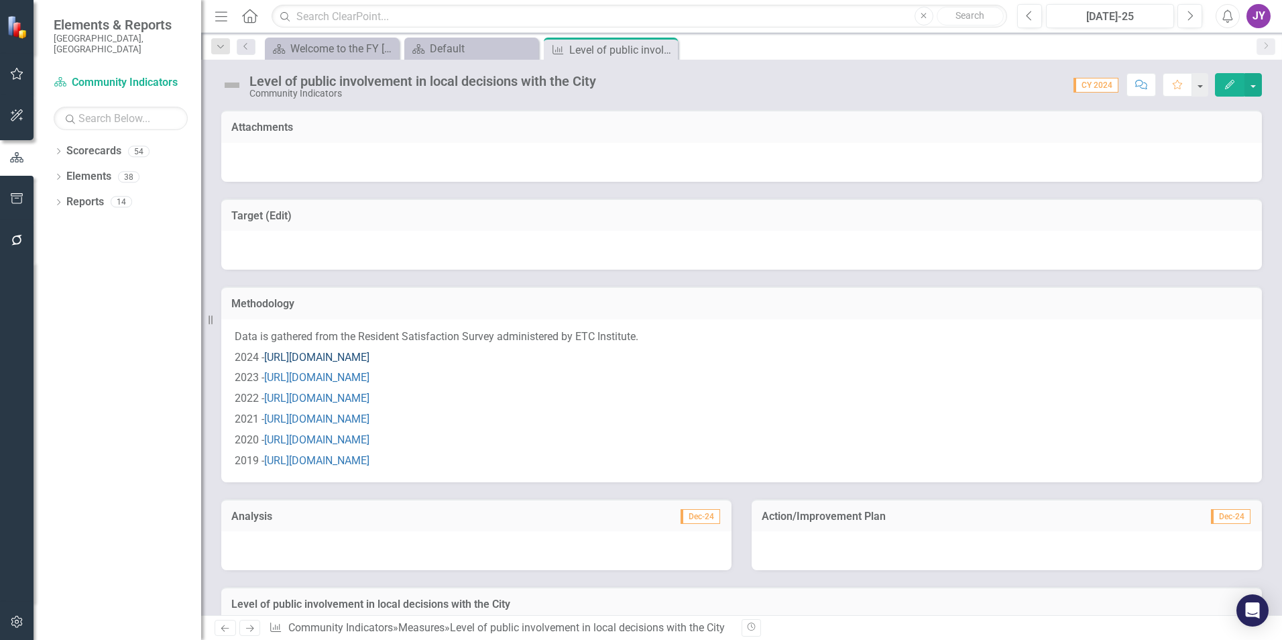
click at [369, 359] on link "[URL][DOMAIN_NAME]" at bounding box center [316, 357] width 105 height 13
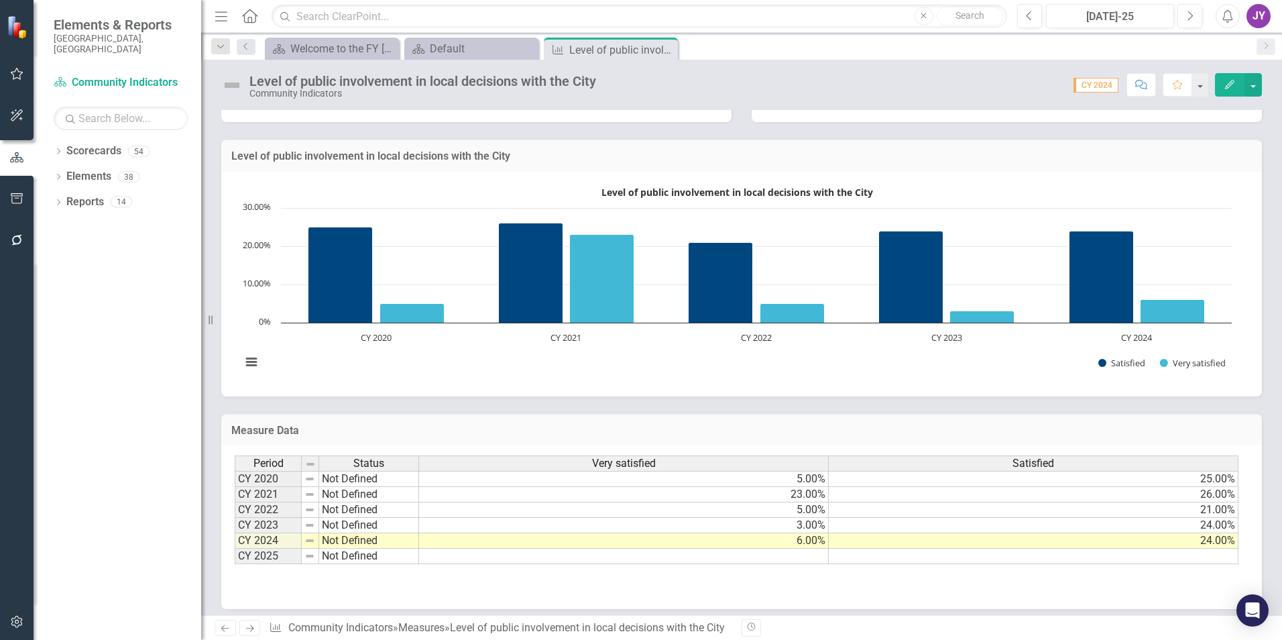
scroll to position [455, 0]
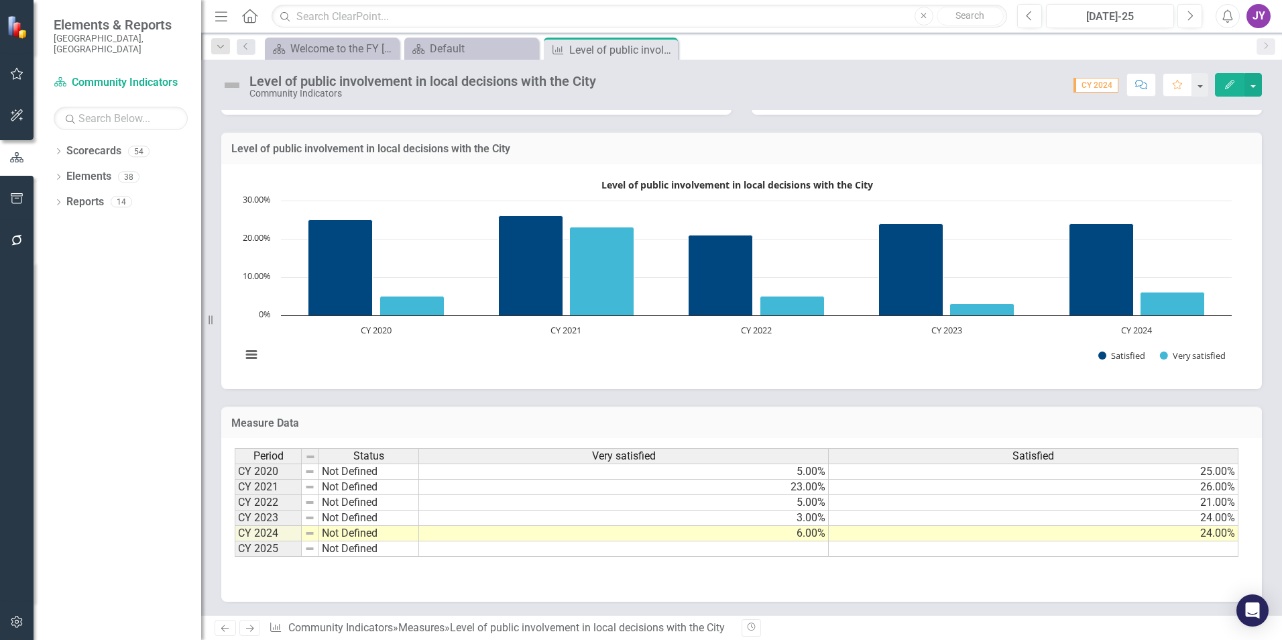
click at [0, 0] on icon "Close" at bounding box center [0, 0] width 0 height 0
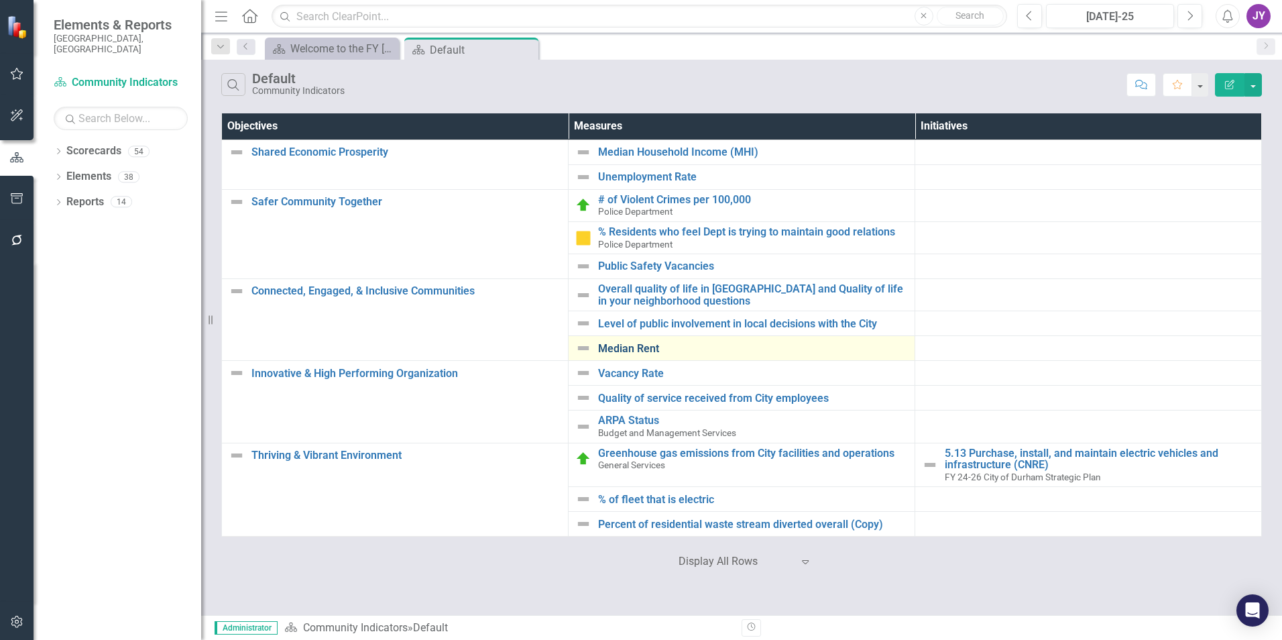
click at [645, 345] on div "Median Rent" at bounding box center [741, 348] width 333 height 16
click at [644, 349] on link "Median Rent" at bounding box center [753, 349] width 310 height 12
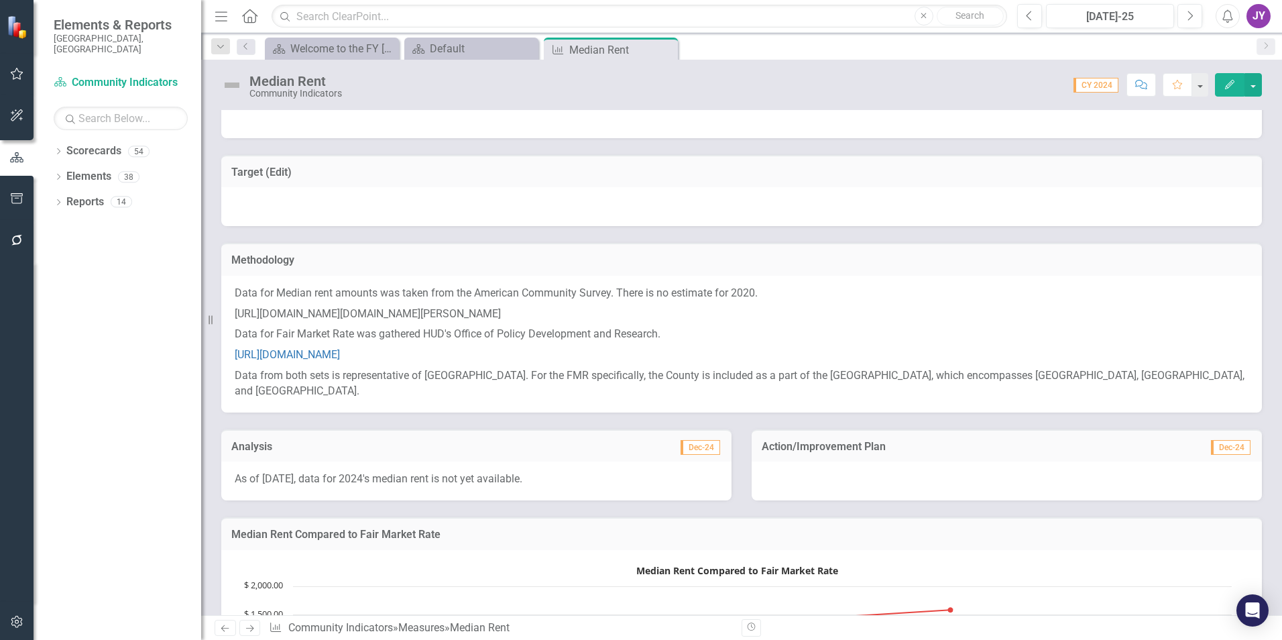
scroll to position [67, 0]
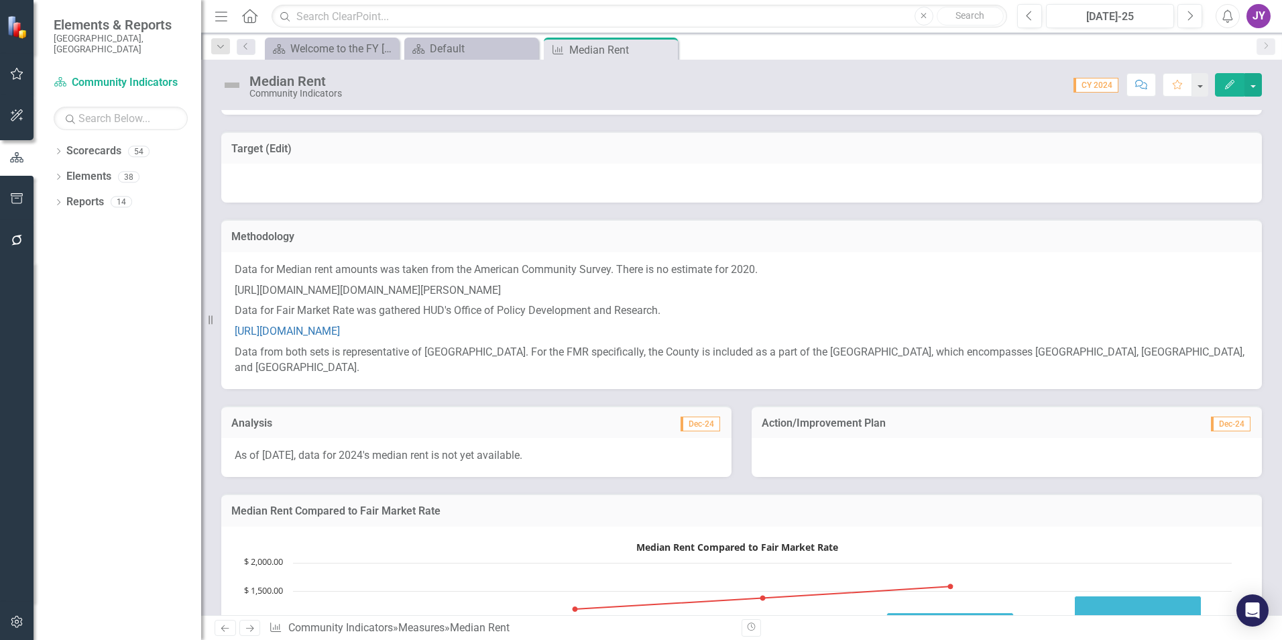
click at [731, 301] on p "Data for Fair Market Rate was gathered HUD's Office of Policy Development and R…" at bounding box center [742, 310] width 1014 height 21
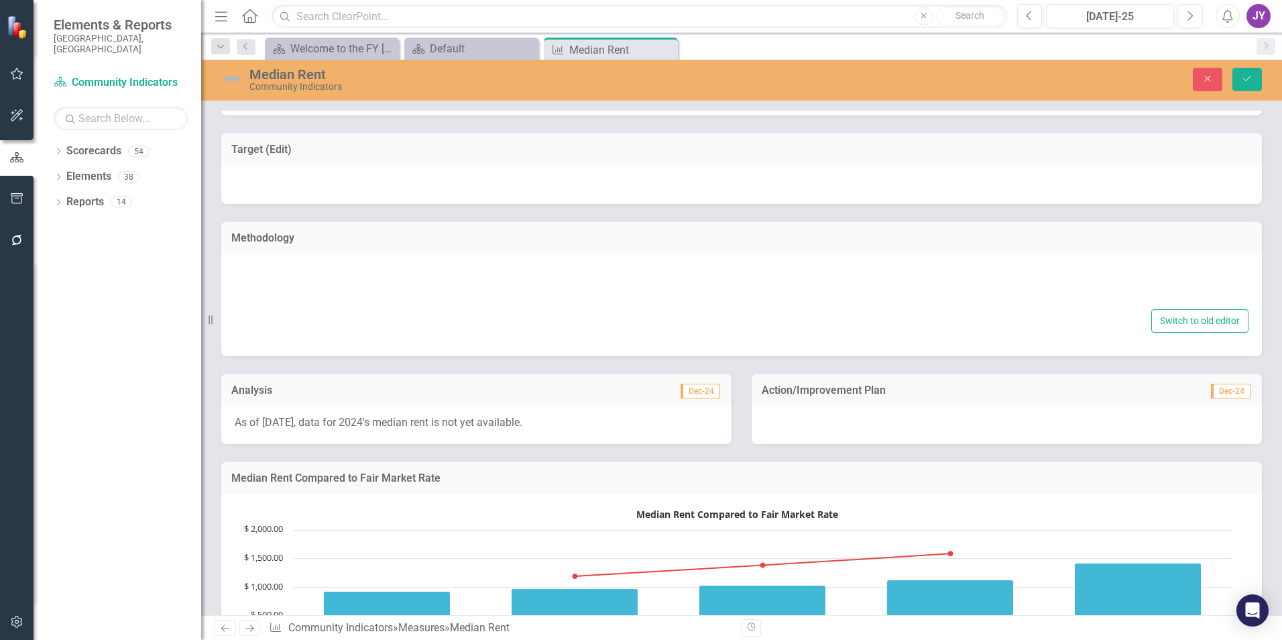
type textarea "<p>Data for Median rent amounts was taken from the American Community Survey. T…"
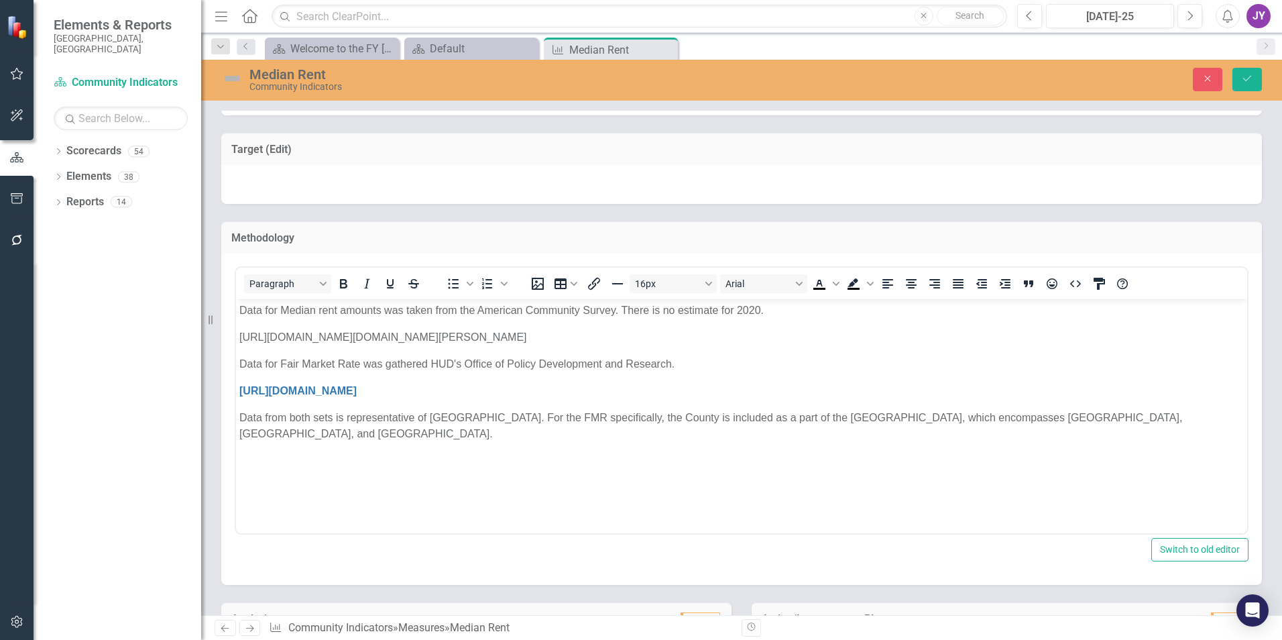
scroll to position [0, 0]
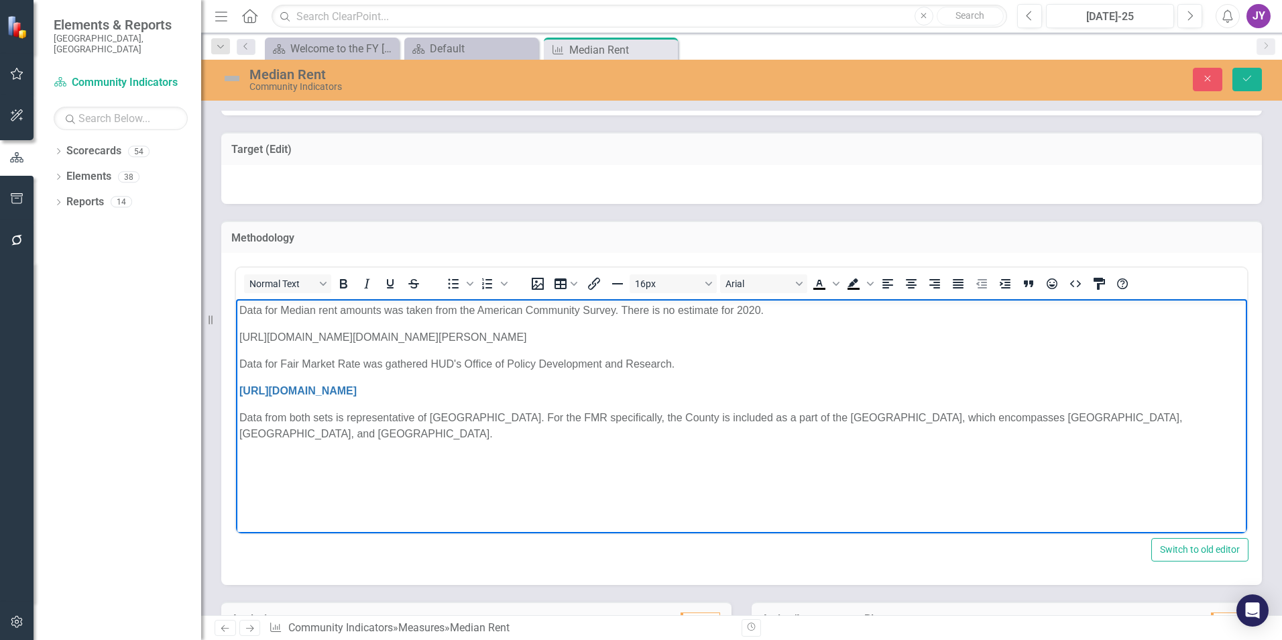
drag, startPoint x: 874, startPoint y: 335, endPoint x: 467, endPoint y: 634, distance: 505.1
click at [236, 335] on html "Data for Median rent amounts was taken from the American Community Survey. Ther…" at bounding box center [741, 399] width 1011 height 201
copy p "[URL][DOMAIN_NAME][DOMAIN_NAME][PERSON_NAME]"
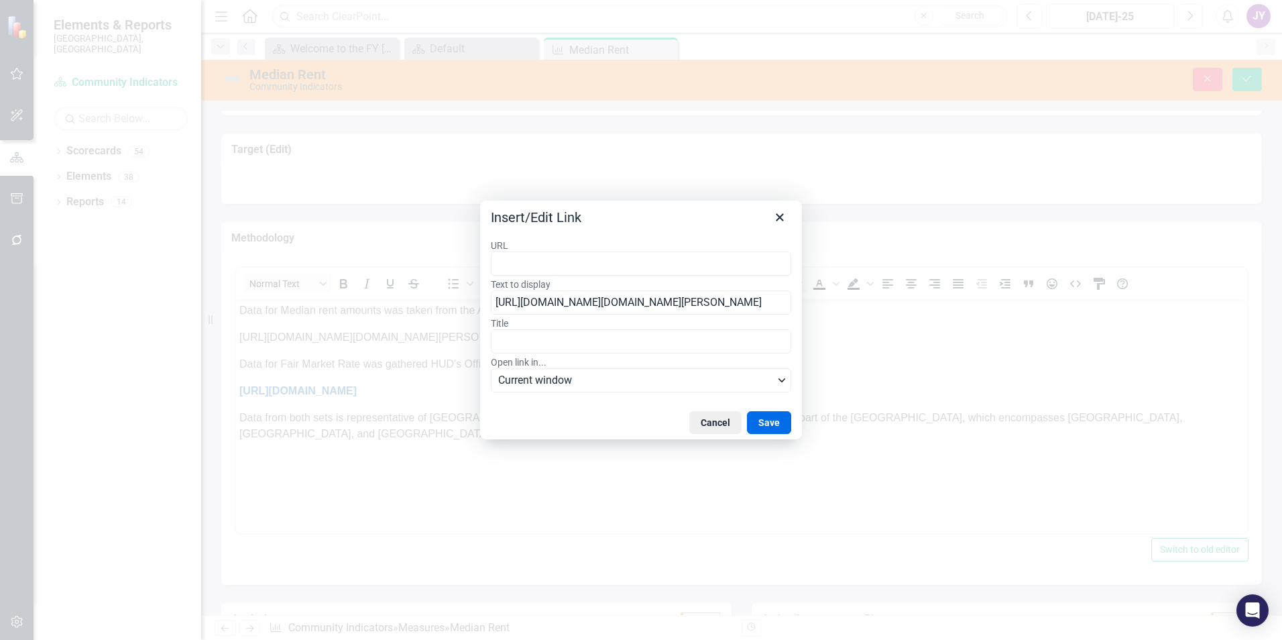
type input "[URL][DOMAIN_NAME][DOMAIN_NAME][PERSON_NAME]"
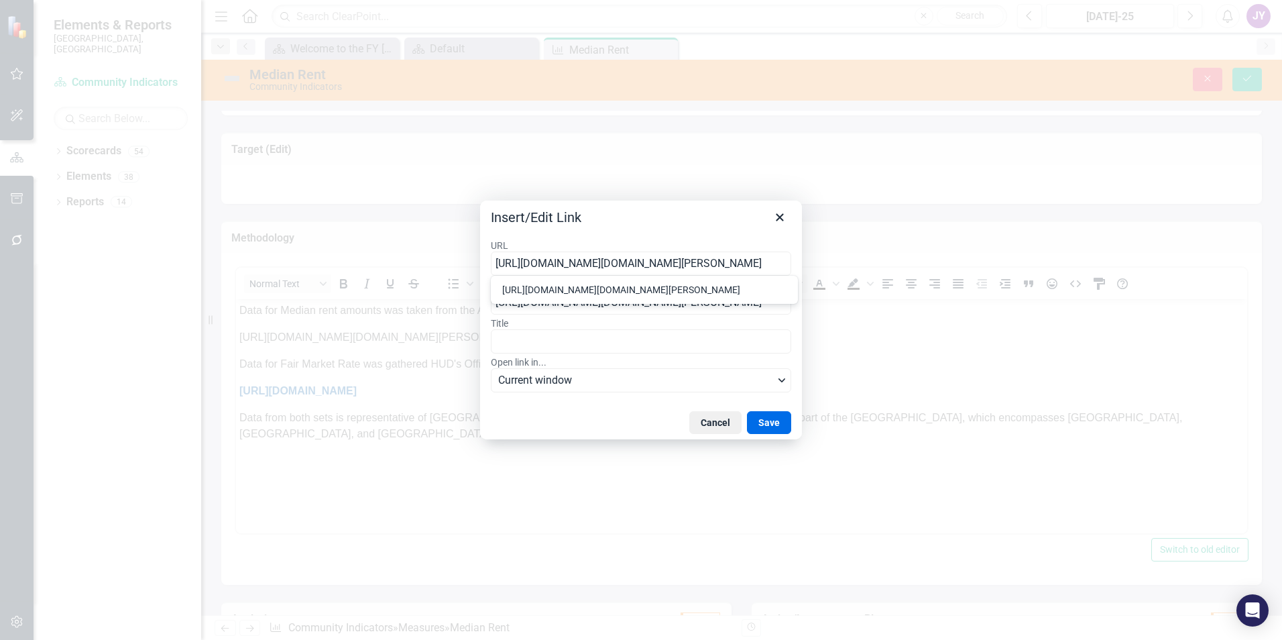
scroll to position [0, 309]
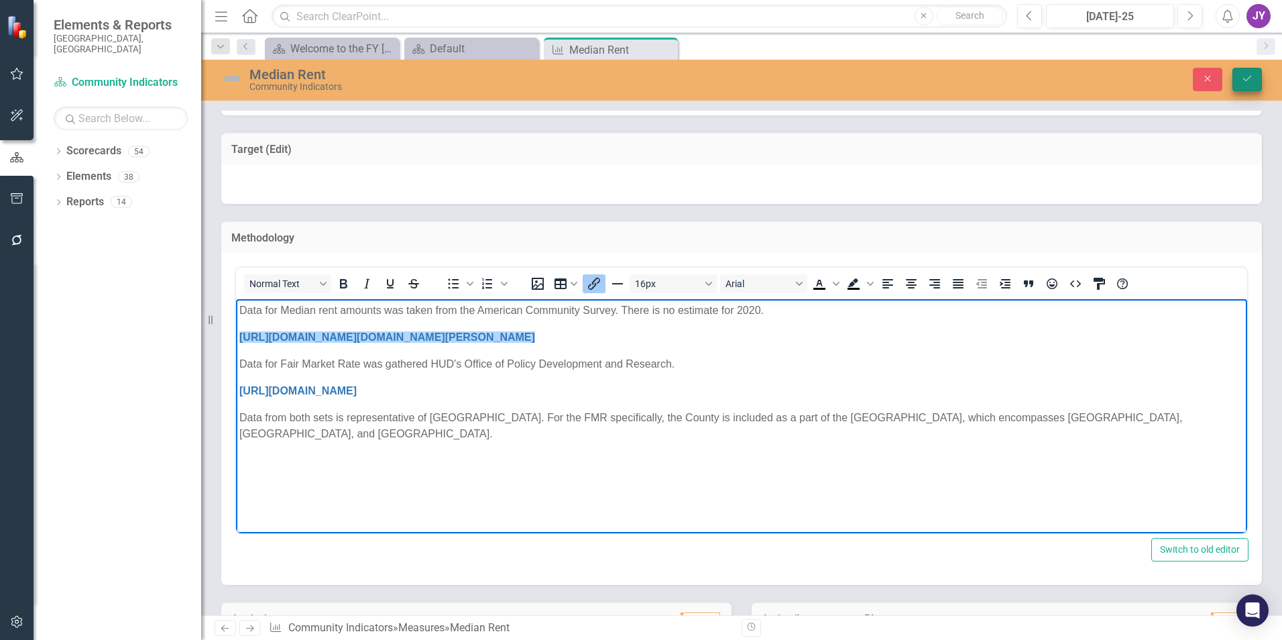
click at [1248, 75] on icon "Save" at bounding box center [1247, 78] width 12 height 9
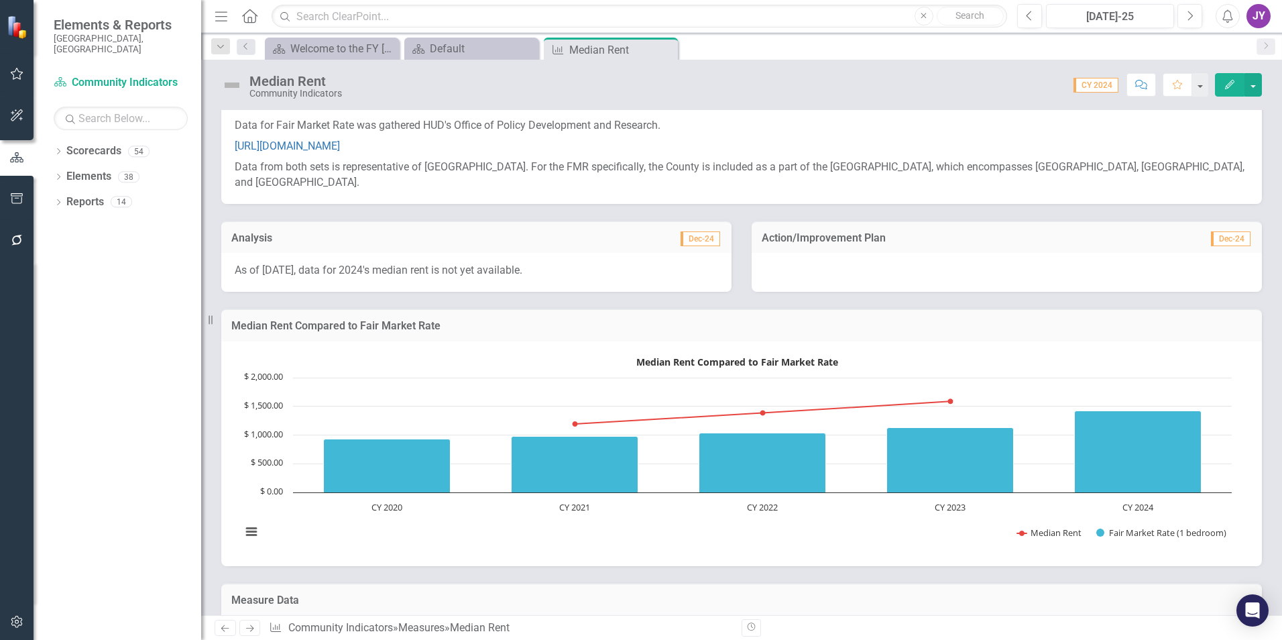
scroll to position [268, 0]
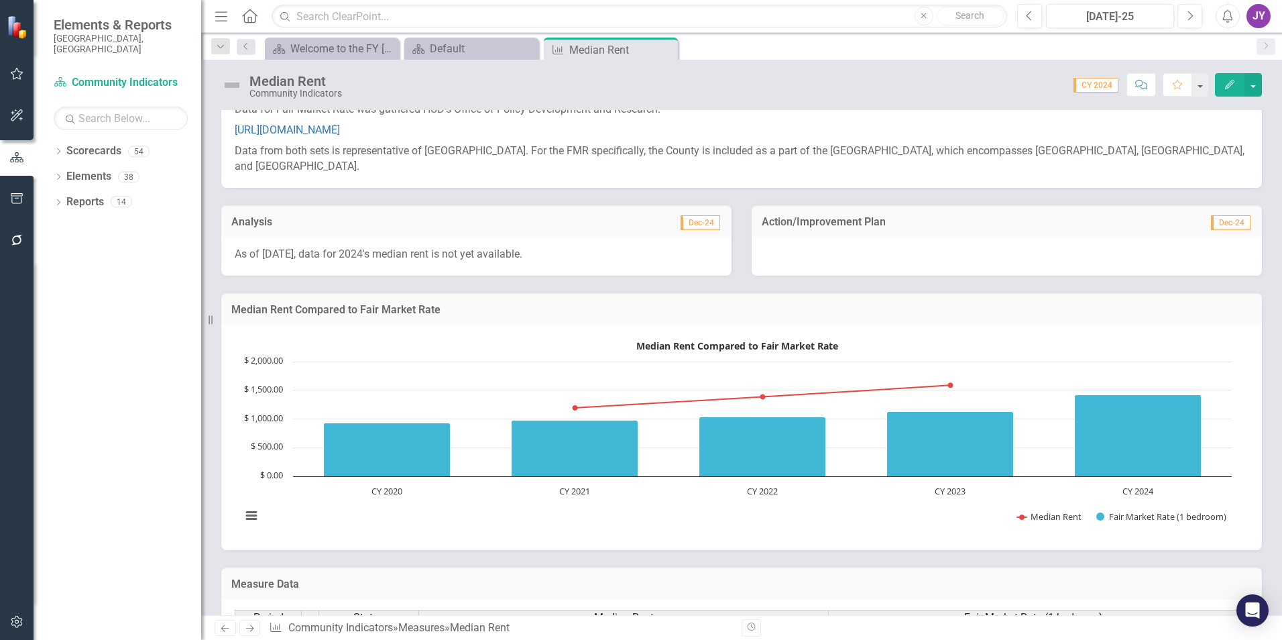
click at [298, 263] on div "As of 2/26/2025, data for 2024's median rent is not yet available." at bounding box center [476, 256] width 510 height 39
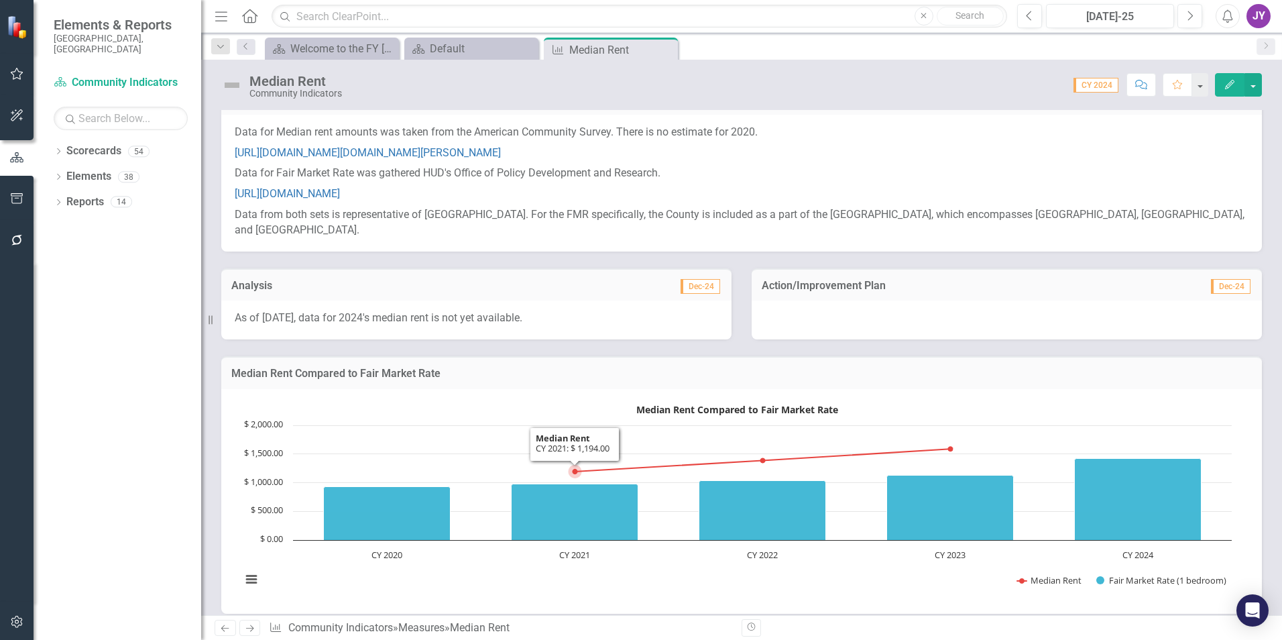
scroll to position [201, 0]
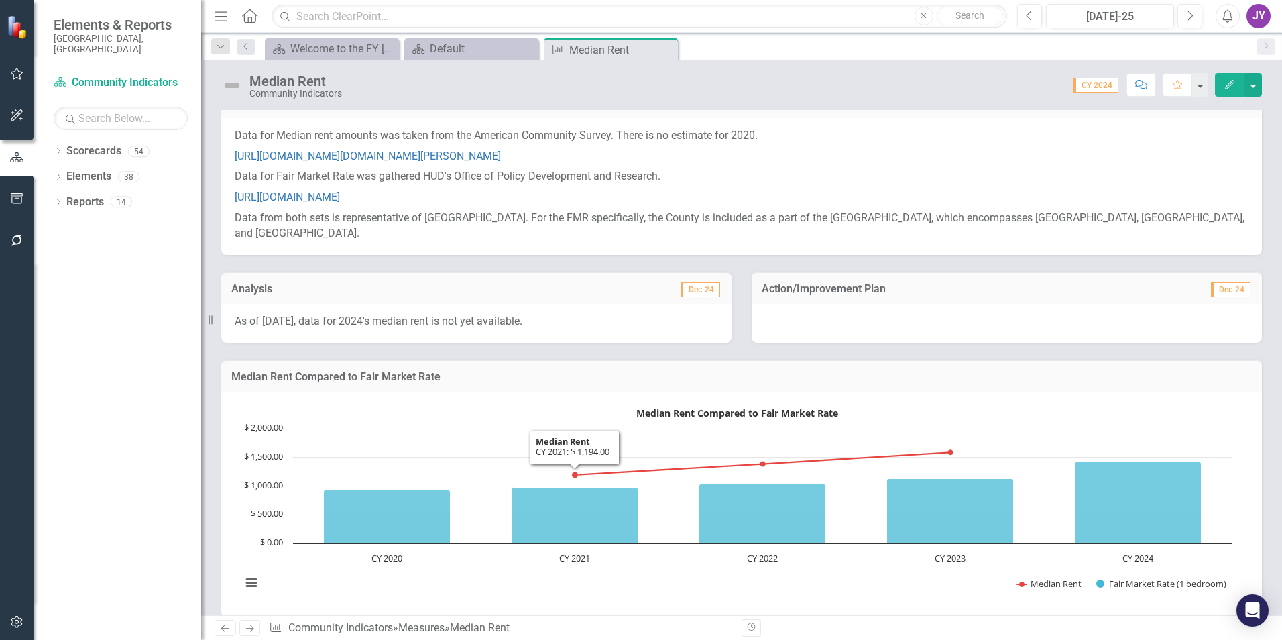
click at [300, 323] on p "As of 2/26/2025, data for 2024's median rent is not yet available." at bounding box center [476, 321] width 483 height 15
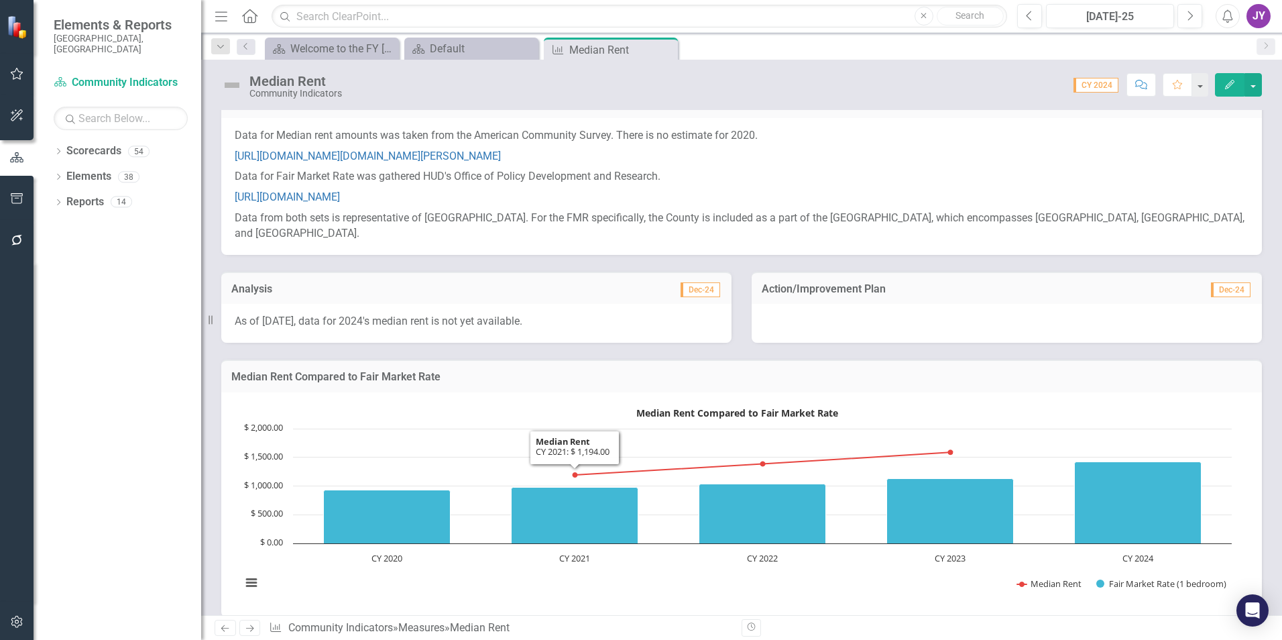
click at [300, 323] on p "As of 2/26/2025, data for 2024's median rent is not yet available." at bounding box center [476, 321] width 483 height 15
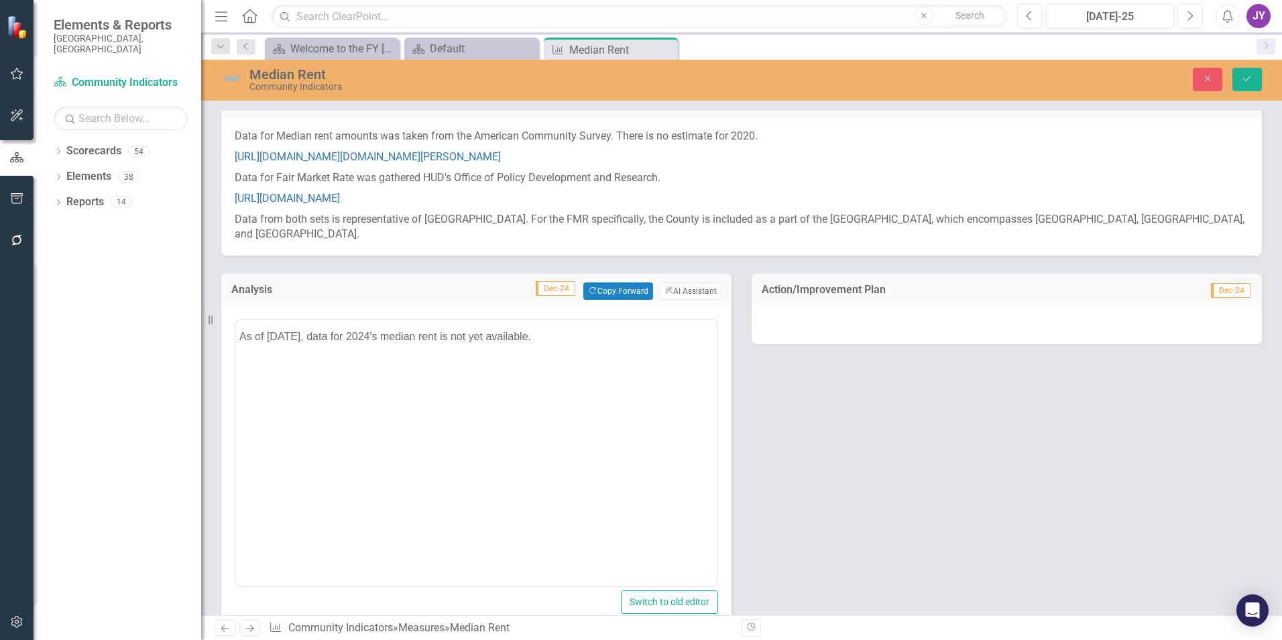
scroll to position [0, 0]
click at [283, 363] on p "As of 2/26/2025, data for 2024's median rent is not yet available." at bounding box center [476, 363] width 474 height 16
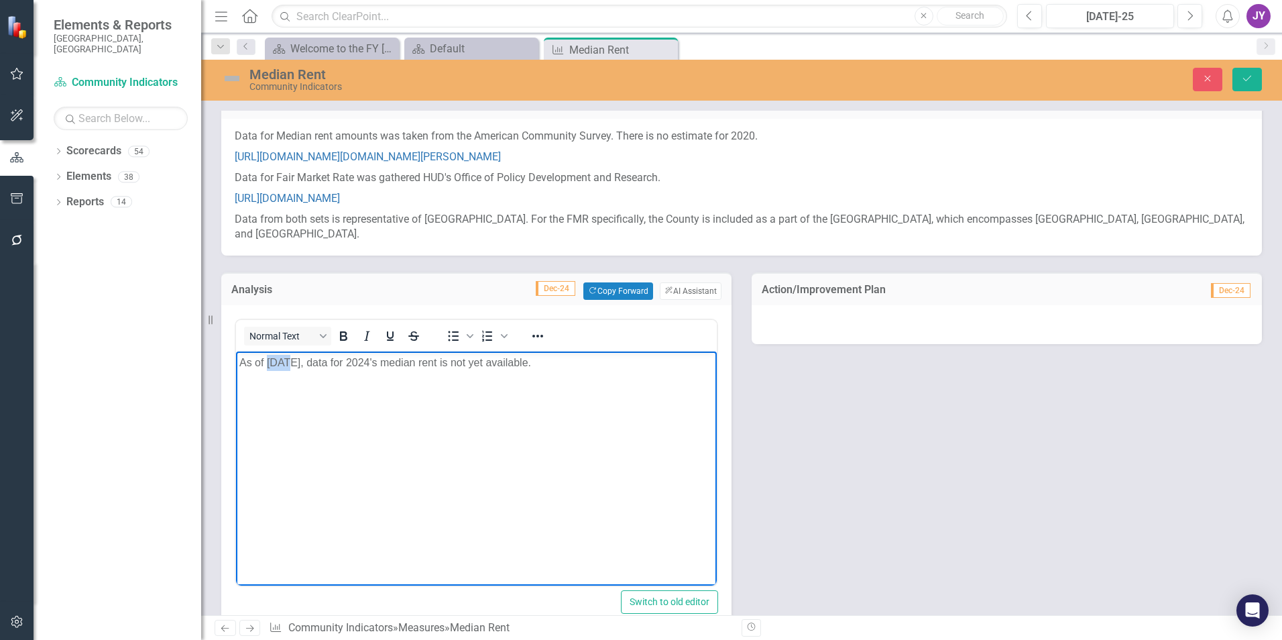
drag, startPoint x: 286, startPoint y: 359, endPoint x: 267, endPoint y: 359, distance: 19.5
click at [267, 359] on p "As of 2/26/2025, data for 2024's median rent is not yet available." at bounding box center [476, 363] width 474 height 16
drag, startPoint x: 267, startPoint y: 359, endPoint x: 296, endPoint y: 359, distance: 28.8
click at [296, 359] on p "As of 2/26/2025, data for 2024's median rent is not yet available." at bounding box center [476, 363] width 474 height 16
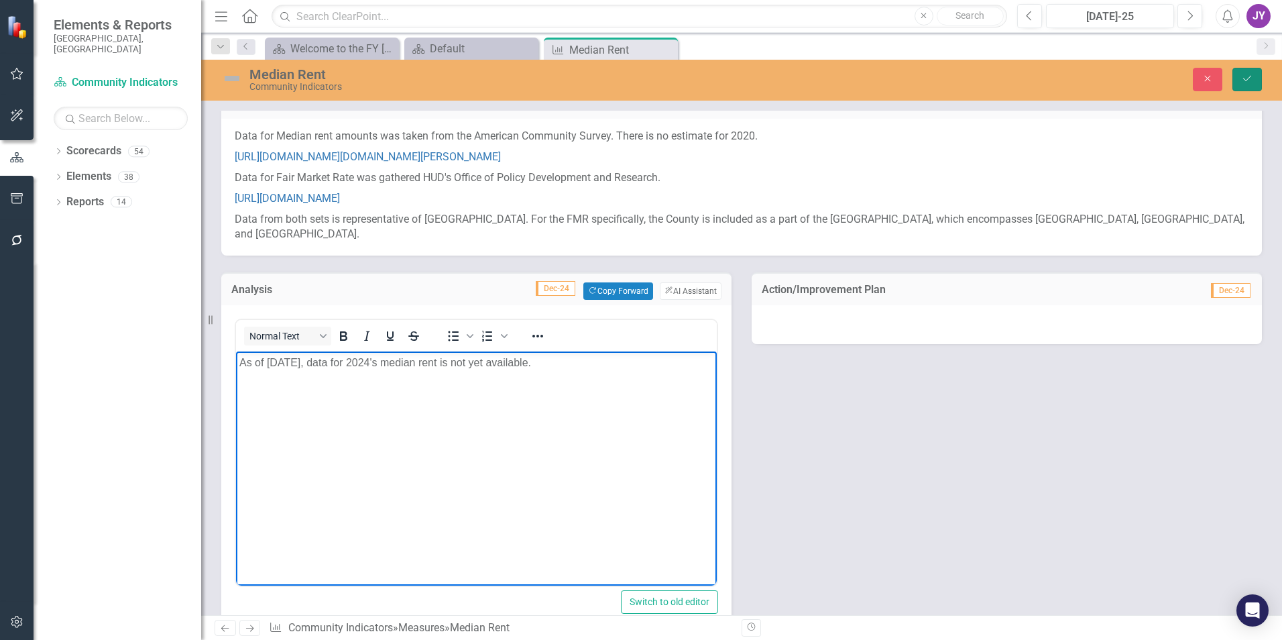
click at [1239, 79] on button "Save" at bounding box center [1247, 79] width 30 height 23
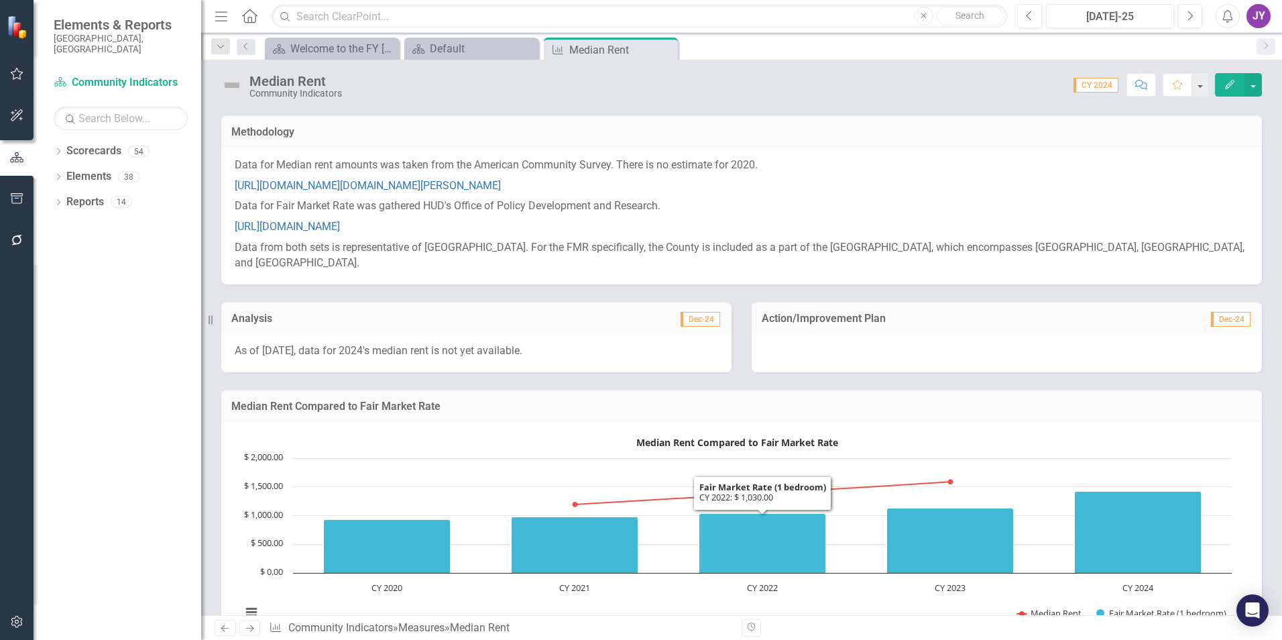
scroll to position [162, 0]
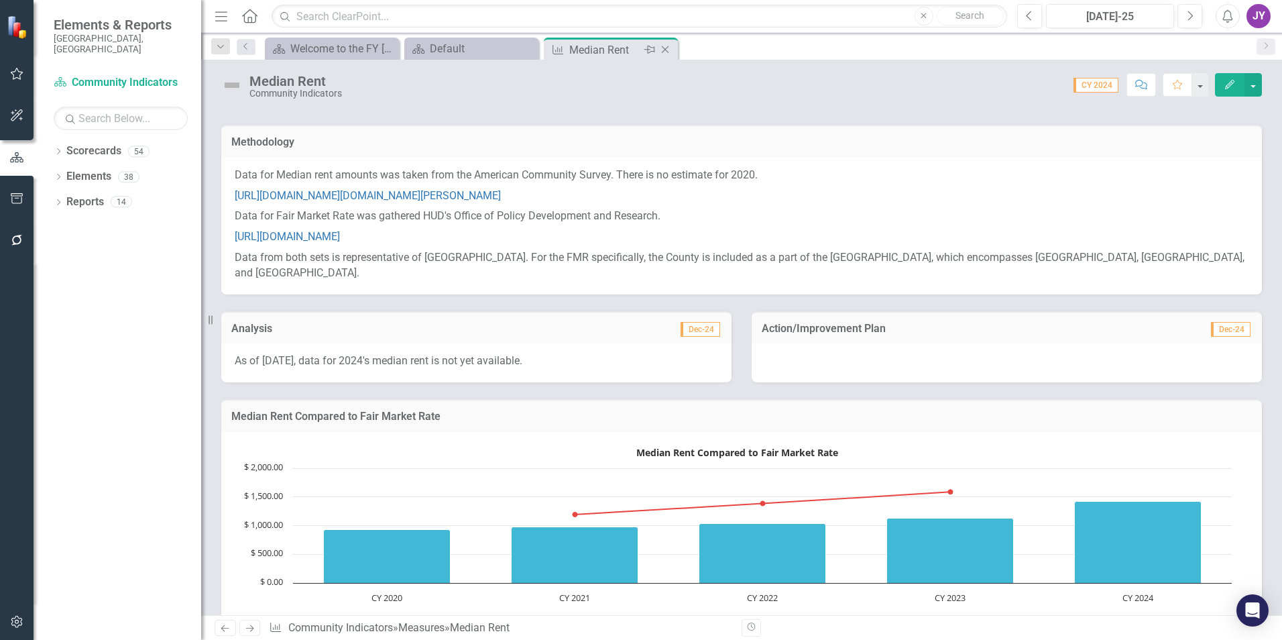
click at [669, 52] on icon "Close" at bounding box center [664, 49] width 13 height 11
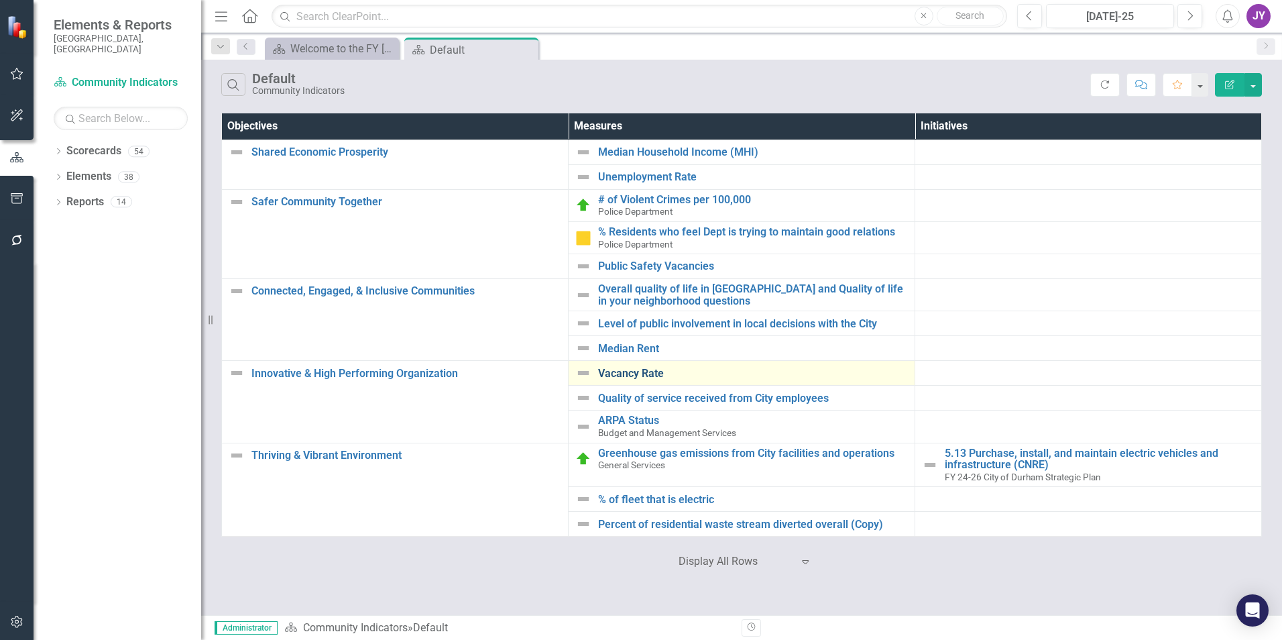
click at [628, 369] on link "Vacancy Rate" at bounding box center [753, 373] width 310 height 12
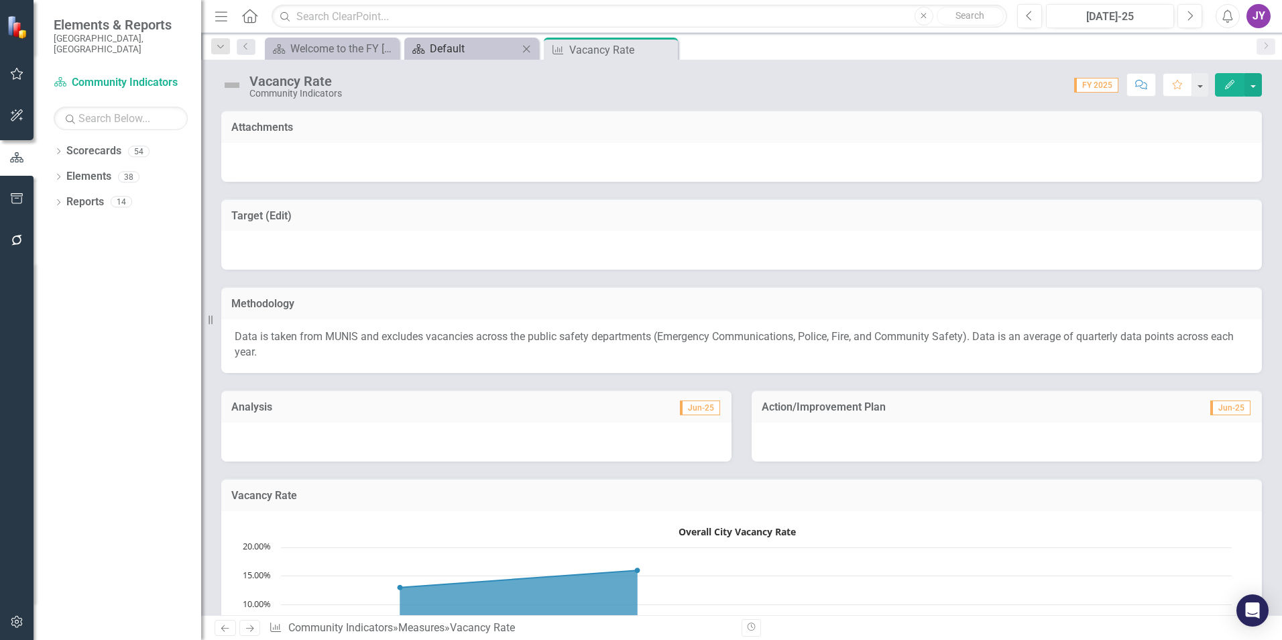
click at [477, 48] on div "Default" at bounding box center [474, 48] width 89 height 17
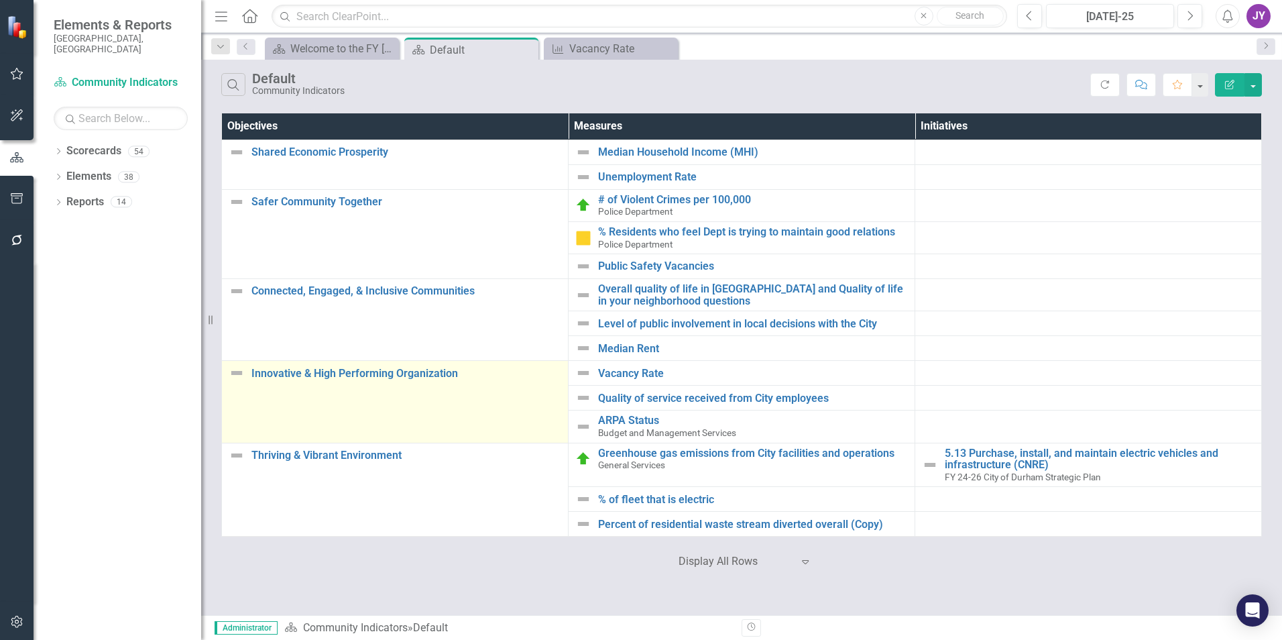
click at [231, 372] on img at bounding box center [237, 373] width 16 height 16
click at [231, 373] on img at bounding box center [237, 373] width 16 height 16
click at [237, 373] on img at bounding box center [237, 373] width 16 height 16
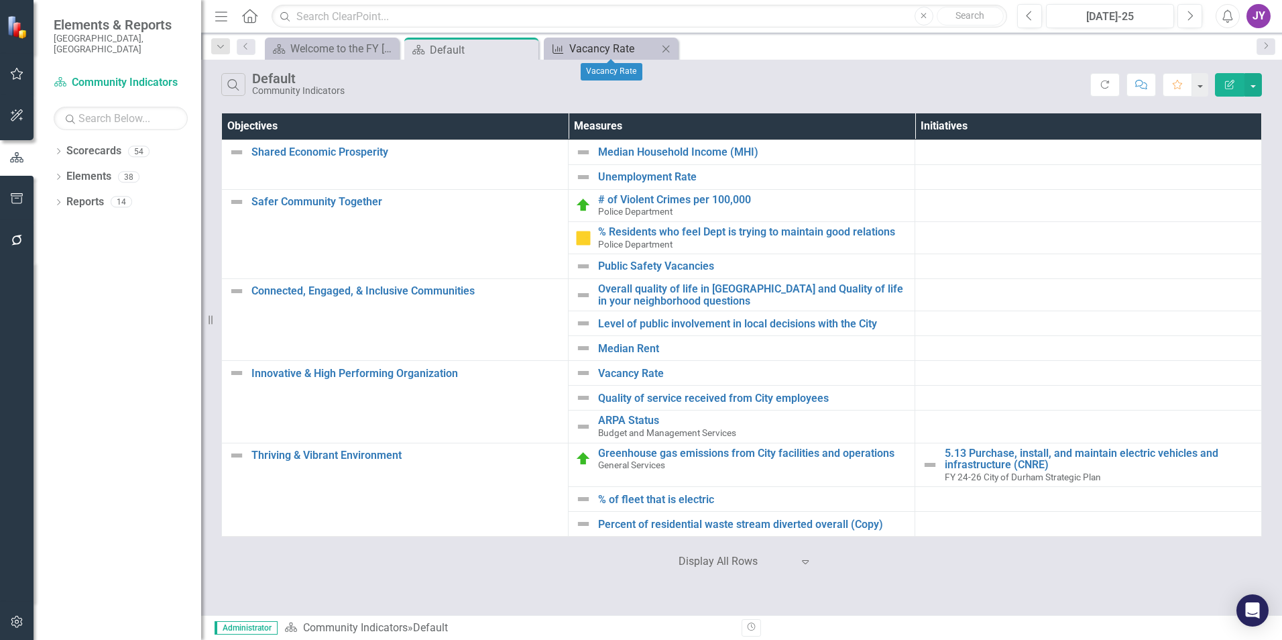
click at [618, 52] on div "Vacancy Rate" at bounding box center [613, 48] width 89 height 17
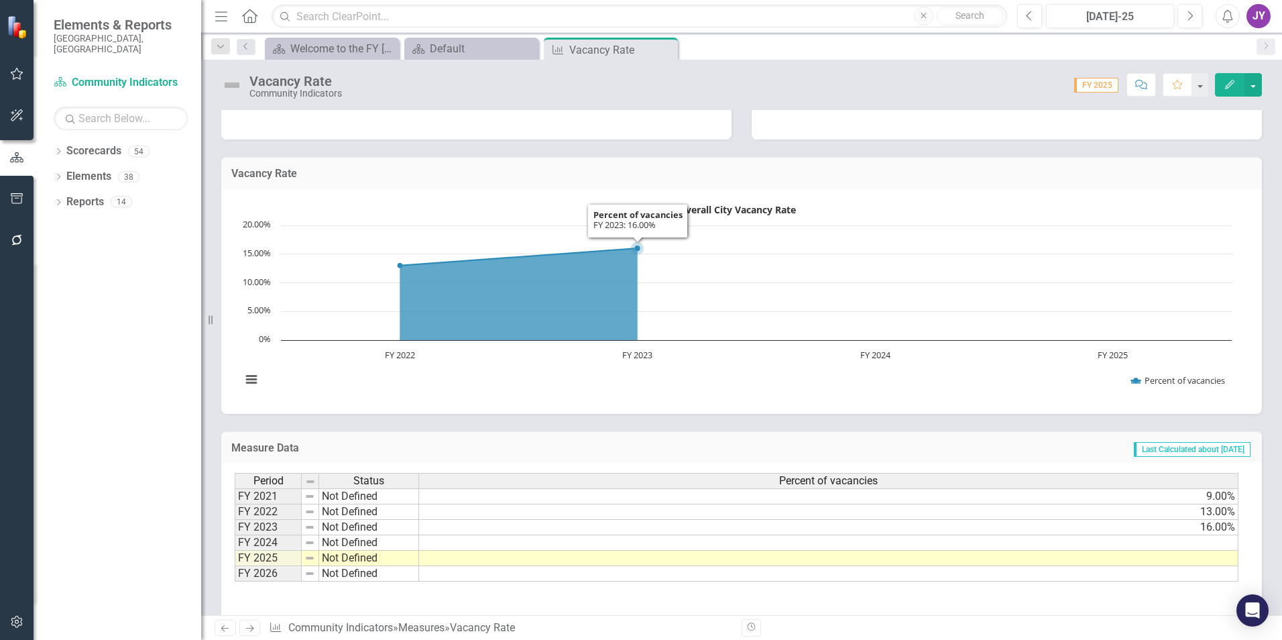
scroll to position [335, 0]
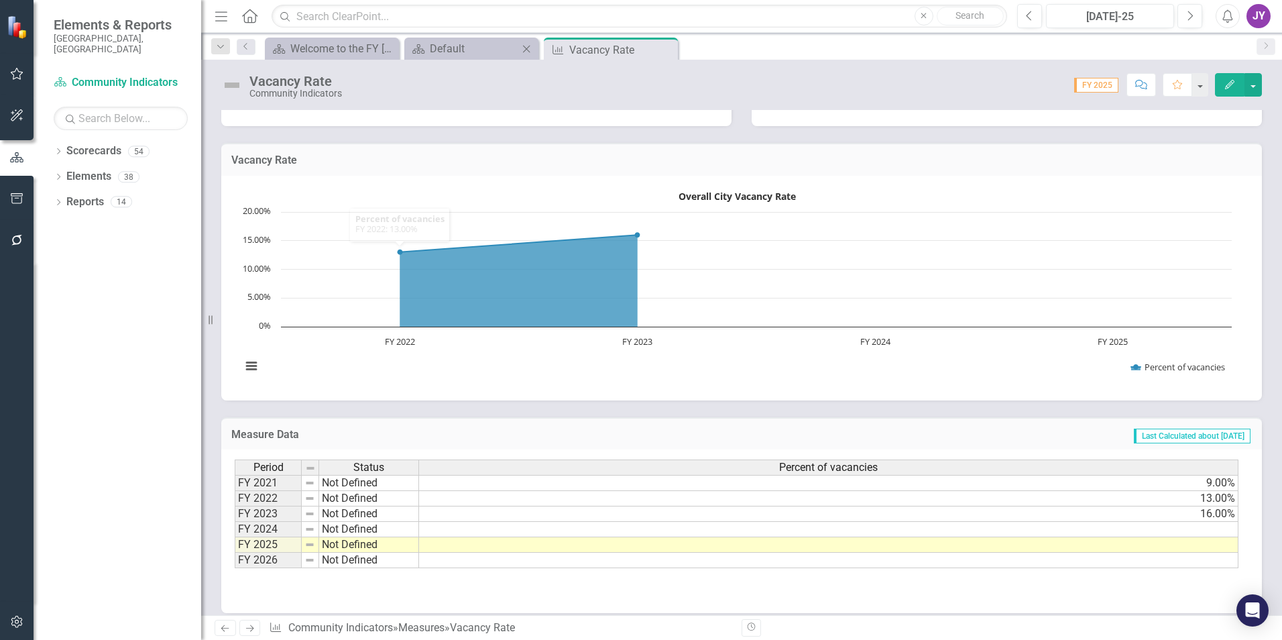
click at [456, 59] on div "Scorecard Default Close" at bounding box center [471, 49] width 134 height 22
click at [458, 57] on div "Scorecard Default Close" at bounding box center [471, 49] width 134 height 22
click at [475, 53] on div "Default" at bounding box center [474, 48] width 89 height 17
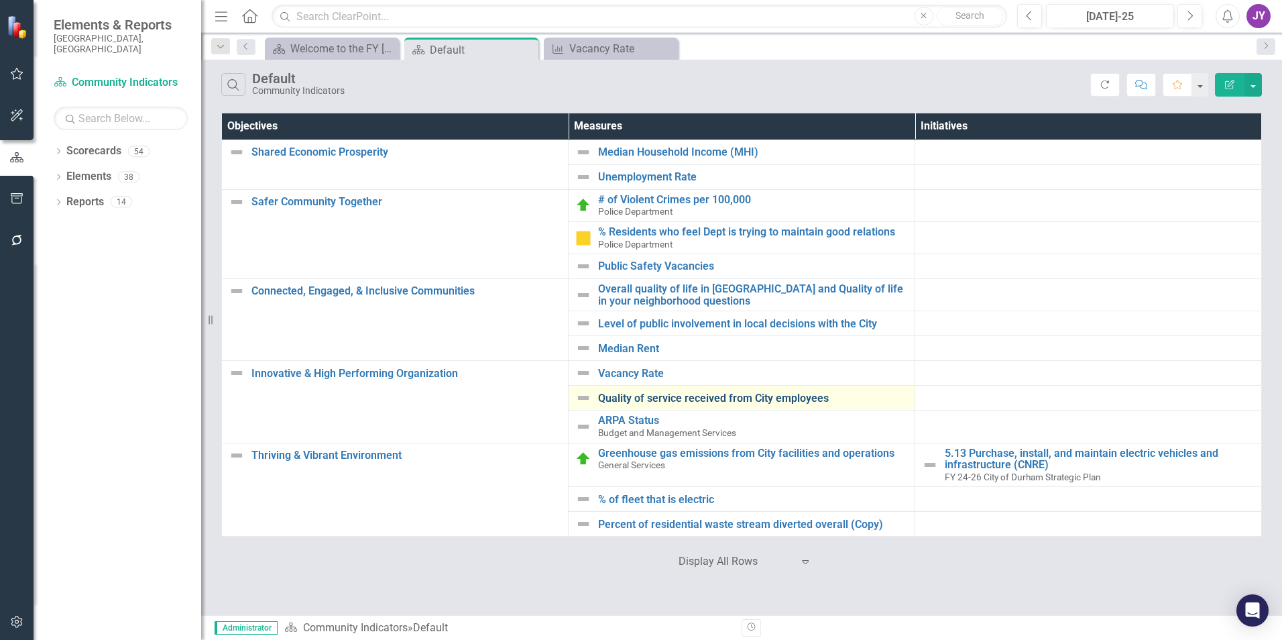
click at [654, 395] on link "Quality of service received from City employees" at bounding box center [753, 398] width 310 height 12
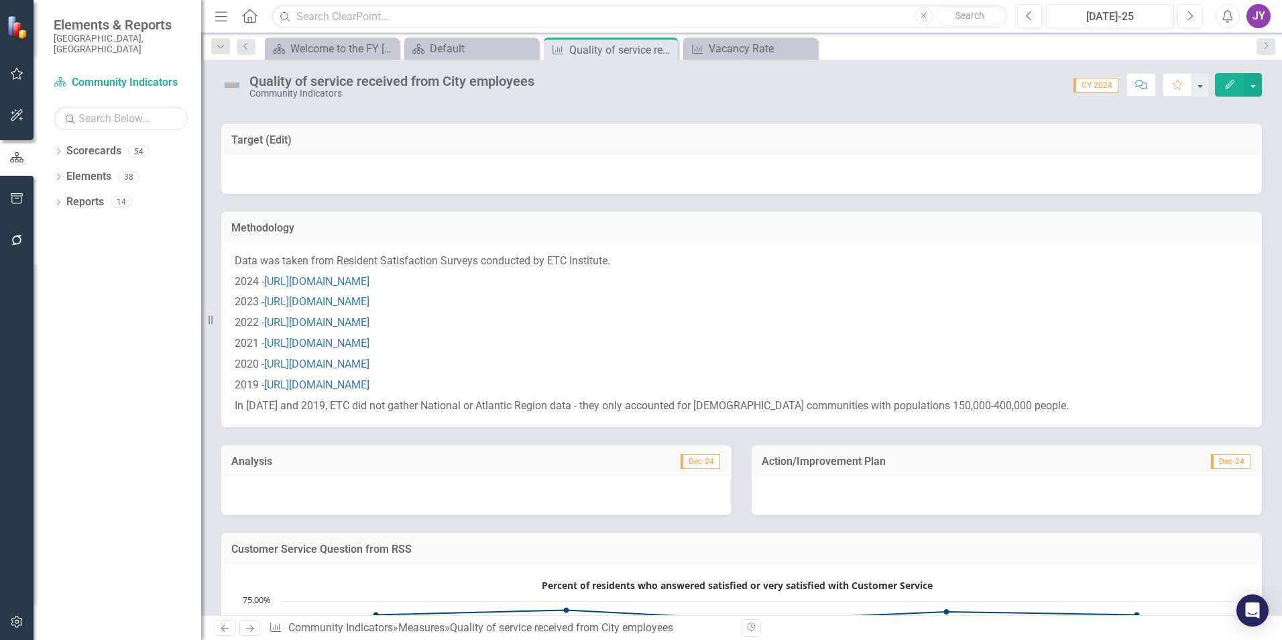
scroll to position [201, 0]
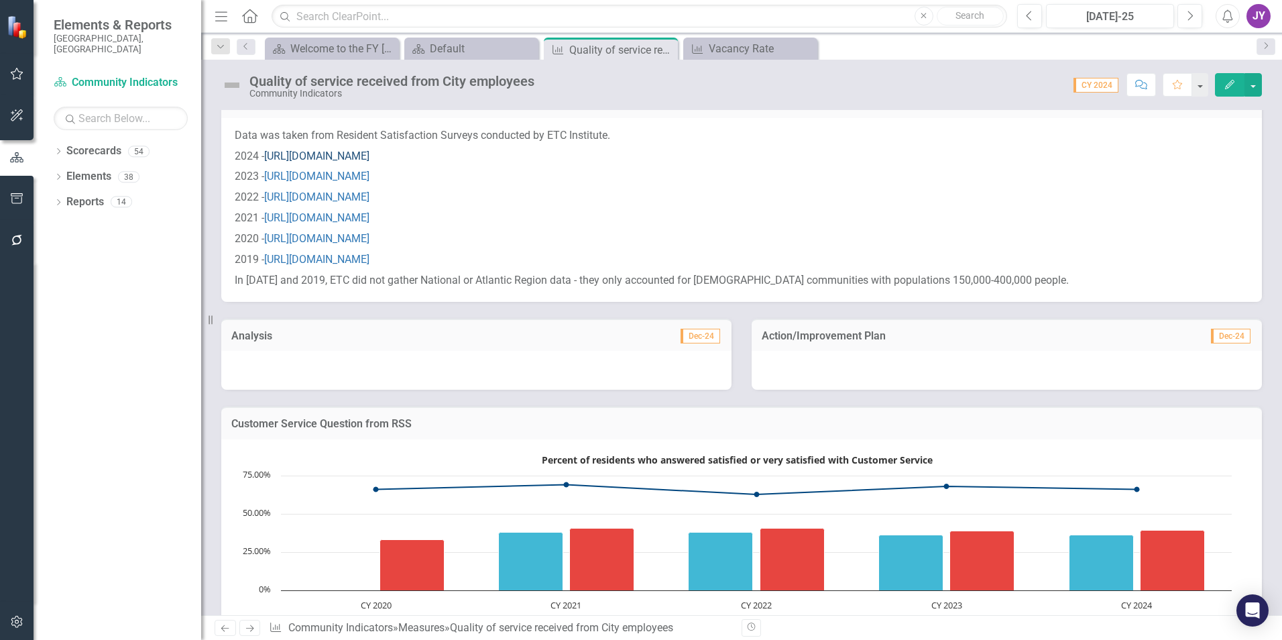
click at [369, 152] on link "[URL][DOMAIN_NAME]" at bounding box center [316, 156] width 105 height 13
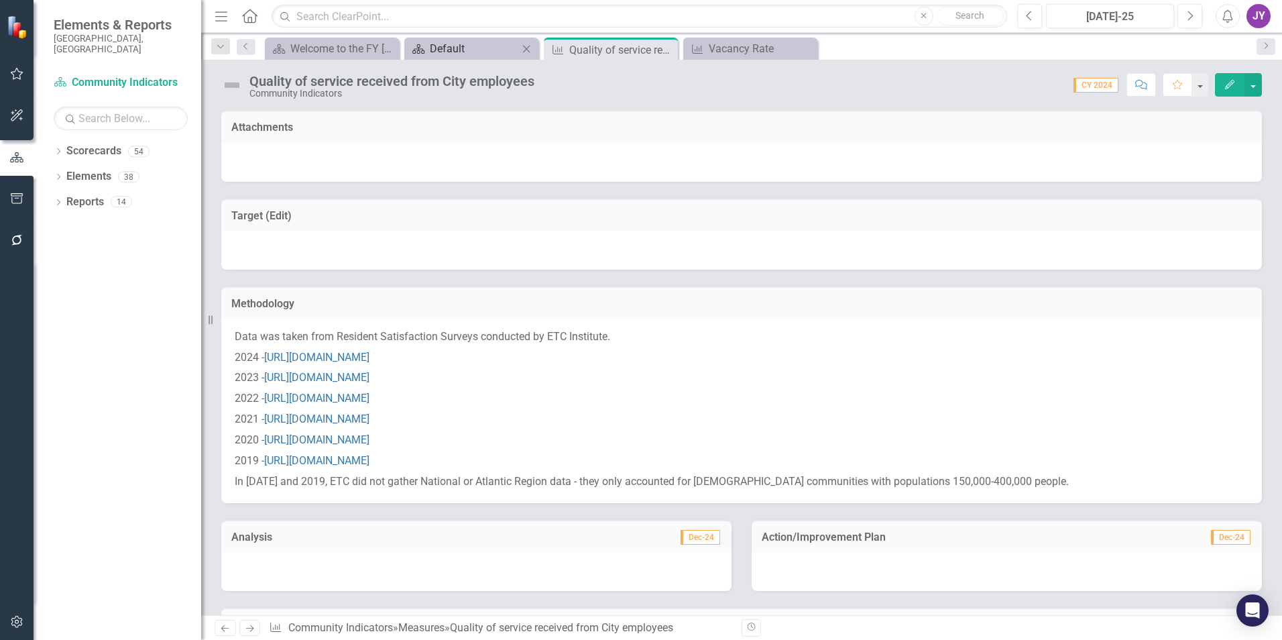
click at [502, 46] on div "Default" at bounding box center [474, 48] width 89 height 17
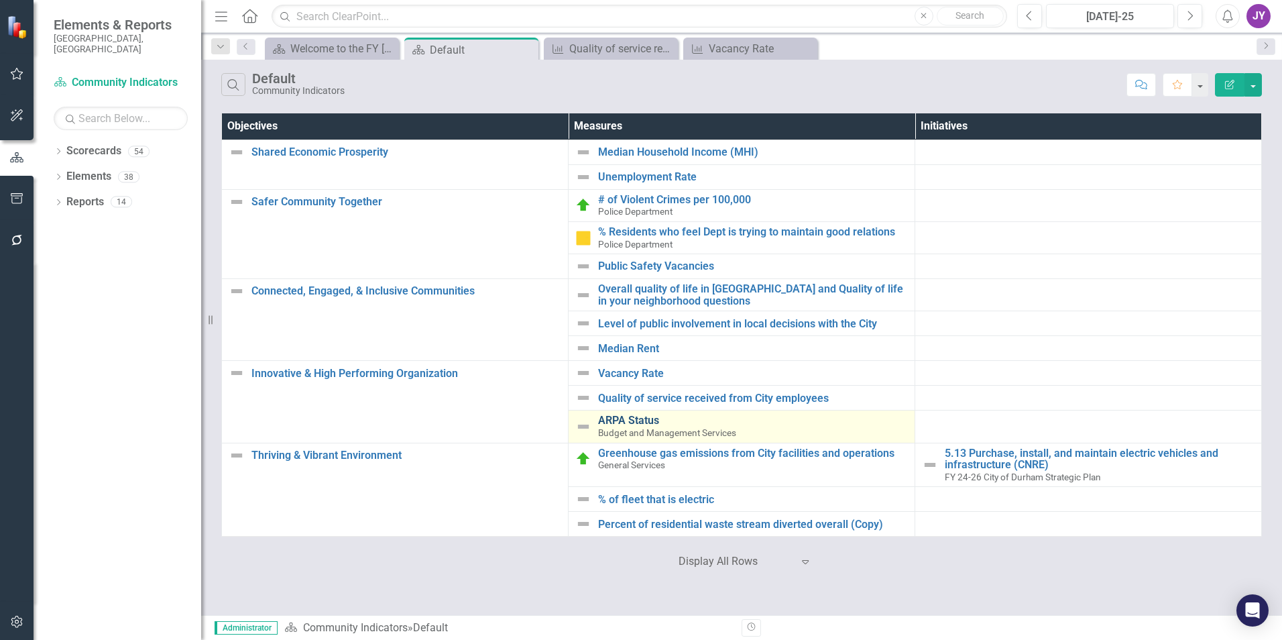
click at [625, 416] on link "ARPA Status" at bounding box center [753, 420] width 310 height 12
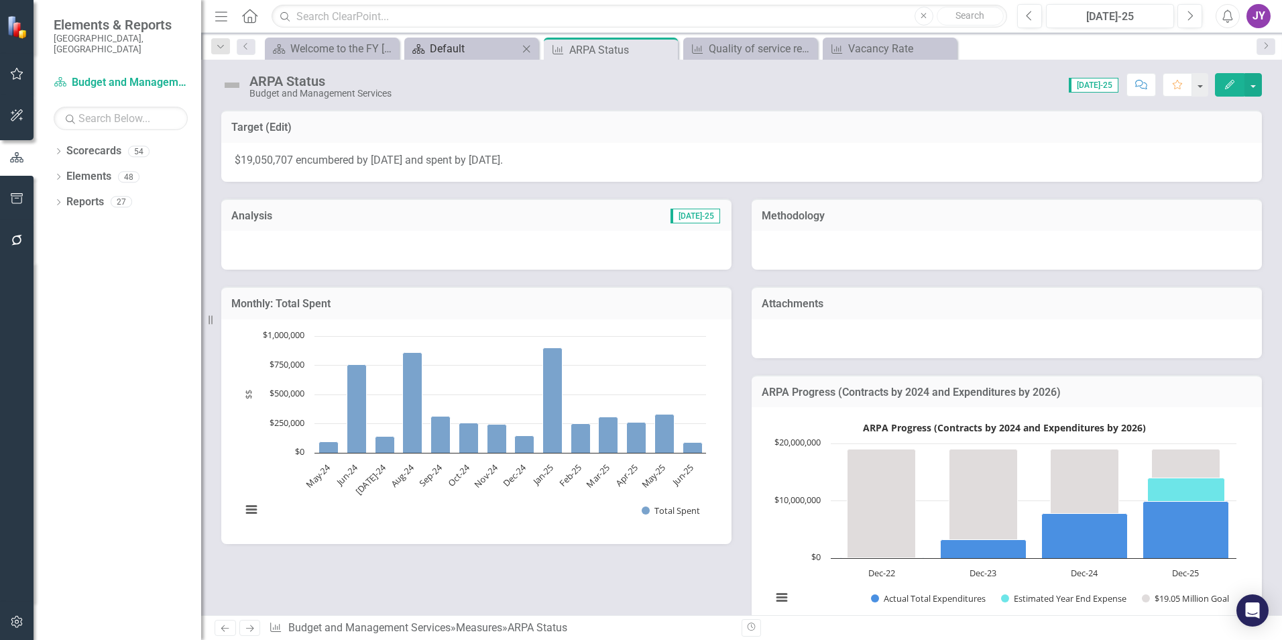
click at [481, 56] on div "Default" at bounding box center [474, 48] width 89 height 17
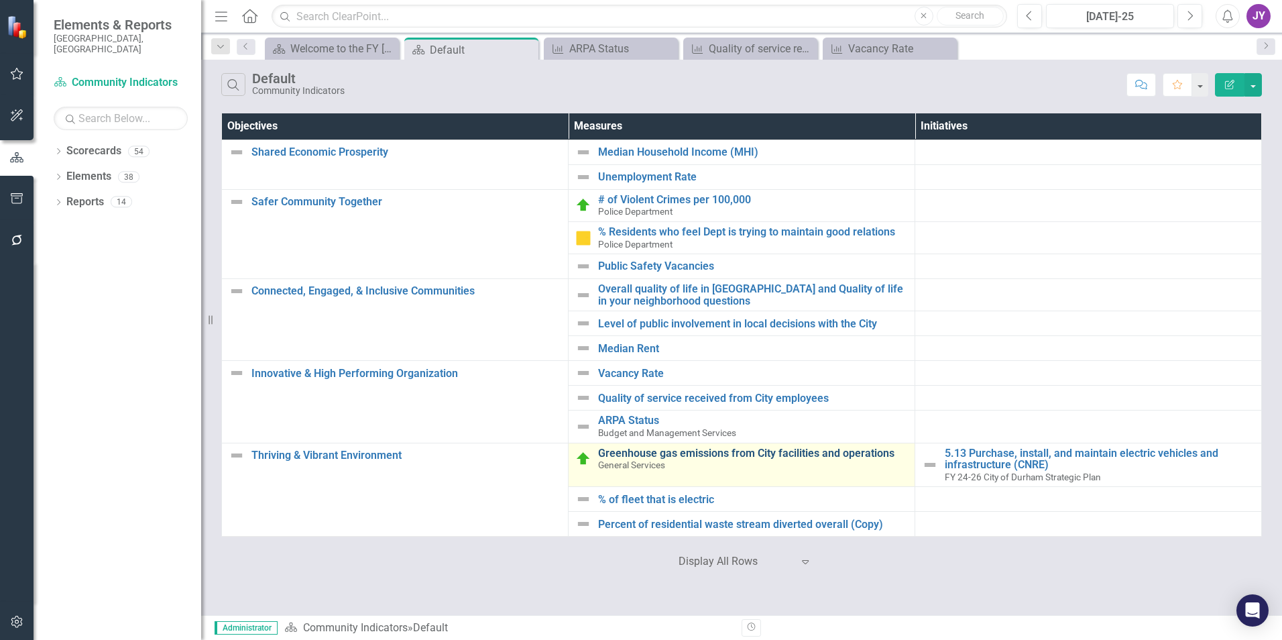
click at [636, 453] on link "Greenhouse gas emissions from City facilities and operations" at bounding box center [753, 453] width 310 height 12
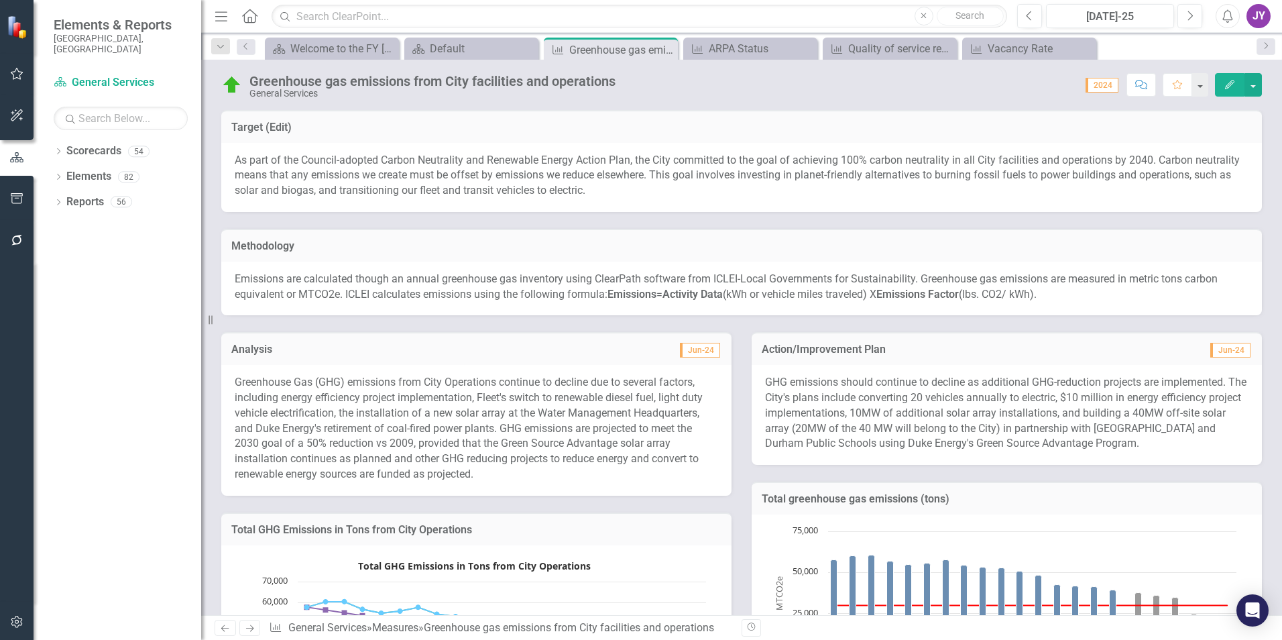
click at [609, 280] on p "Emissions are calculated though an annual greenhouse gas inventory using ClearP…" at bounding box center [742, 287] width 1014 height 31
click at [610, 281] on p "Emissions are calculated though an annual greenhouse gas inventory using ClearP…" at bounding box center [742, 287] width 1014 height 31
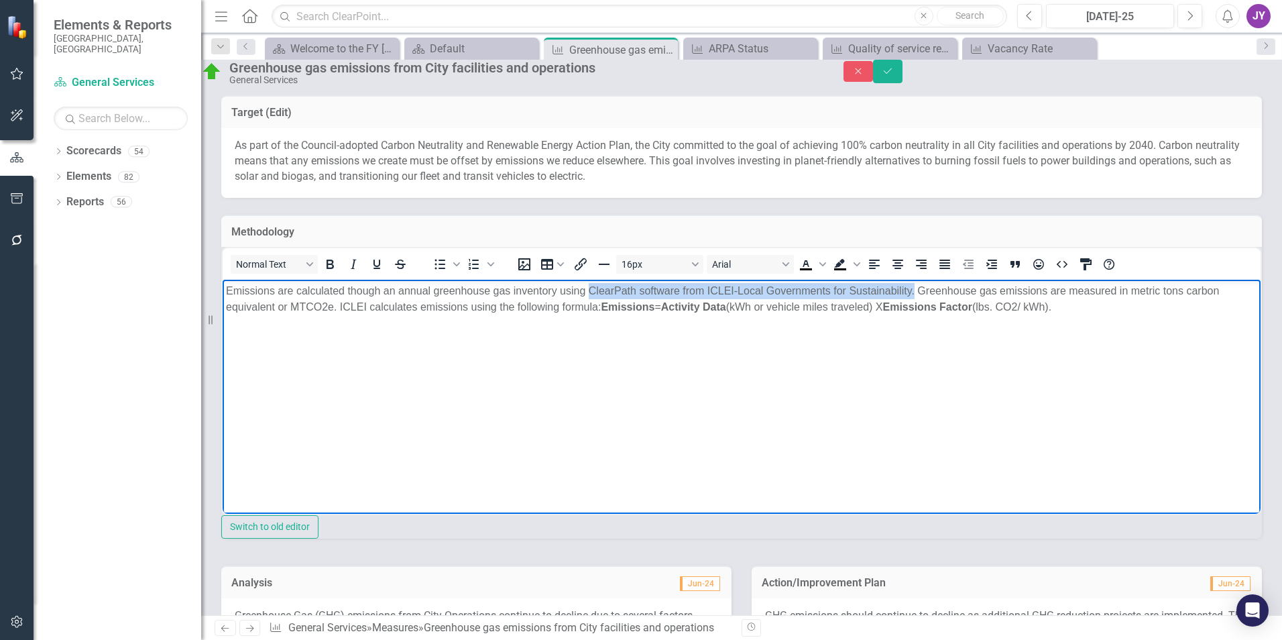
drag, startPoint x: 590, startPoint y: 288, endPoint x: 915, endPoint y: 293, distance: 325.2
click at [915, 293] on p "Emissions are calculated though an annual greenhouse gas inventory using ClearP…" at bounding box center [741, 299] width 1031 height 32
copy p "ClearPath software from ICLEI-Local Governments for Sustainability."
click at [873, 82] on button "Close" at bounding box center [859, 71] width 30 height 21
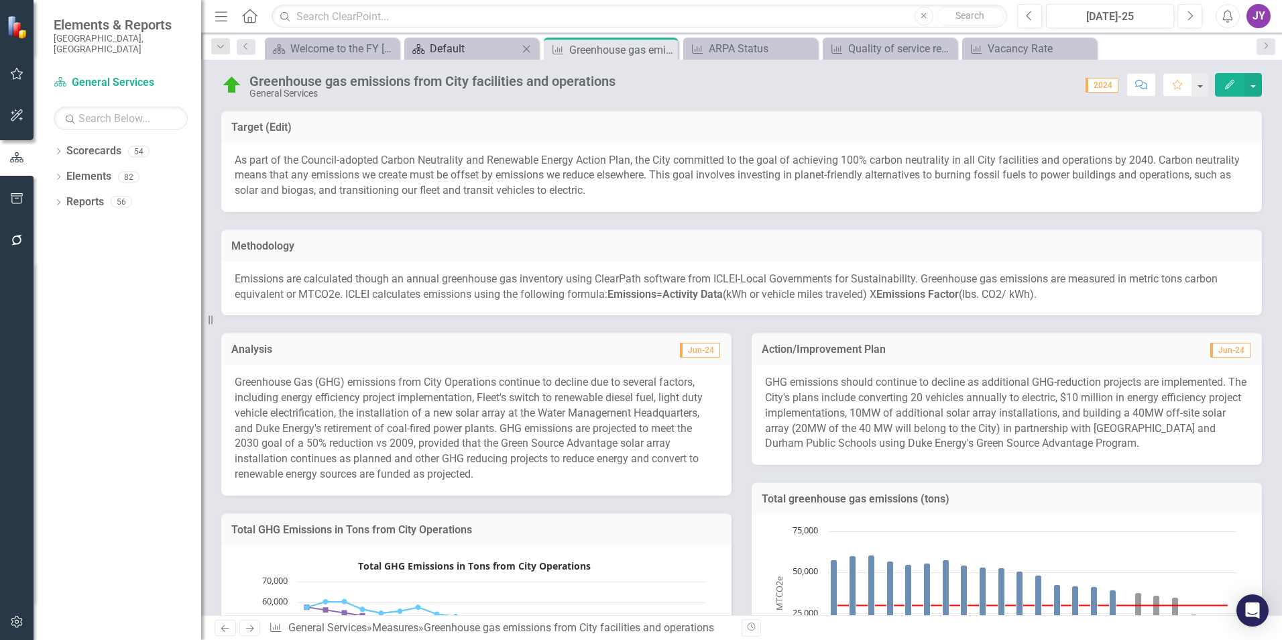
click at [462, 49] on div "Default" at bounding box center [474, 48] width 89 height 17
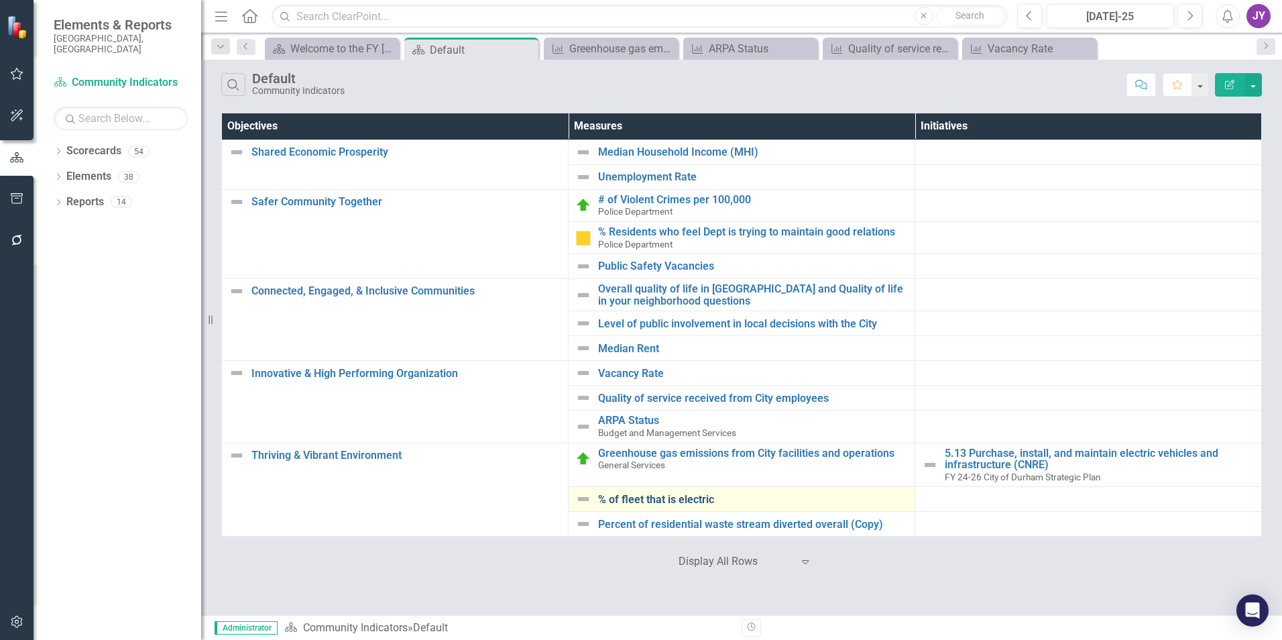
click at [640, 498] on link "% of fleet that is electric" at bounding box center [753, 499] width 310 height 12
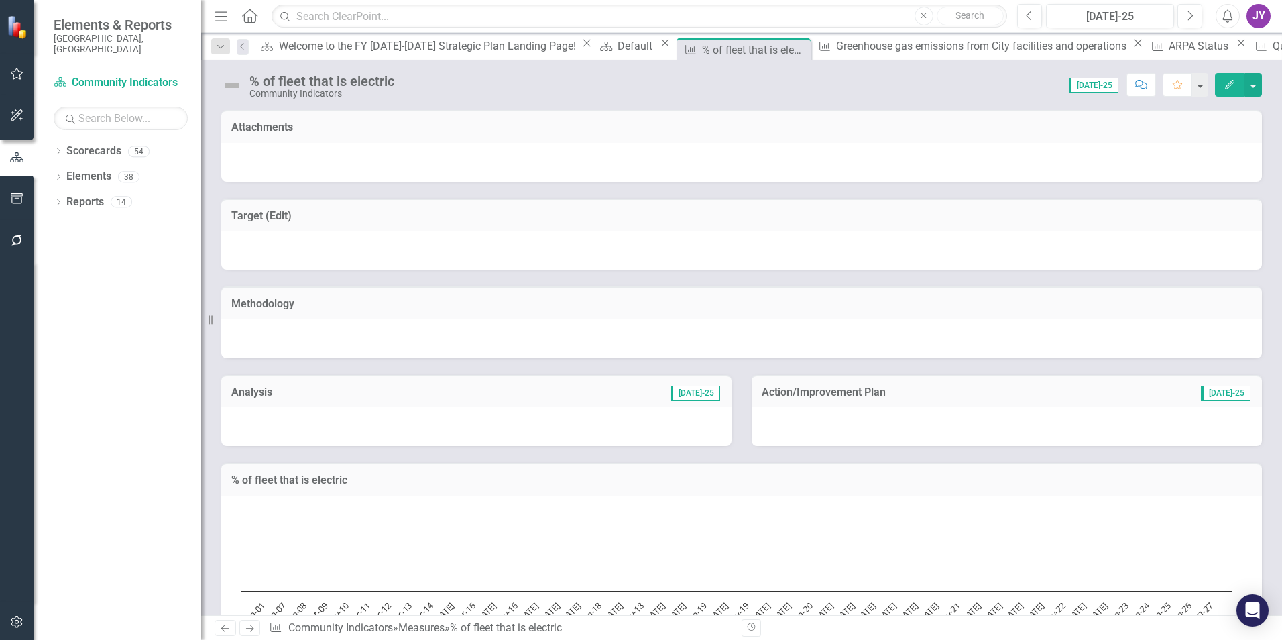
click at [380, 231] on div at bounding box center [741, 250] width 1041 height 39
click at [618, 53] on div "Default" at bounding box center [637, 46] width 39 height 17
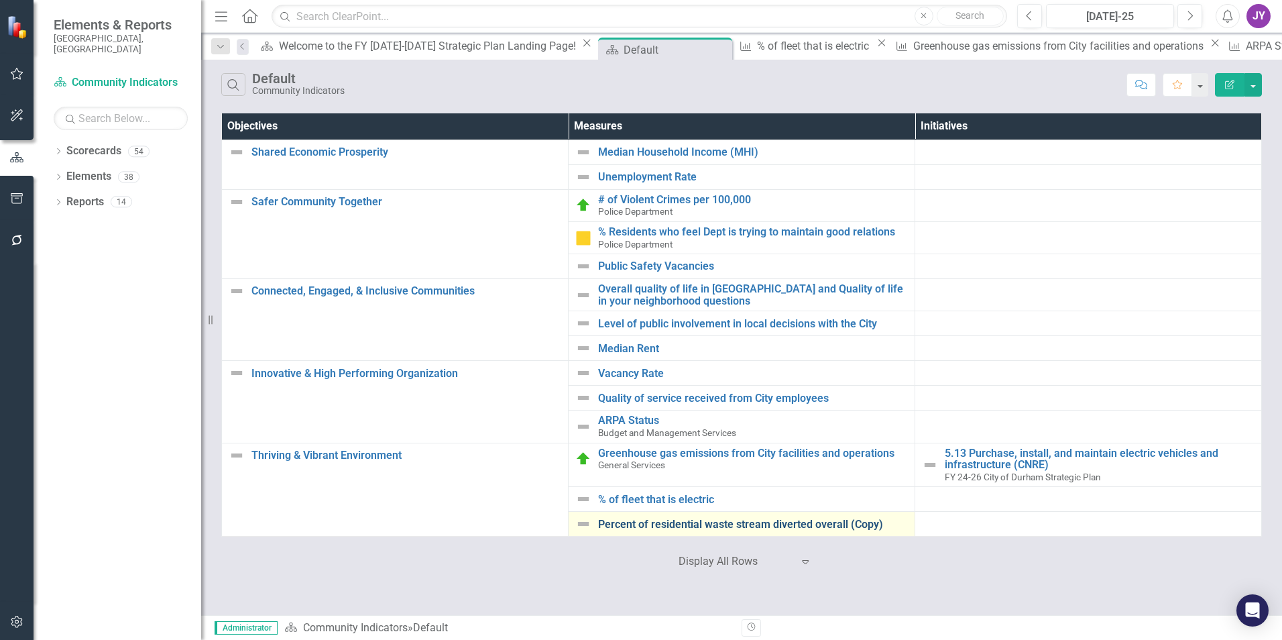
click at [658, 520] on link "Percent of residential waste stream diverted overall (Copy)" at bounding box center [753, 524] width 310 height 12
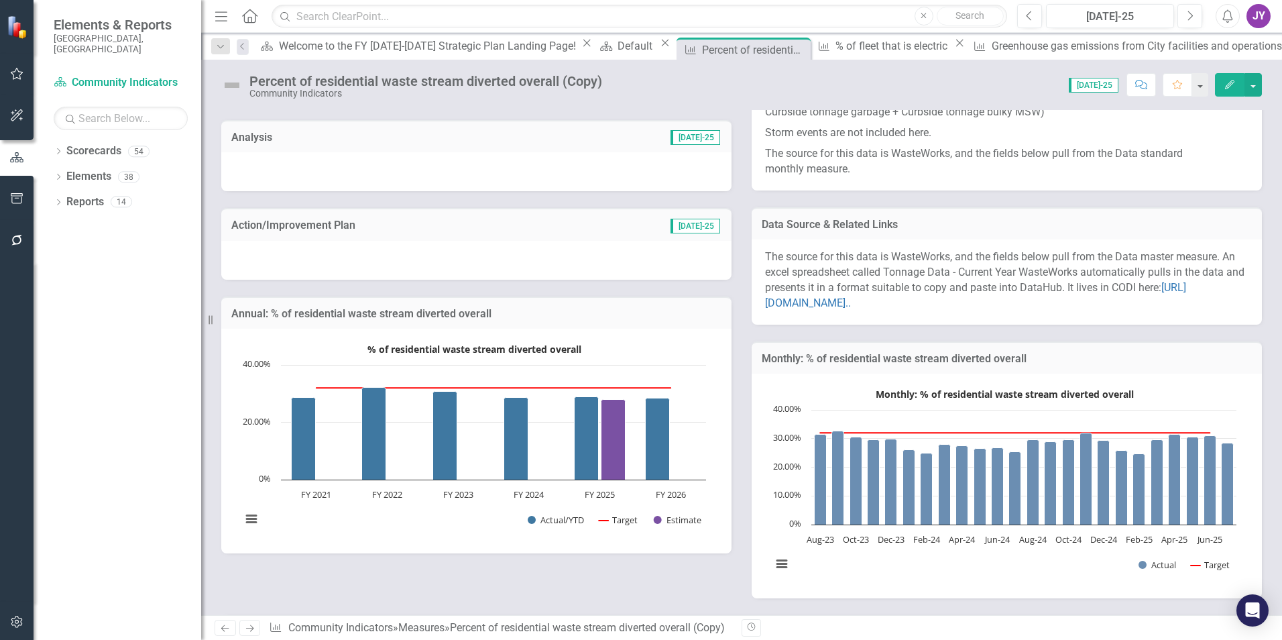
scroll to position [67, 0]
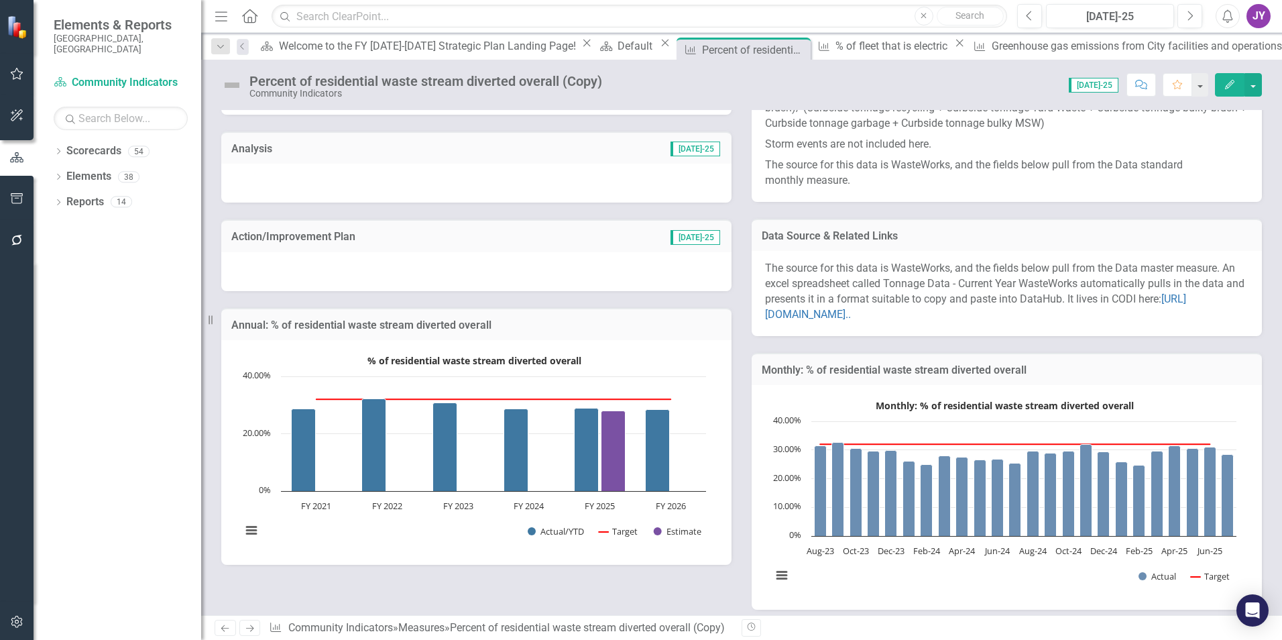
click at [1035, 237] on h3 "Data Source & Related Links" at bounding box center [1007, 236] width 490 height 12
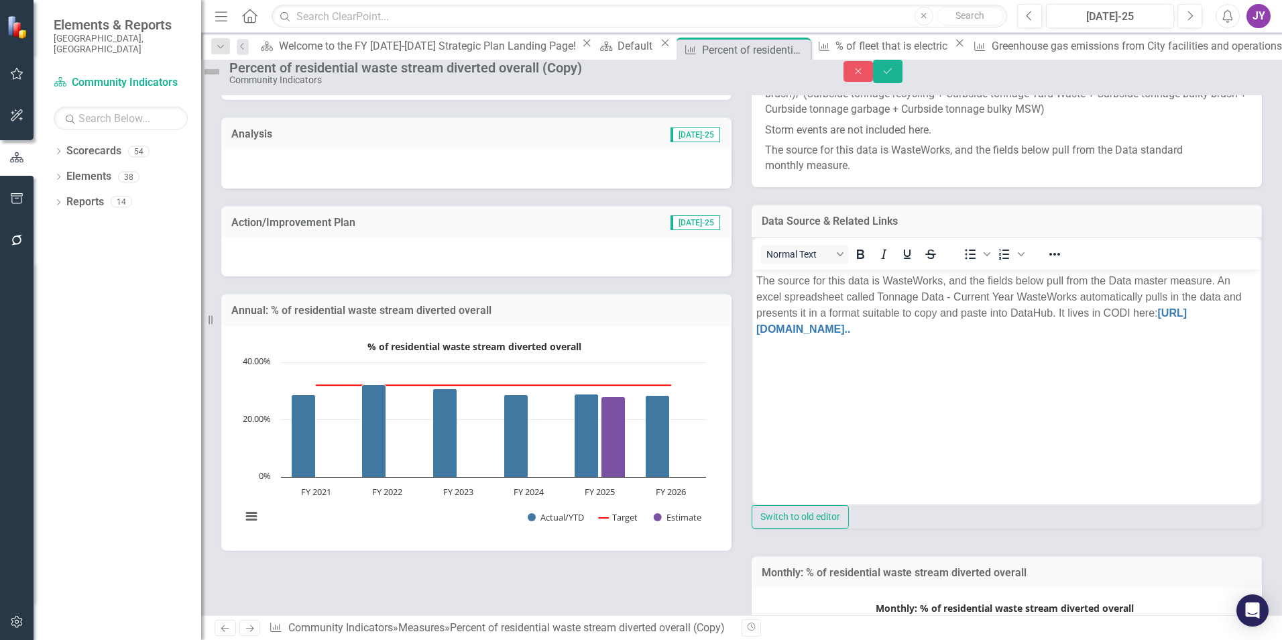
scroll to position [0, 0]
click at [931, 329] on link "[URL][DOMAIN_NAME].." at bounding box center [971, 319] width 430 height 27
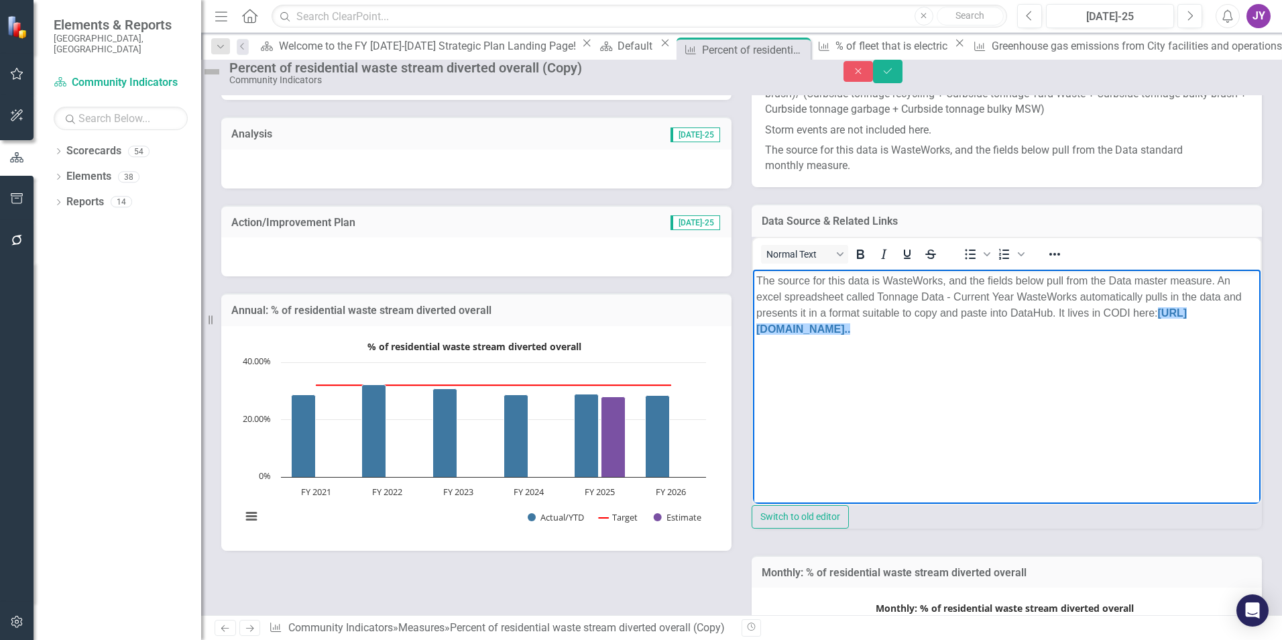
click at [1168, 227] on h3 "Data Source & Related Links" at bounding box center [1007, 221] width 490 height 12
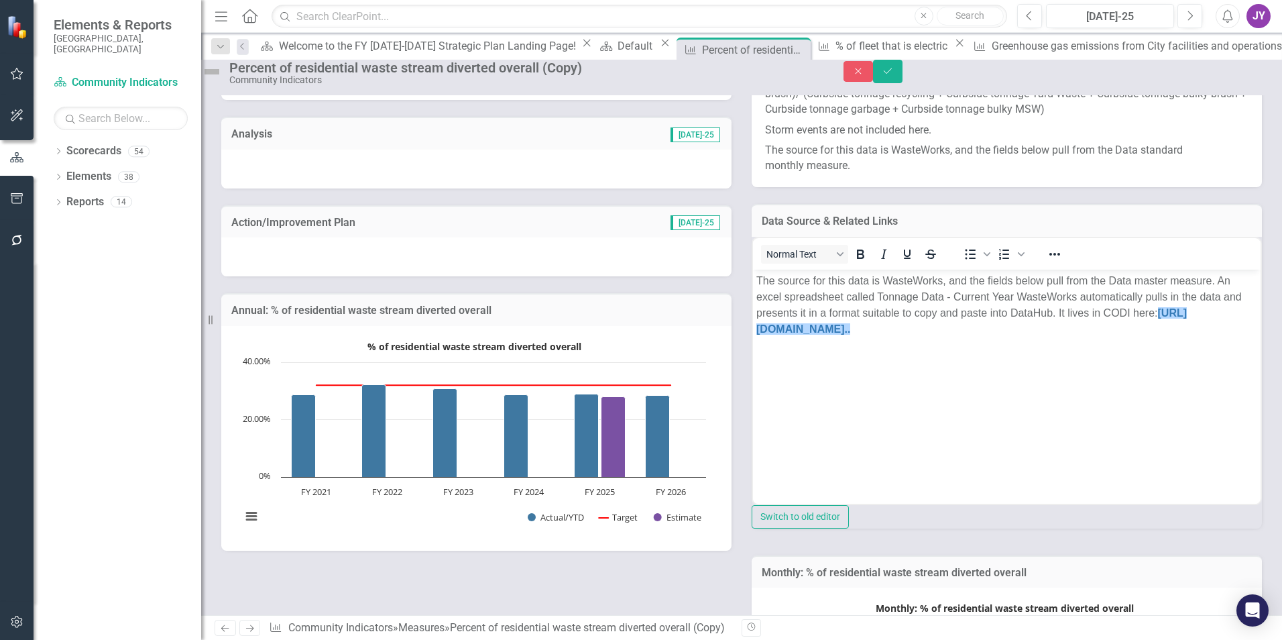
click at [1167, 227] on h3 "Data Source & Related Links" at bounding box center [1007, 221] width 490 height 12
click at [864, 76] on icon "Close" at bounding box center [858, 70] width 12 height 9
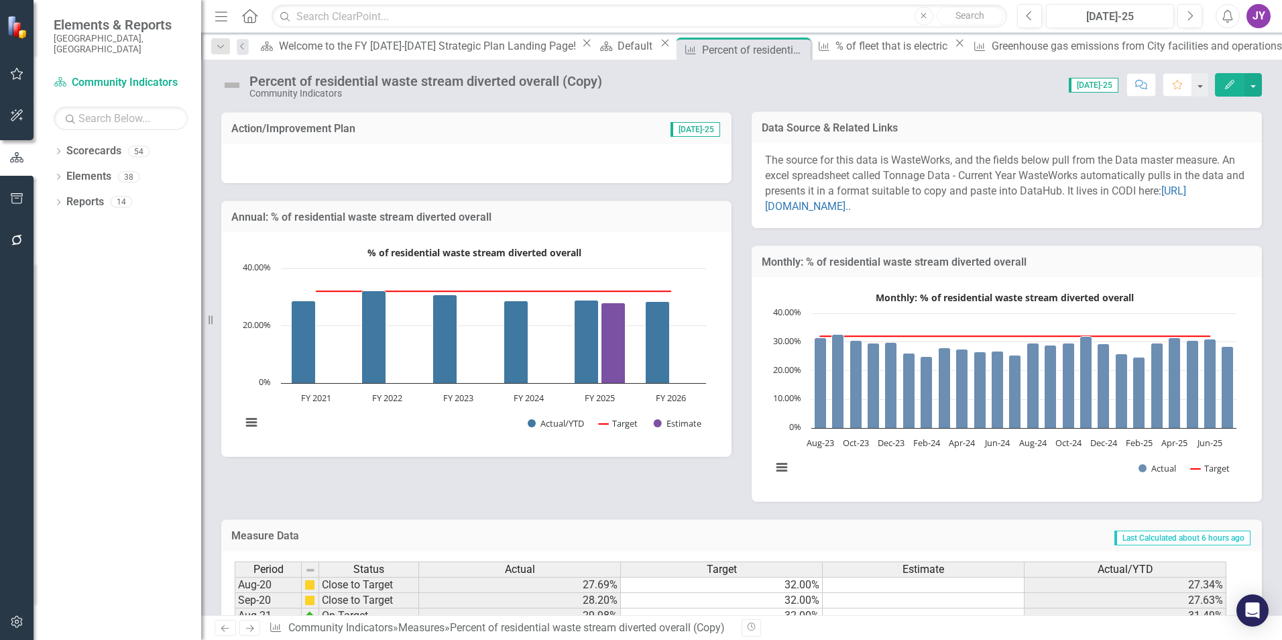
scroll to position [357, 0]
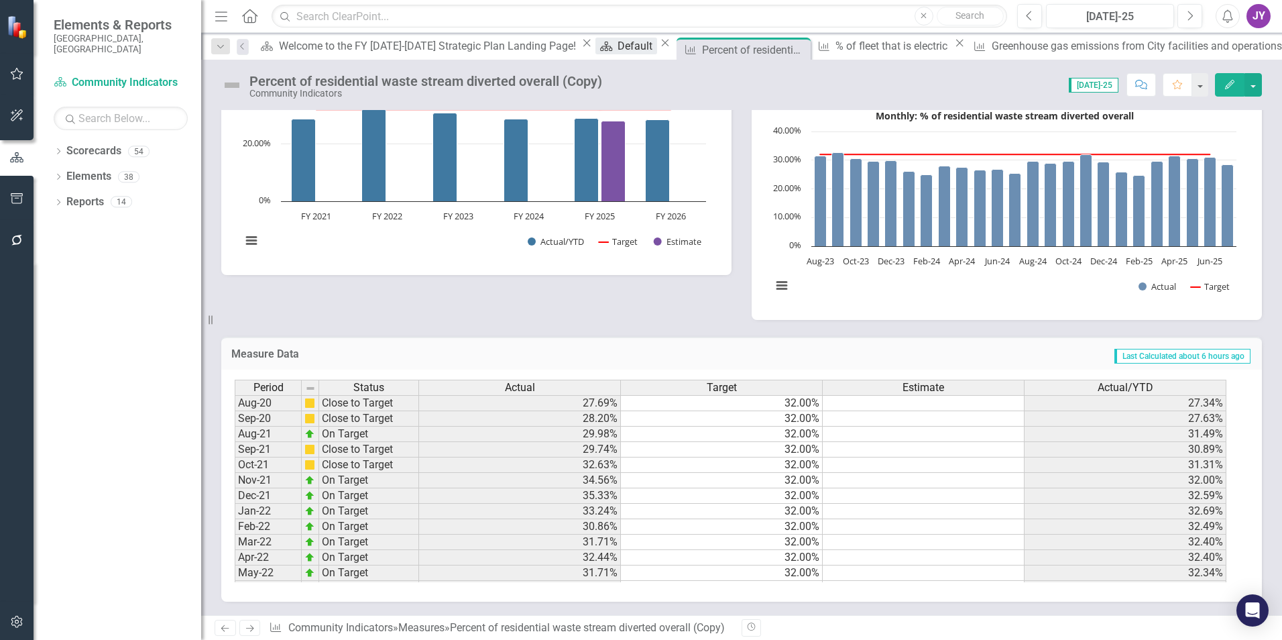
click at [618, 46] on div "Default" at bounding box center [637, 46] width 39 height 17
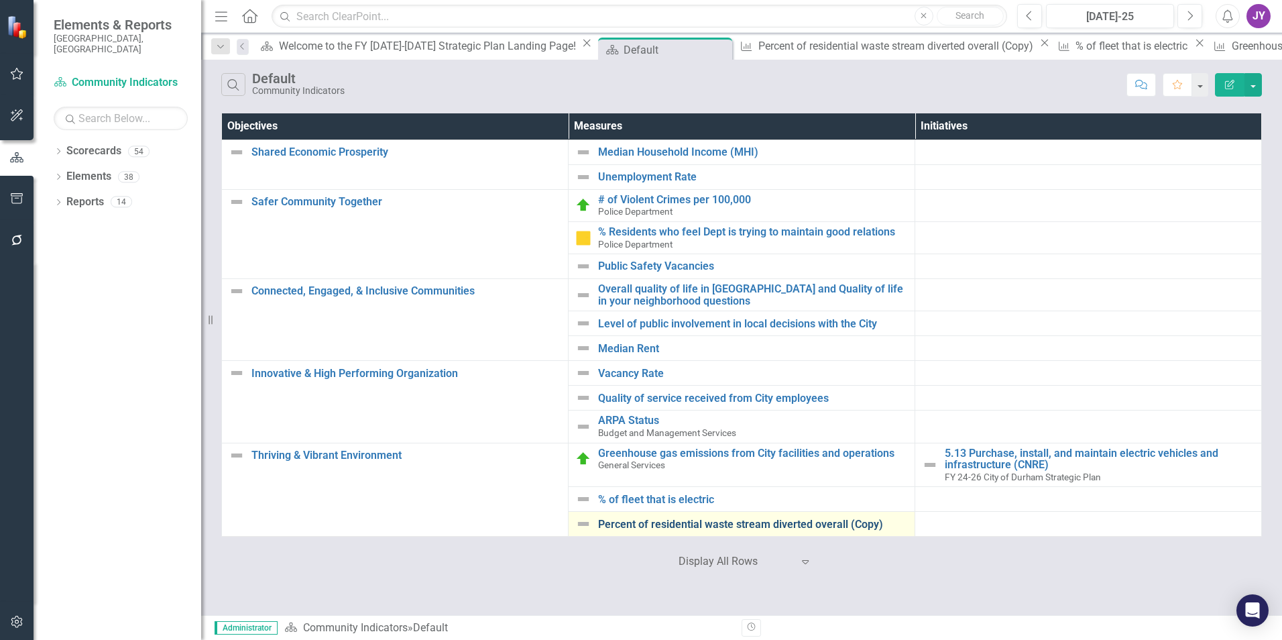
click at [661, 520] on link "Percent of residential waste stream diverted overall (Copy)" at bounding box center [753, 524] width 310 height 12
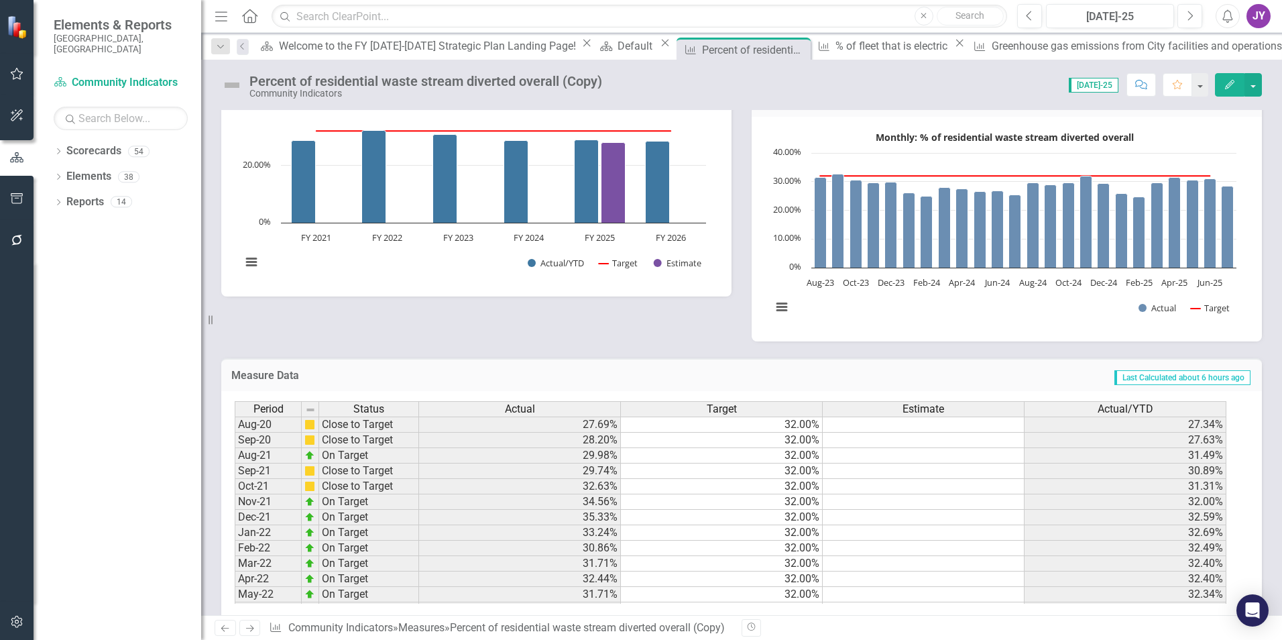
scroll to position [67, 0]
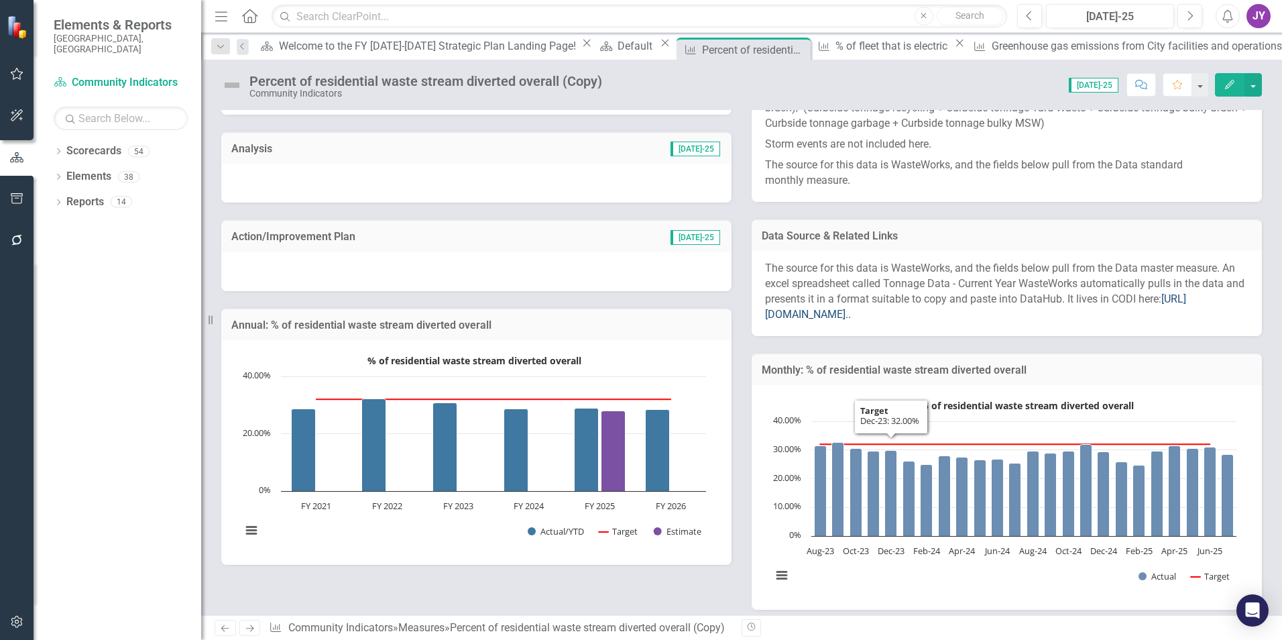
click at [867, 317] on link "[URL][DOMAIN_NAME].." at bounding box center [975, 306] width 421 height 28
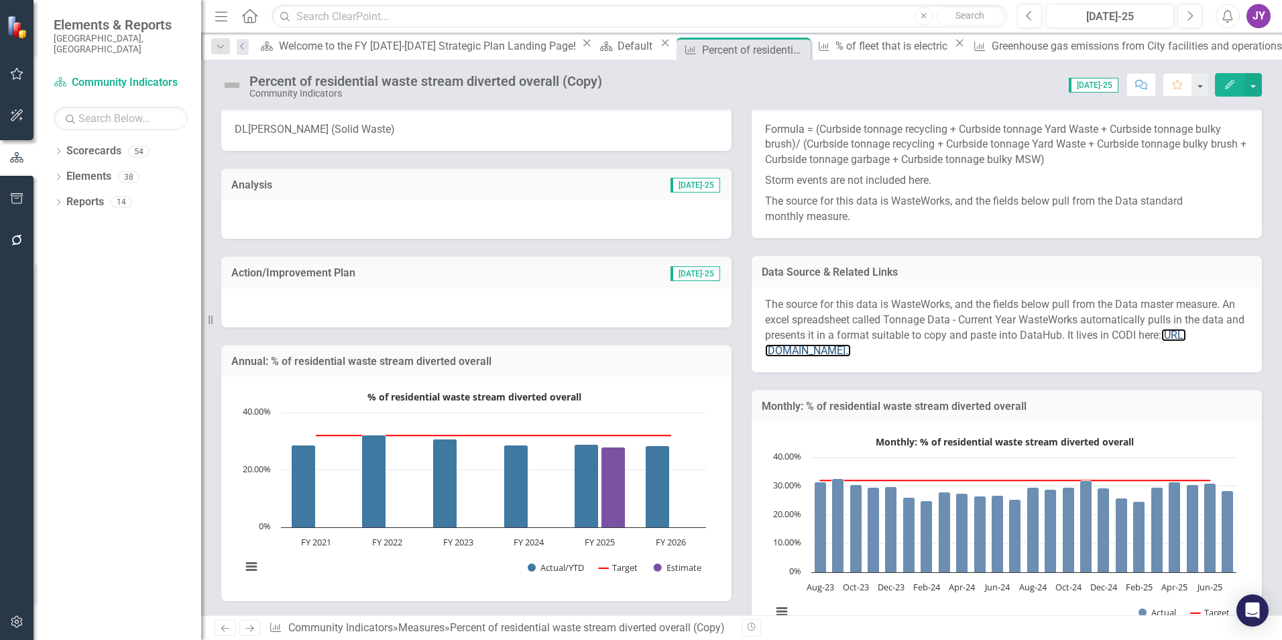
scroll to position [0, 0]
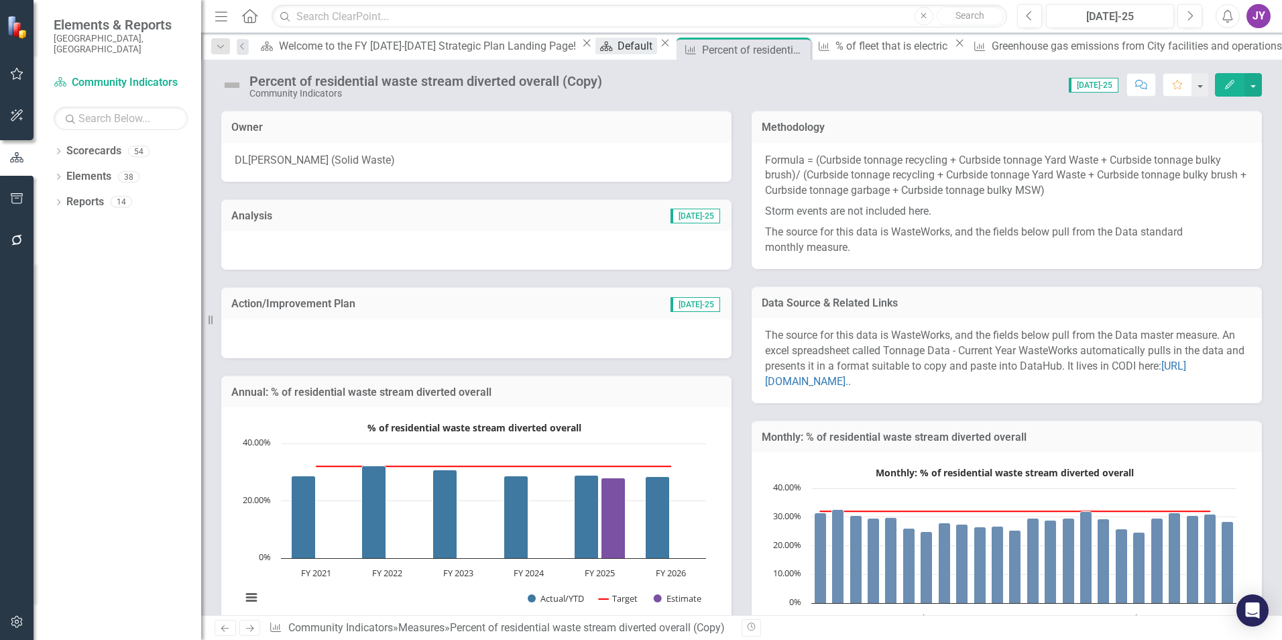
click at [618, 50] on div "Default" at bounding box center [637, 46] width 39 height 17
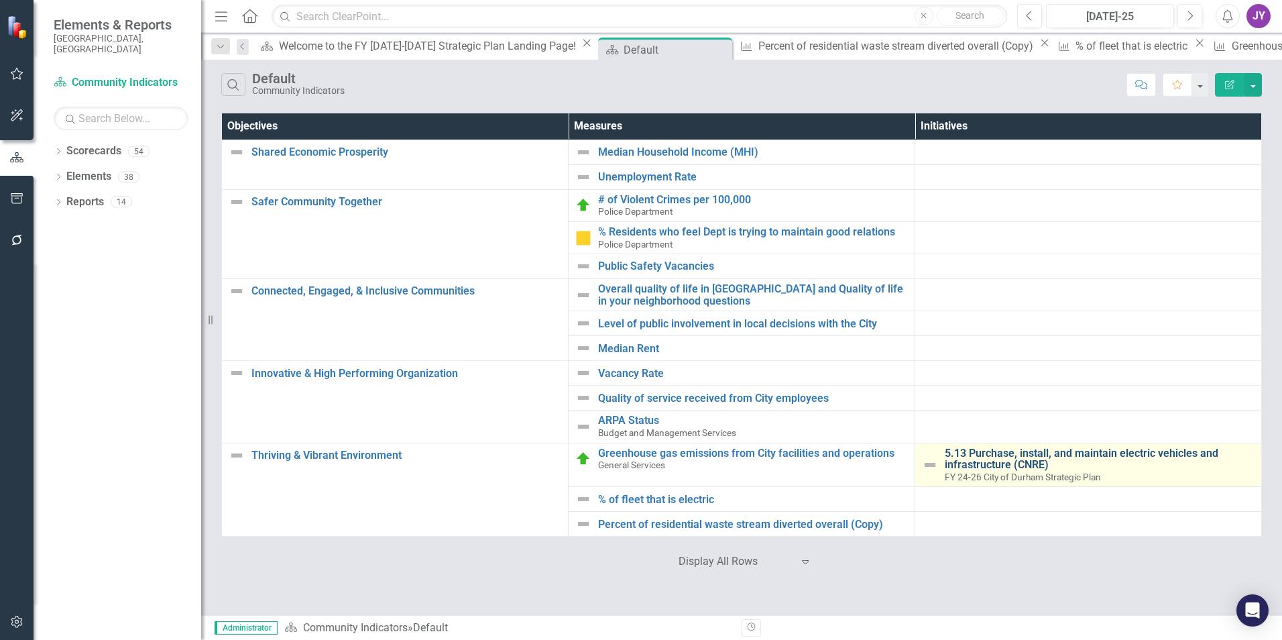
click at [972, 463] on link "5.13 Purchase, install, and maintain electric vehicles and infrastructure (CNRE)" at bounding box center [1100, 458] width 310 height 23
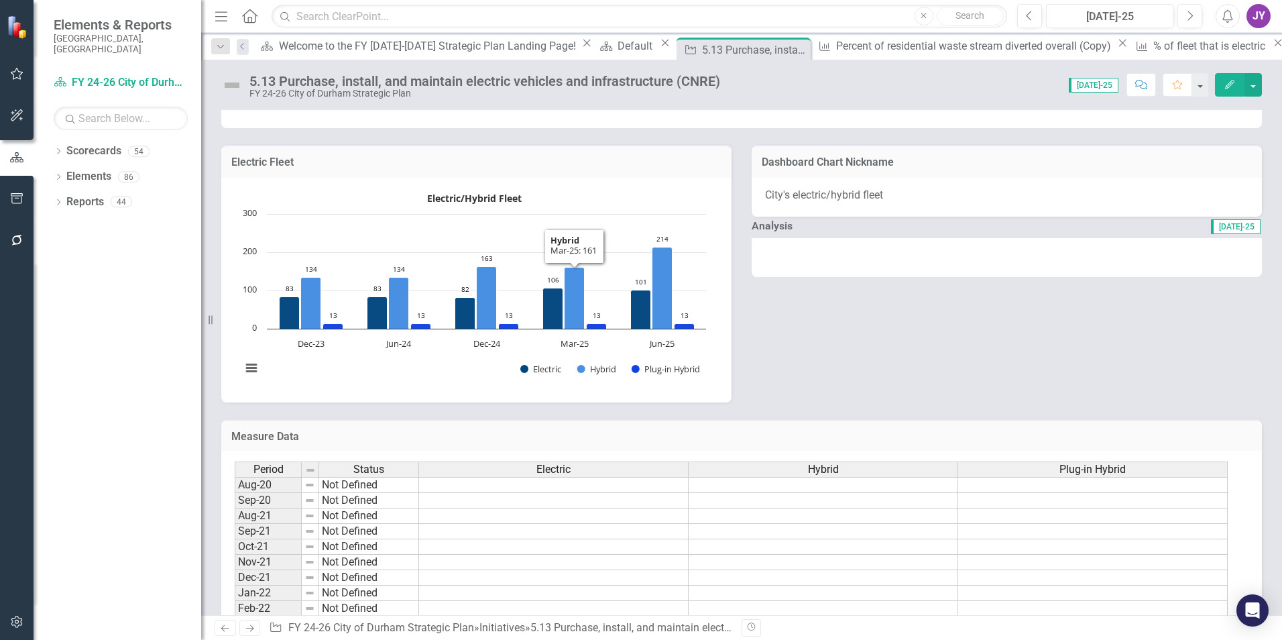
scroll to position [411, 0]
